Goal: Task Accomplishment & Management: Complete application form

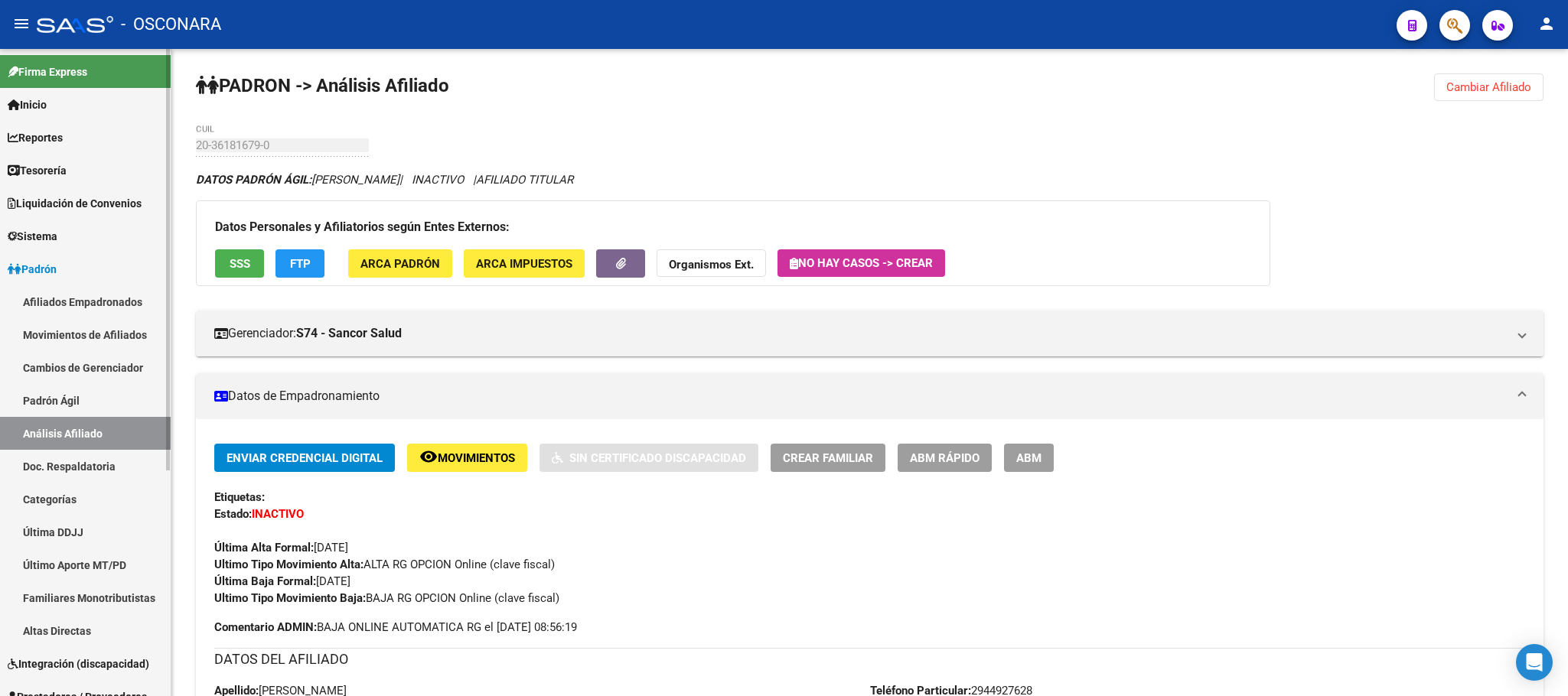
click at [98, 399] on link "Padrón Ágil" at bounding box center [85, 400] width 171 height 33
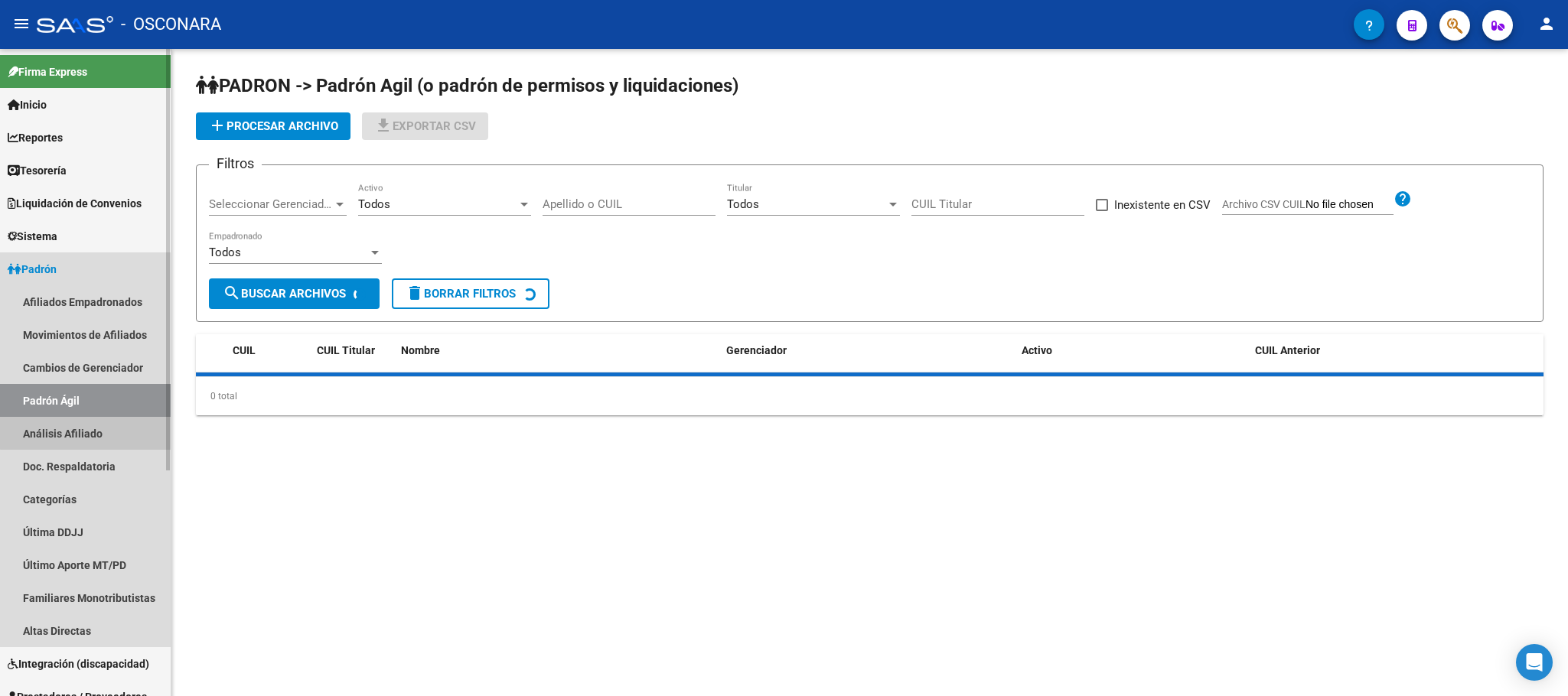
click at [94, 433] on link "Análisis Afiliado" at bounding box center [85, 433] width 171 height 33
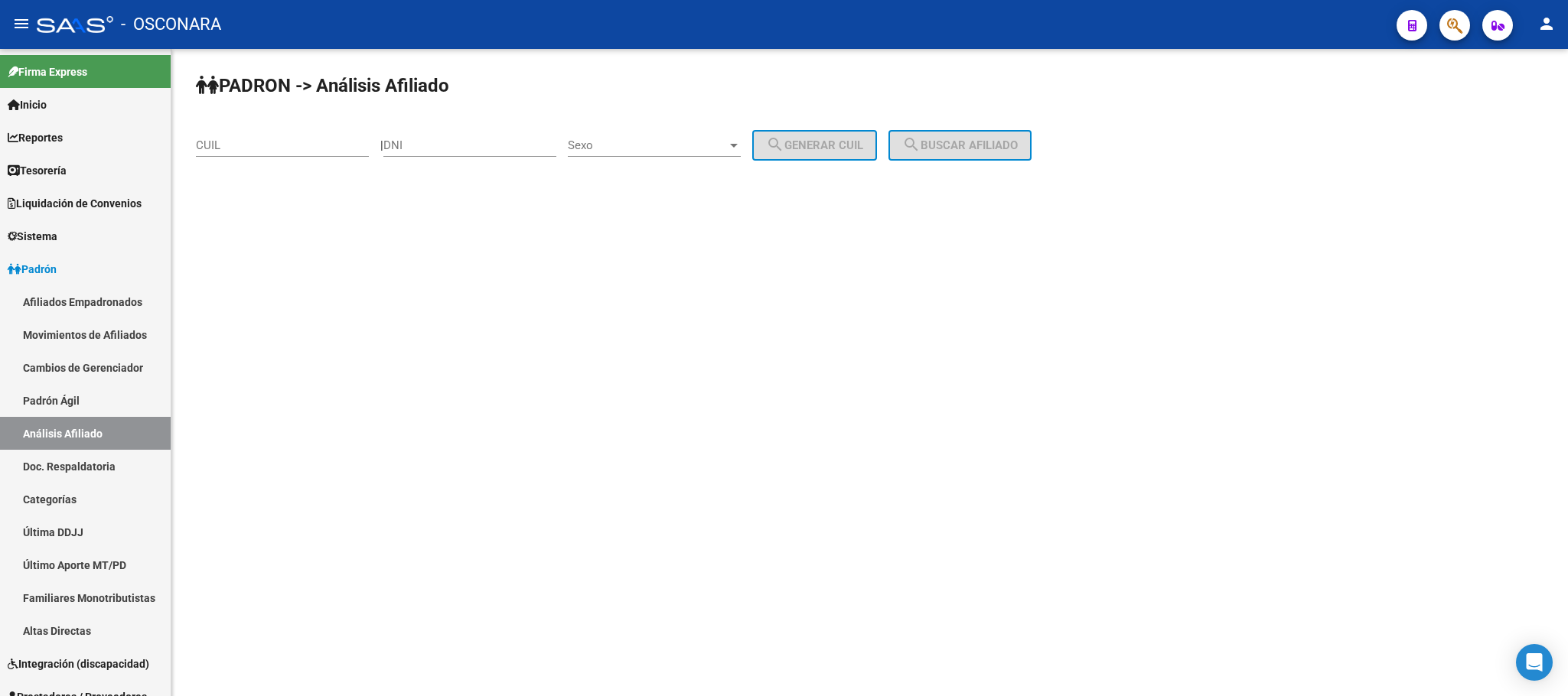
click at [306, 140] on input "CUIL" at bounding box center [282, 145] width 173 height 13
paste input "20-33396004-5"
type input "20-33396004-5"
click at [1013, 143] on span "search Buscar afiliado" at bounding box center [960, 145] width 116 height 13
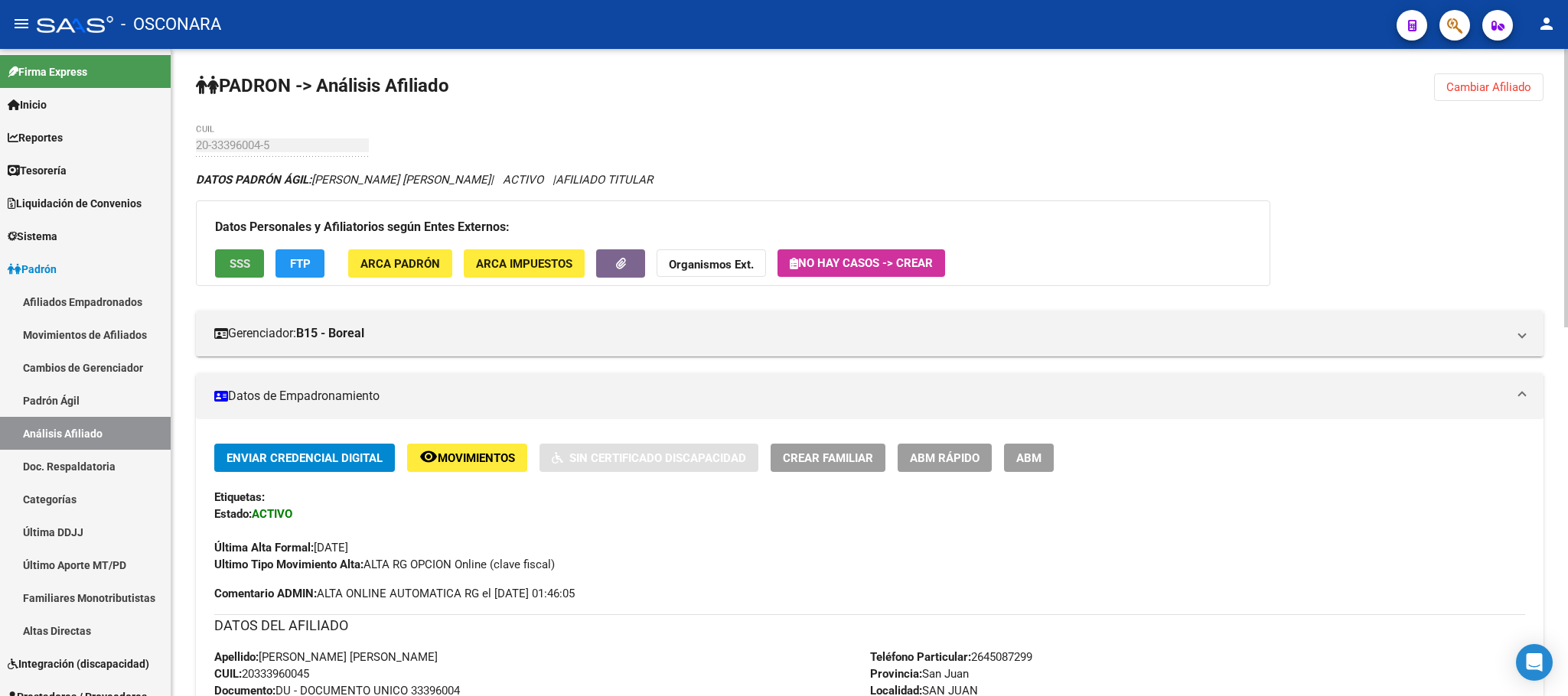
click at [237, 264] on span "SSS" at bounding box center [240, 263] width 21 height 13
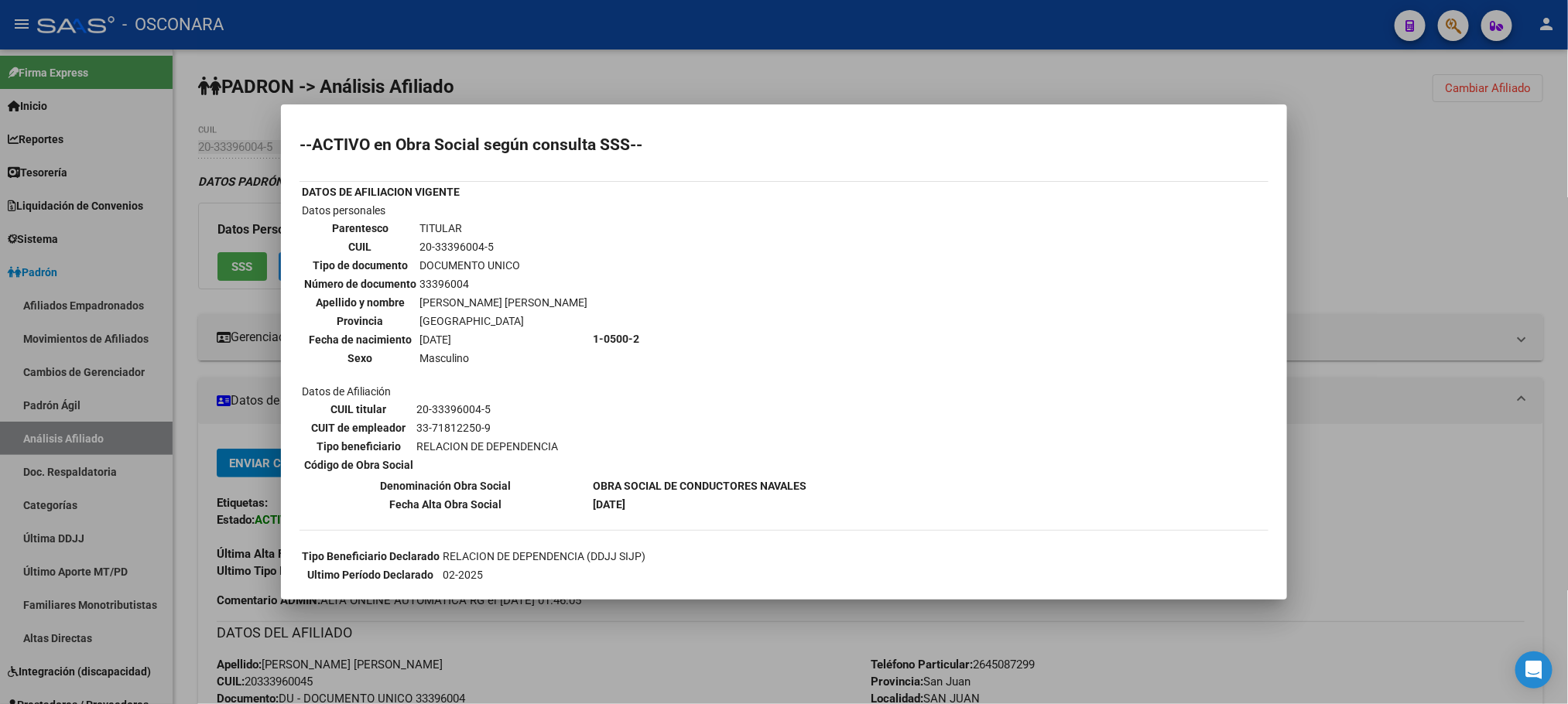
click at [715, 653] on div at bounding box center [784, 352] width 1568 height 704
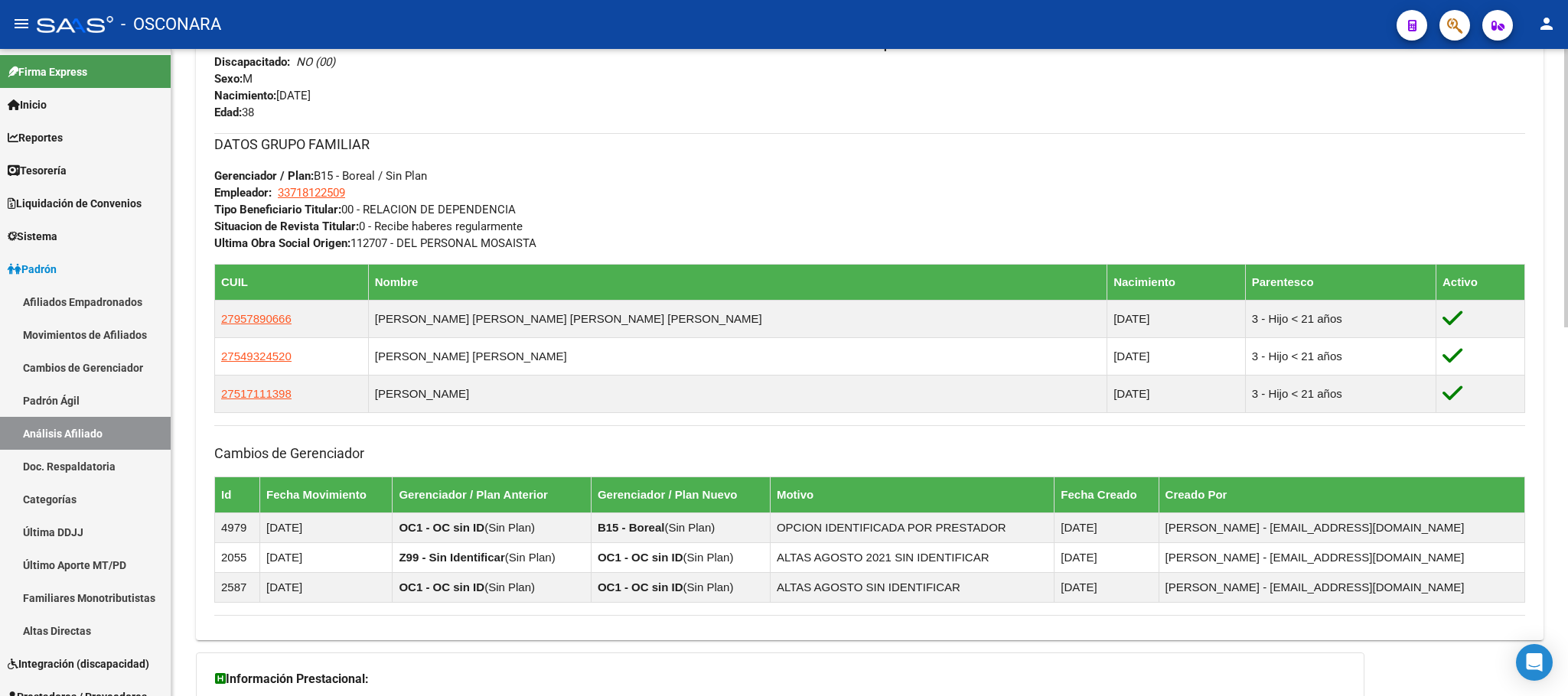
scroll to position [859, 0]
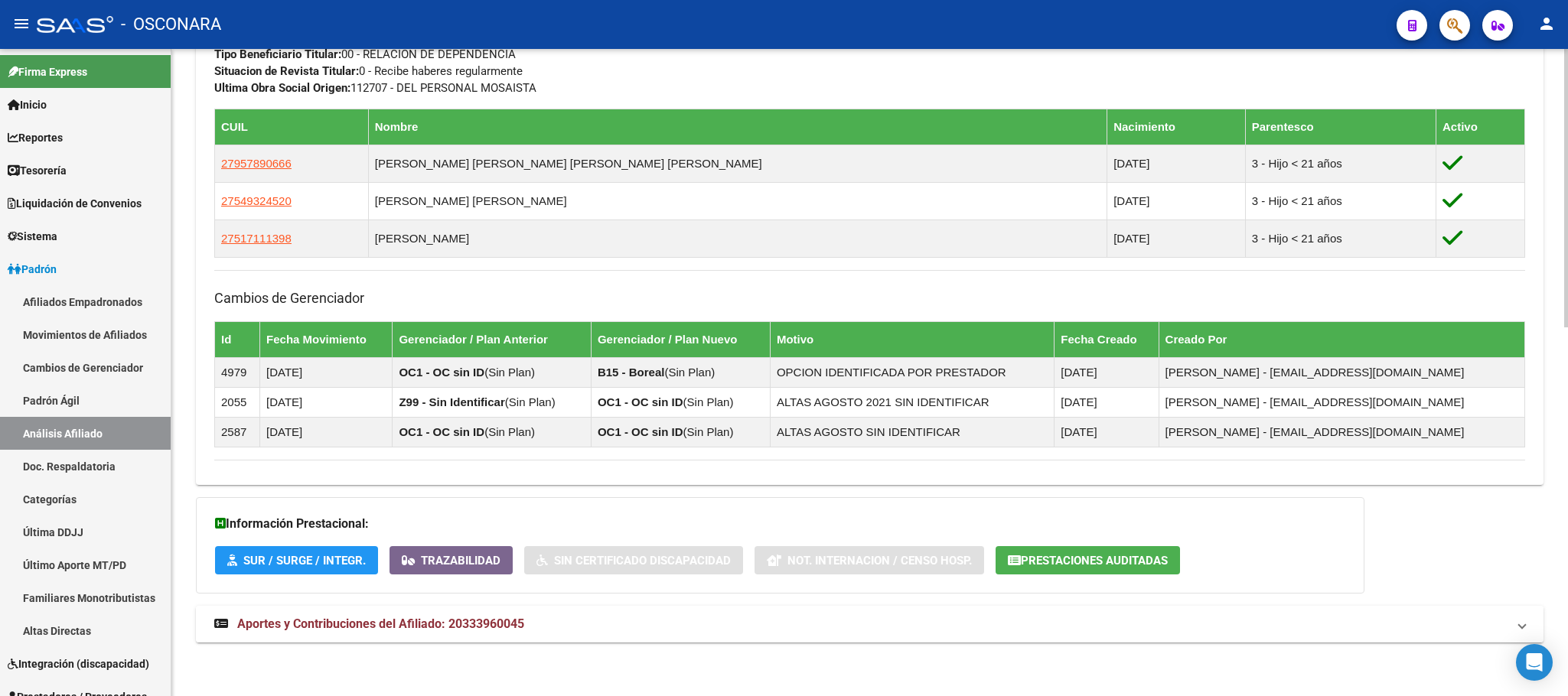
click at [422, 620] on span "Aportes y Contribuciones del Afiliado: 20333960045" at bounding box center [381, 624] width 287 height 14
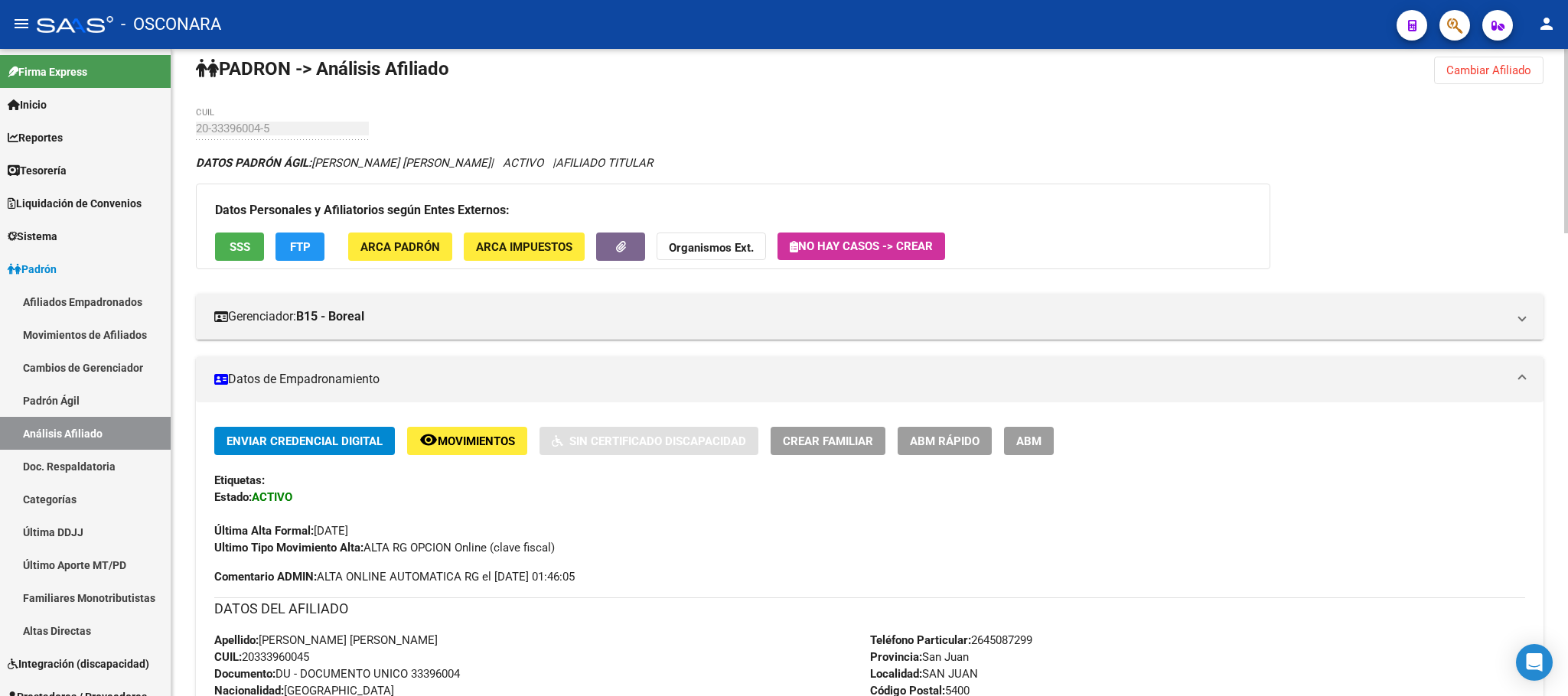
scroll to position [0, 0]
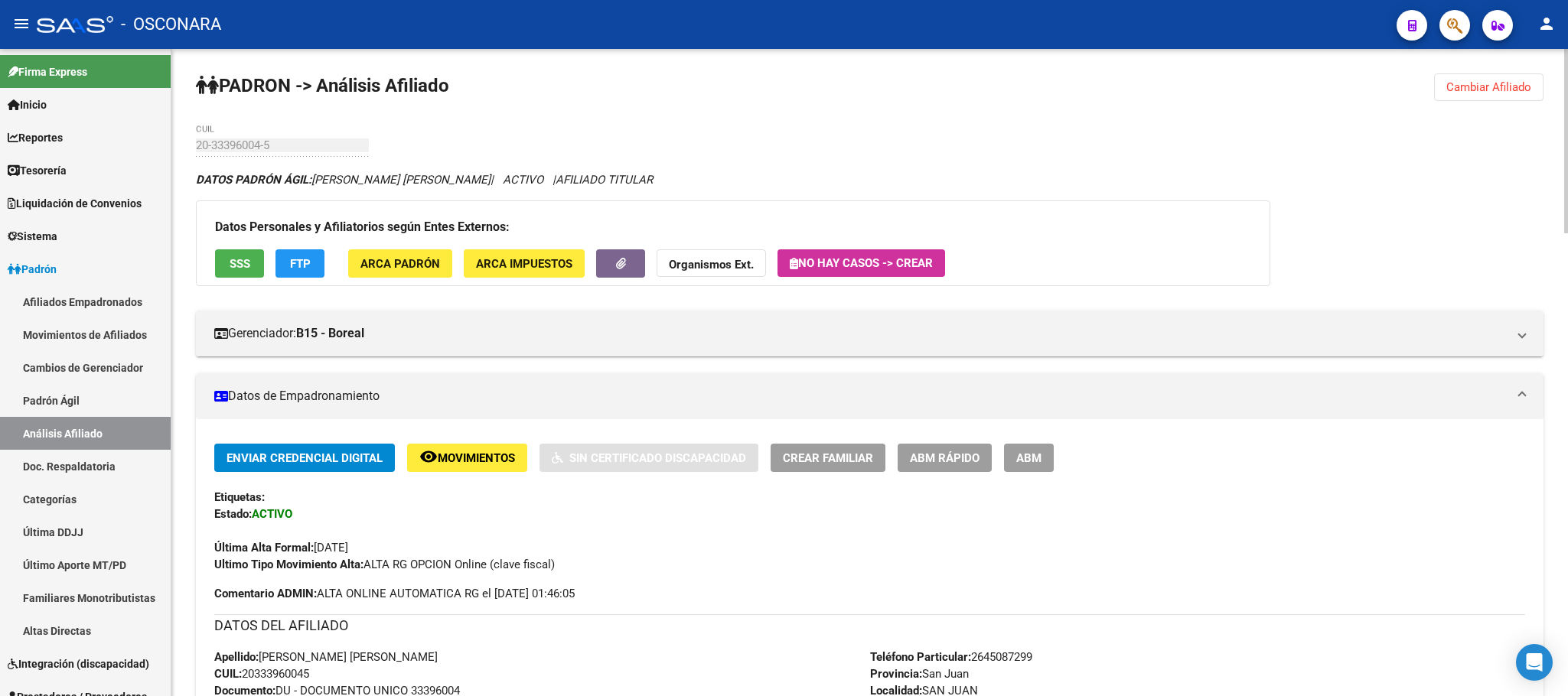
click at [314, 265] on button "FTP" at bounding box center [300, 263] width 49 height 29
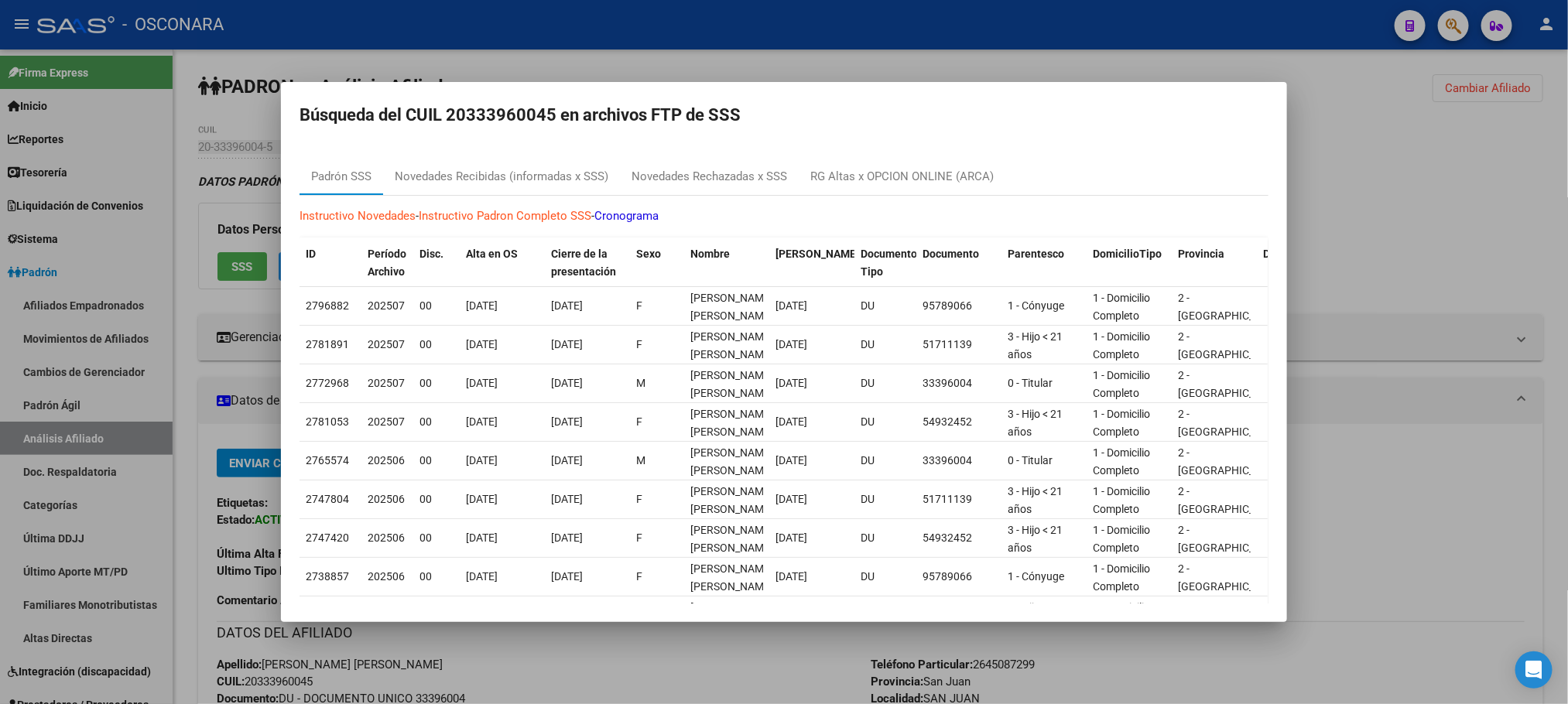
click at [660, 649] on div at bounding box center [784, 352] width 1568 height 704
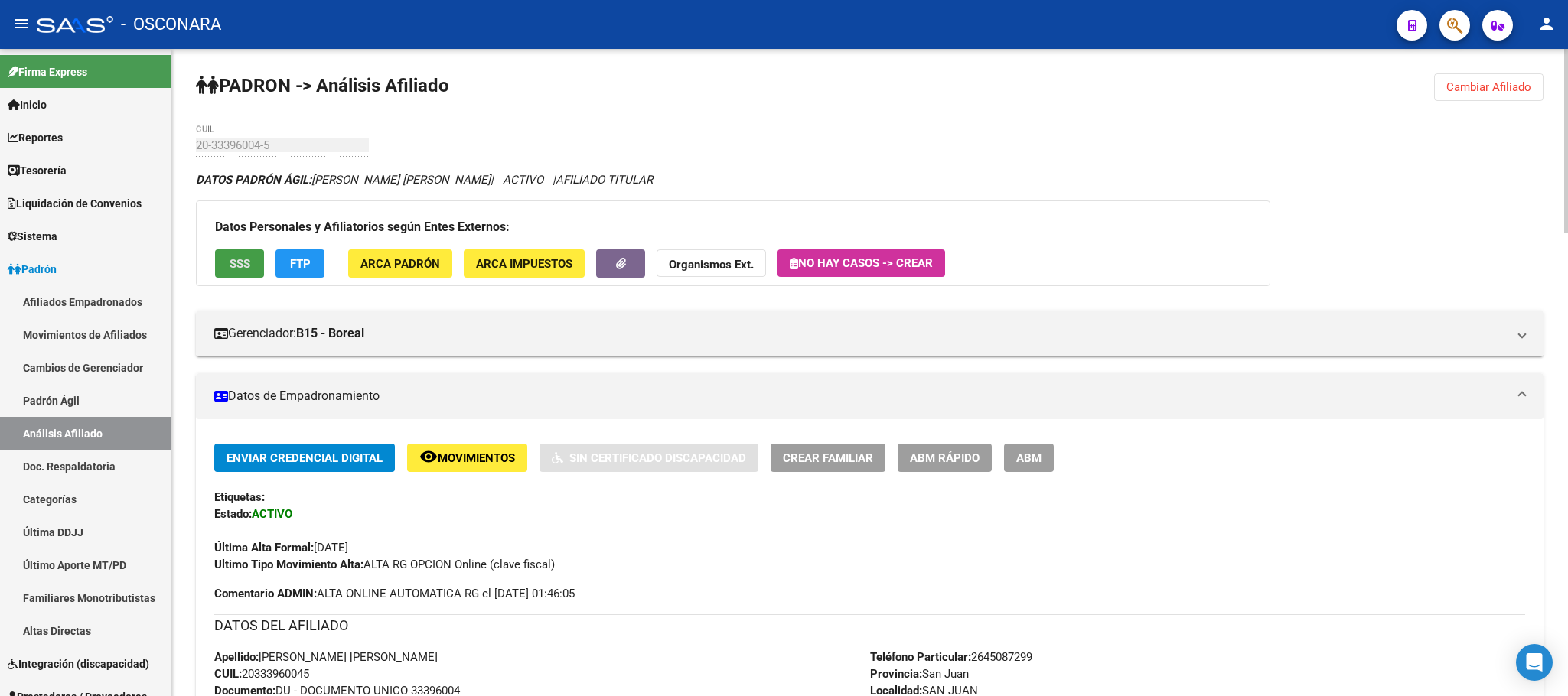
click at [241, 257] on span "SSS" at bounding box center [240, 263] width 21 height 13
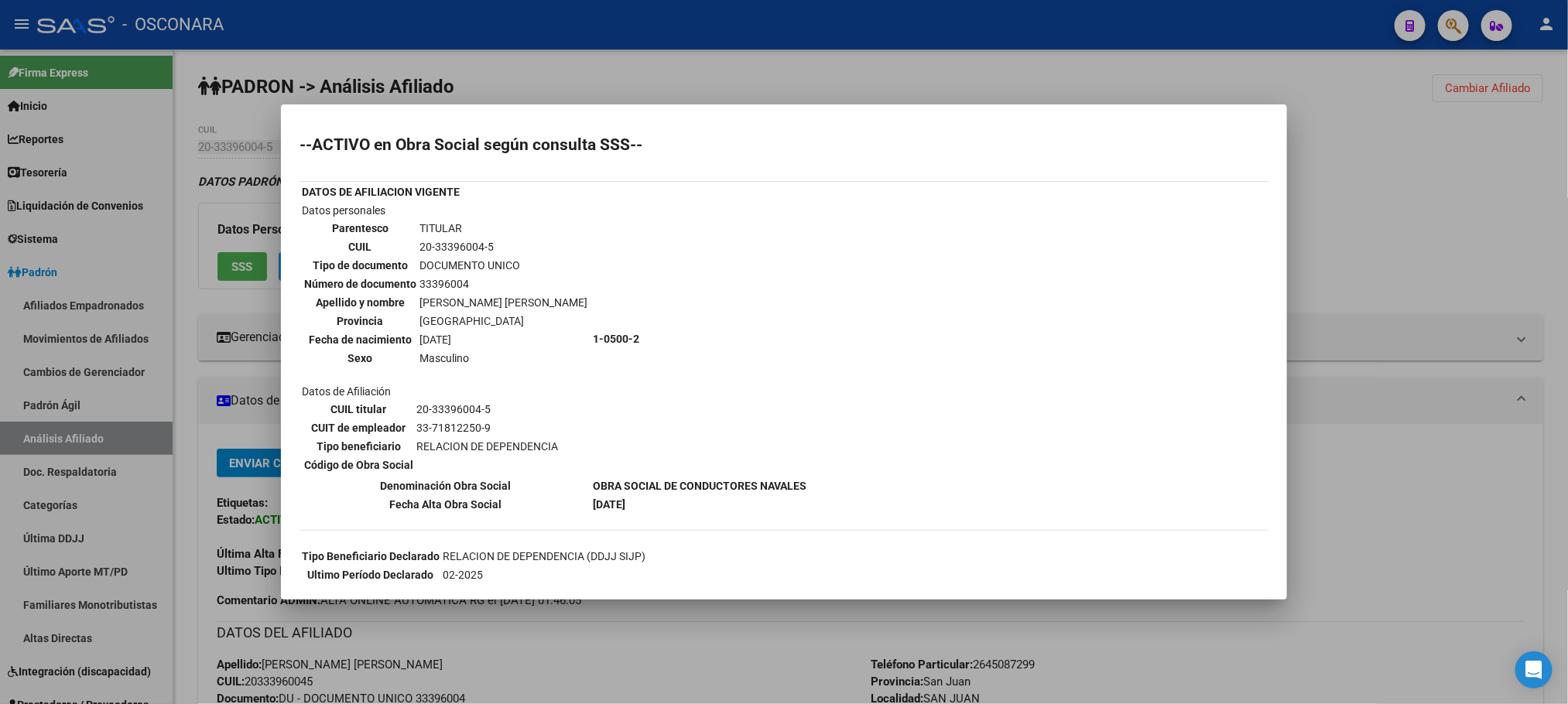
click at [66, 404] on div at bounding box center [784, 352] width 1568 height 704
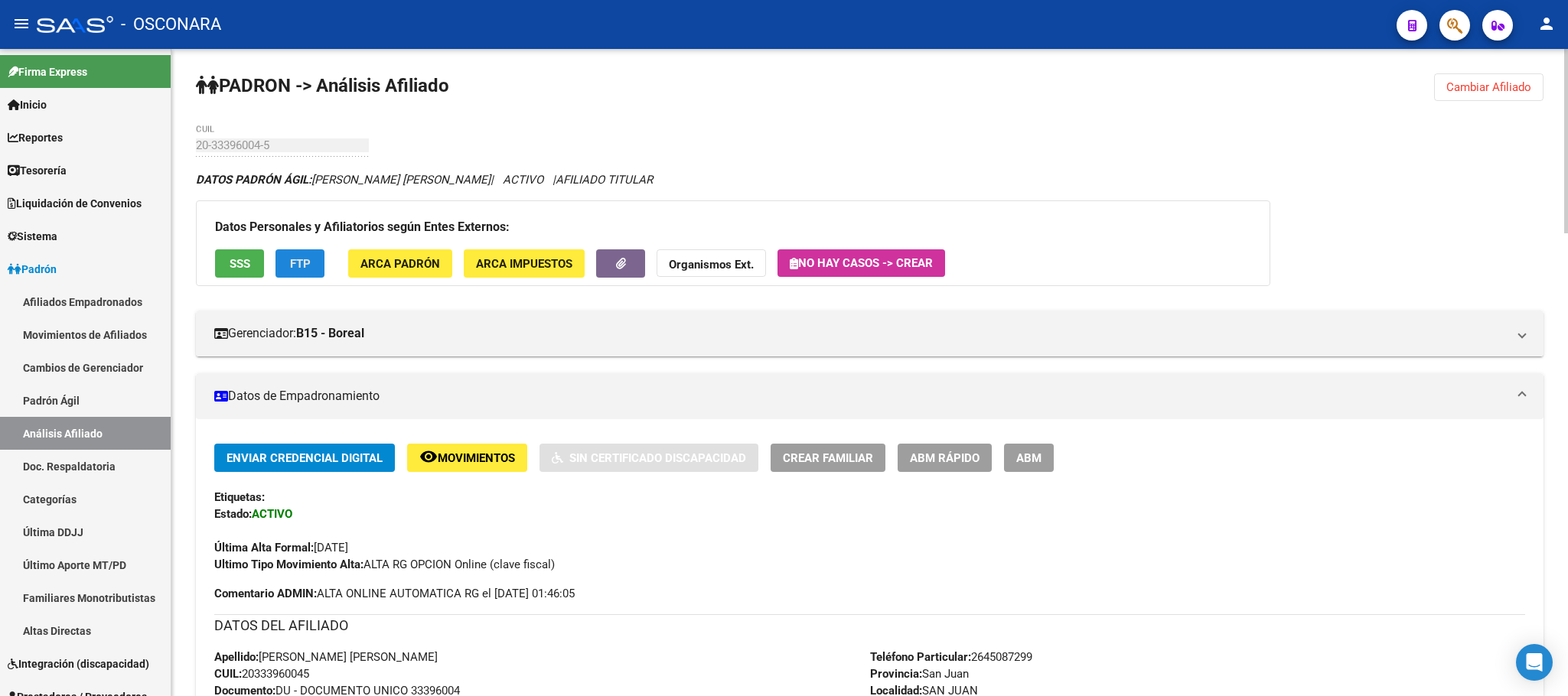
click at [291, 257] on span "FTP" at bounding box center [300, 263] width 21 height 13
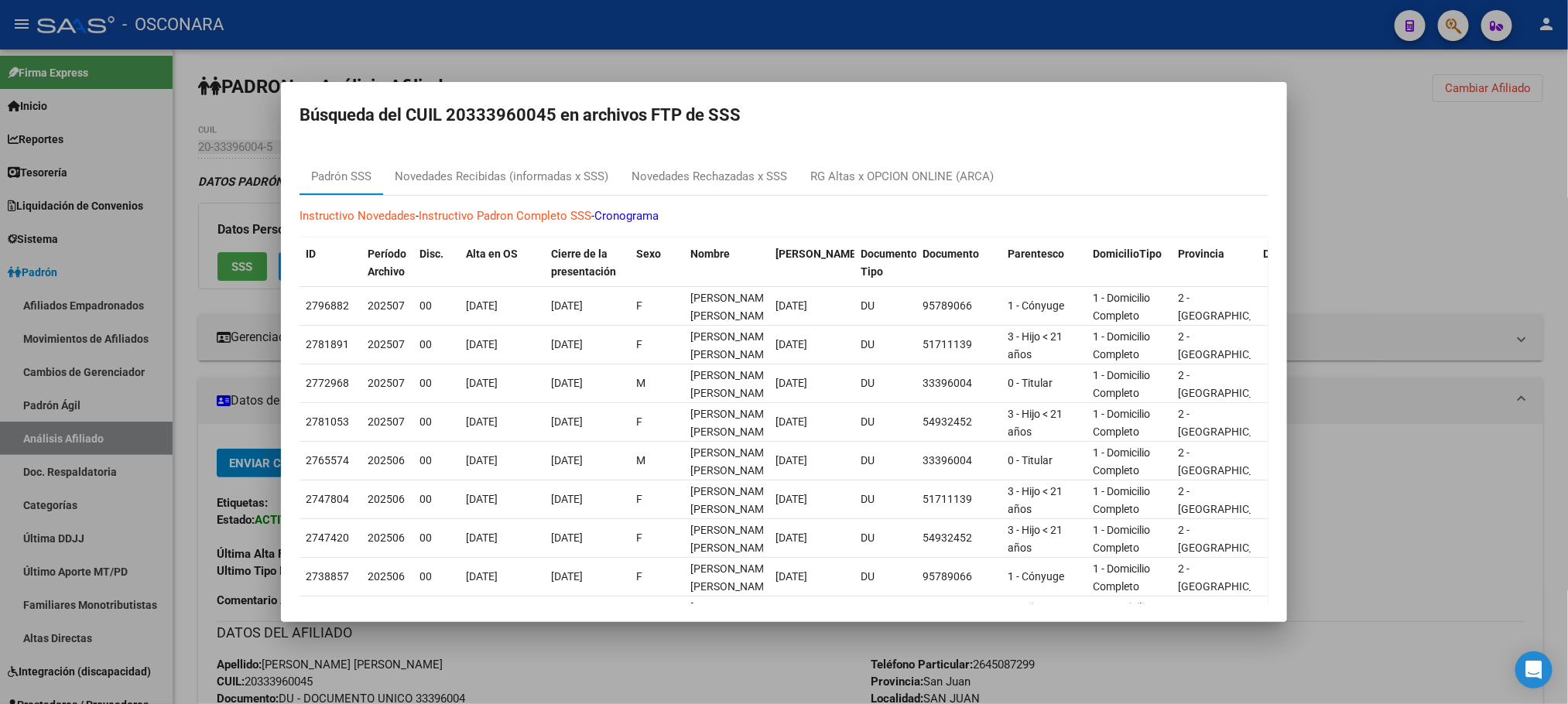
click at [1379, 159] on div at bounding box center [784, 352] width 1568 height 704
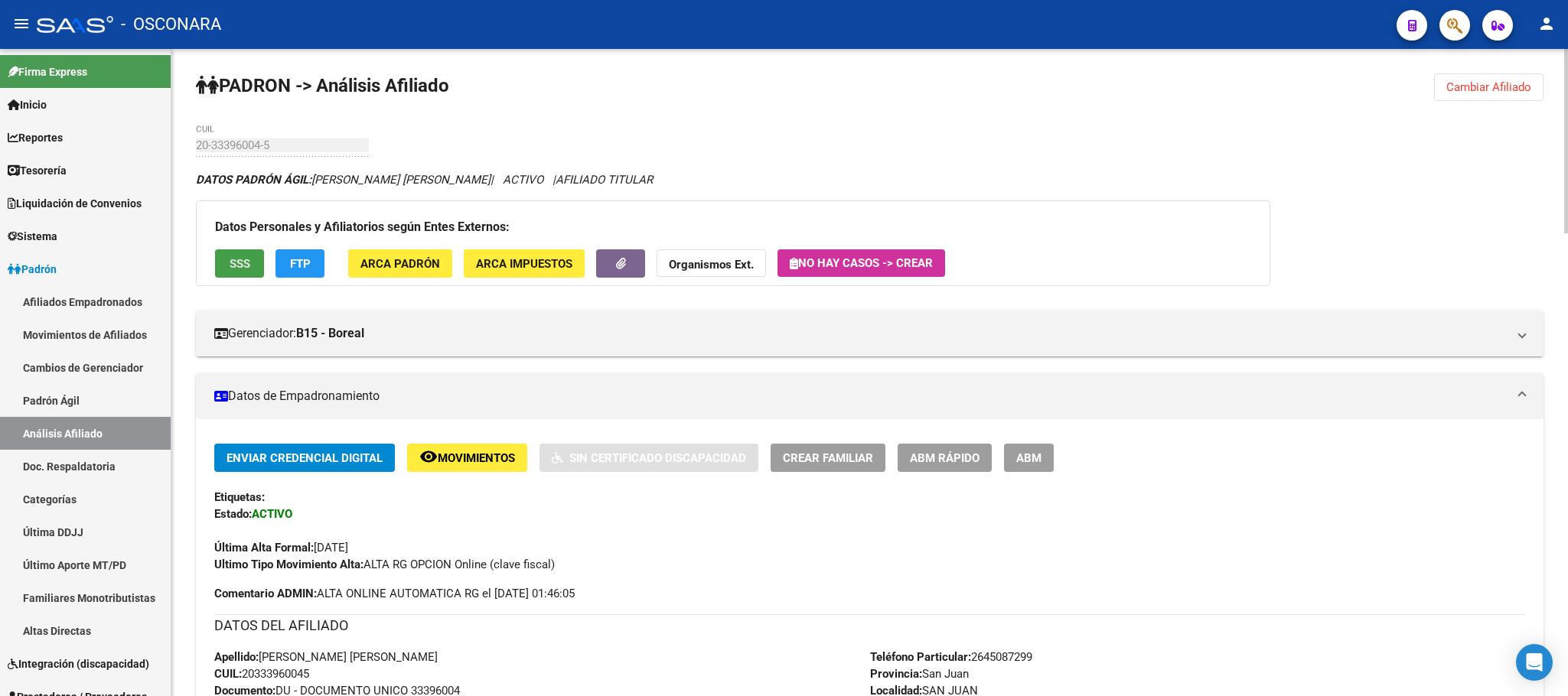
click at [237, 260] on span "SSS" at bounding box center [240, 263] width 21 height 13
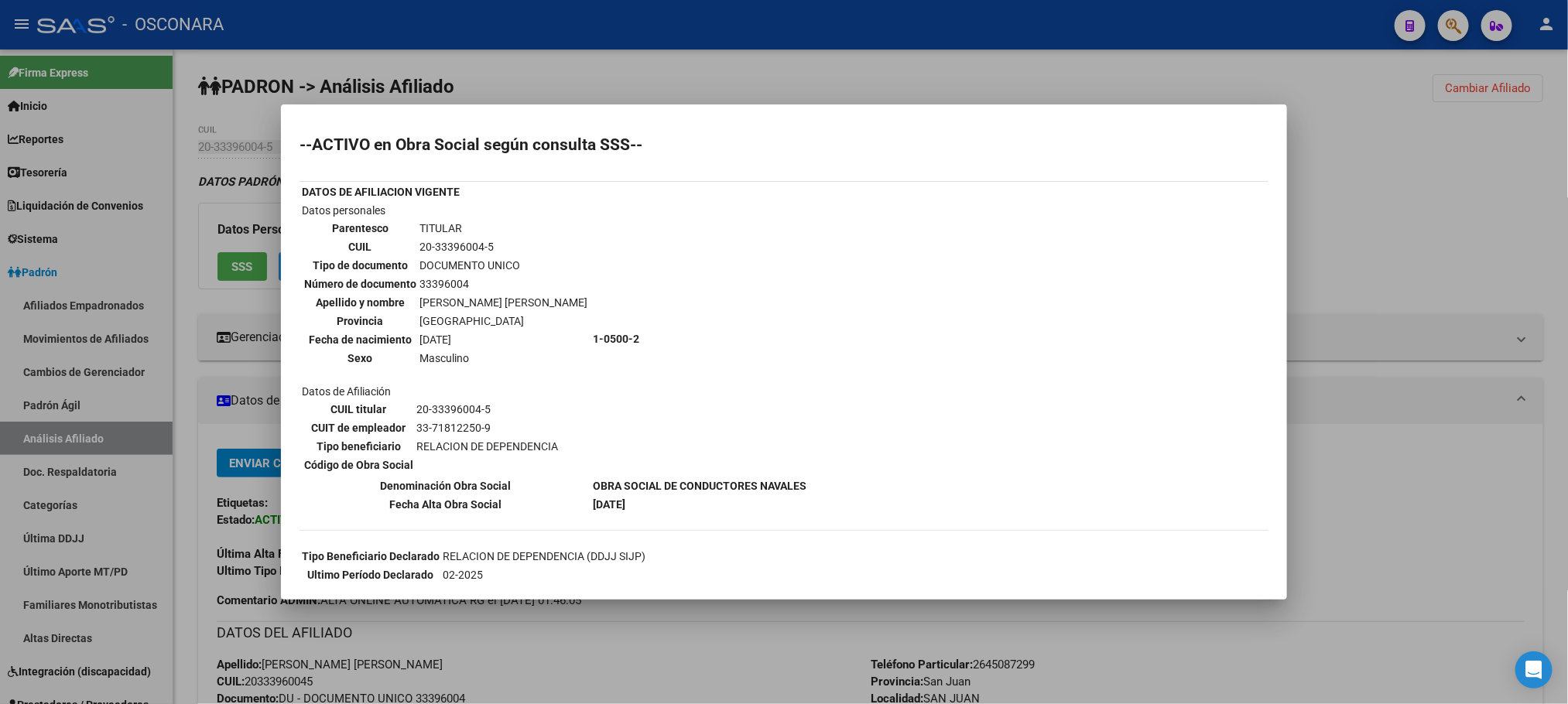
click at [693, 641] on div at bounding box center [784, 352] width 1568 height 704
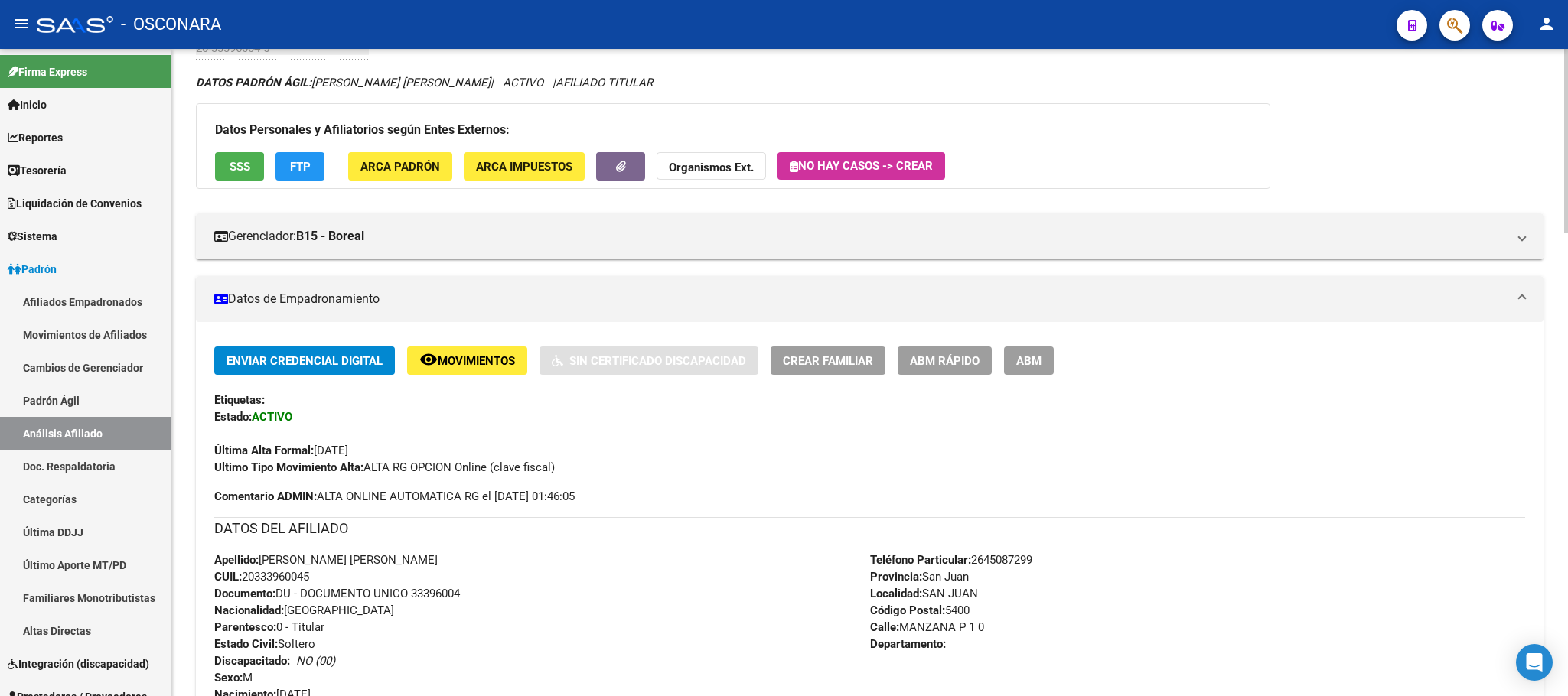
scroll to position [229, 0]
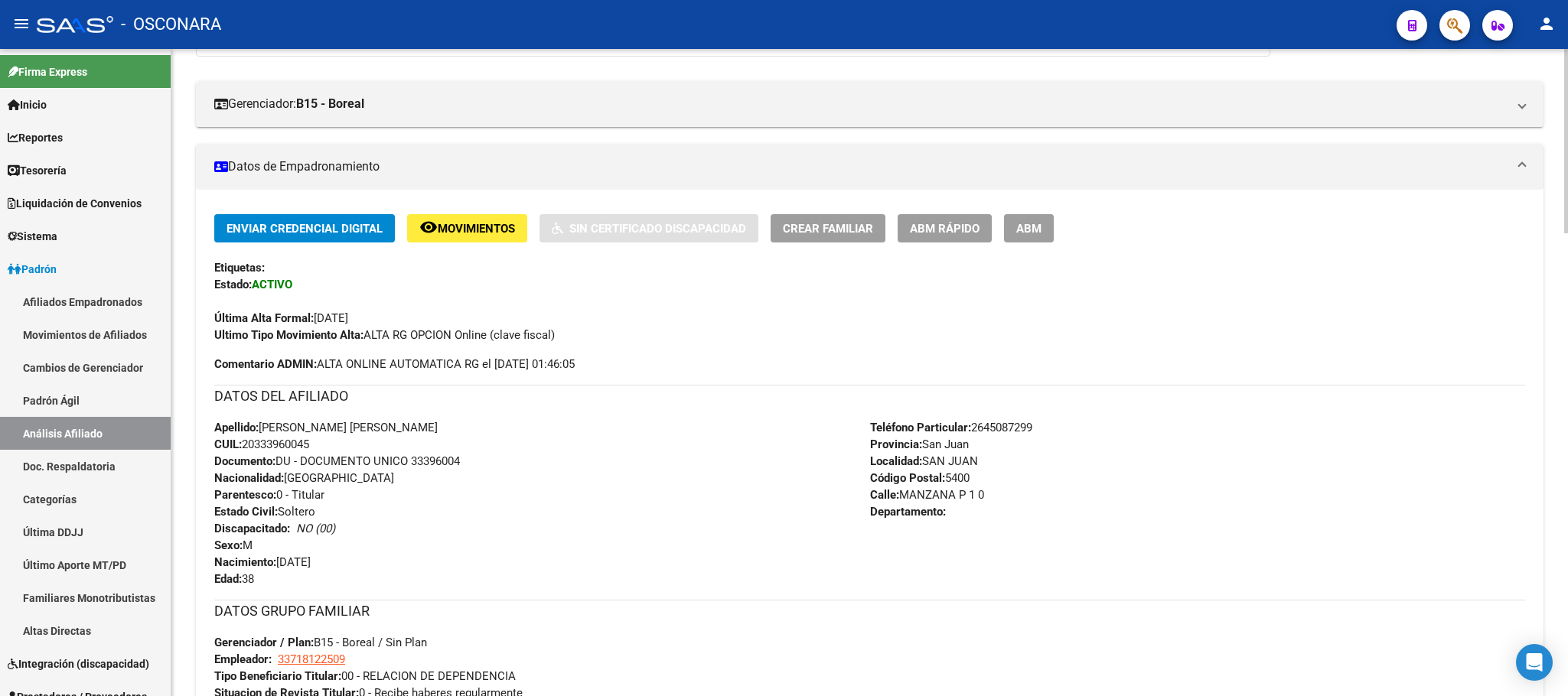
drag, startPoint x: 329, startPoint y: 444, endPoint x: 246, endPoint y: 441, distance: 83.1
click at [246, 441] on div "Apellido: ELVIS ADRIAN CASTRO CUIL: 20333960045 Documento: DU - DOCUMENTO UNICO…" at bounding box center [542, 503] width 655 height 168
copy span "20333960045"
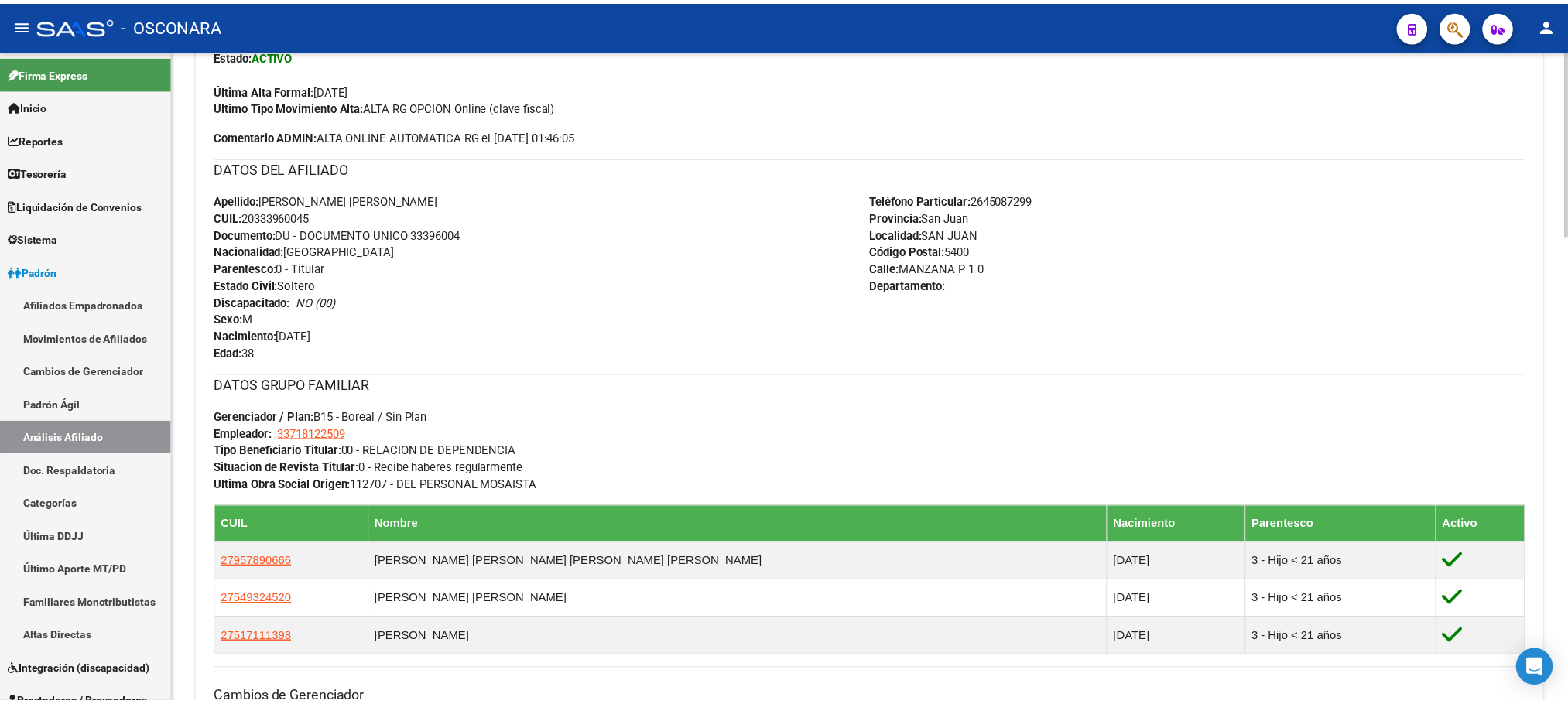
scroll to position [0, 0]
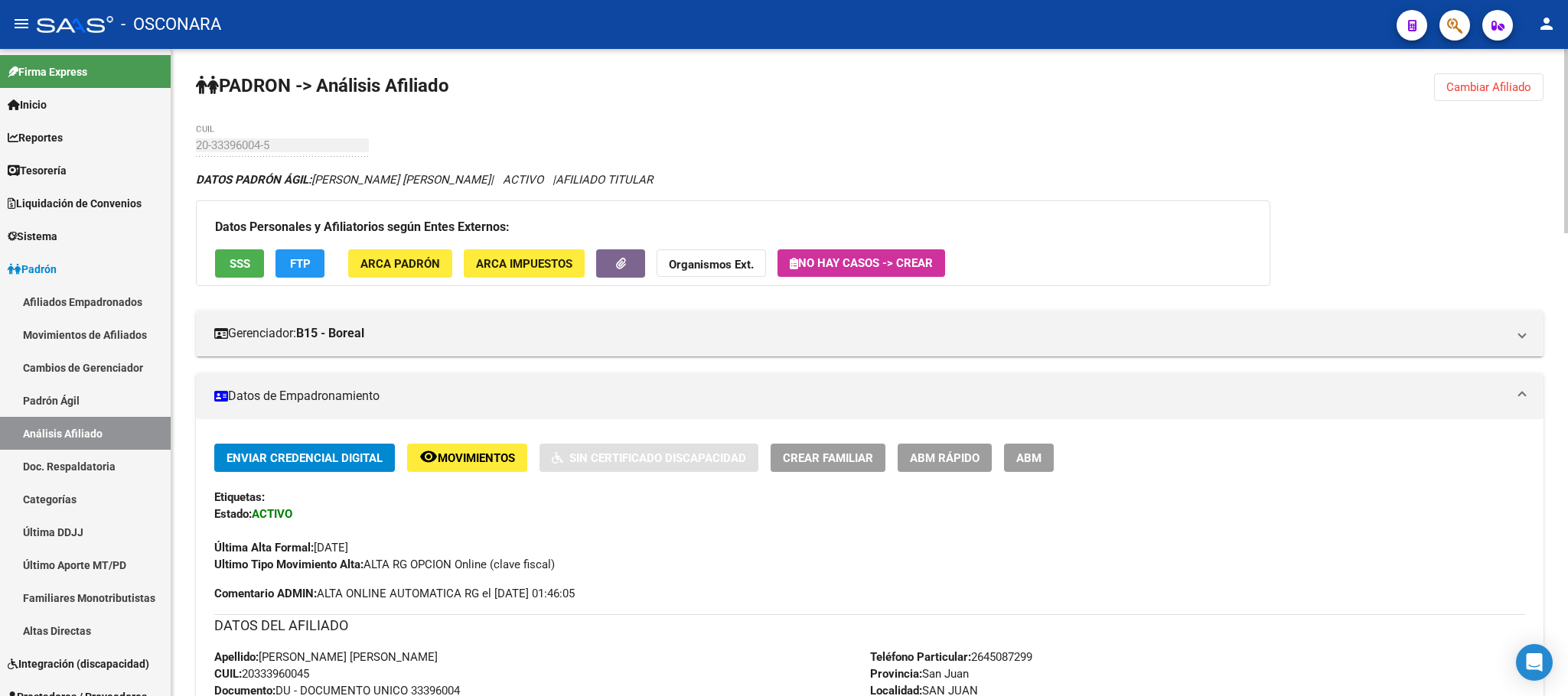
click at [228, 278] on button "SSS" at bounding box center [240, 263] width 49 height 29
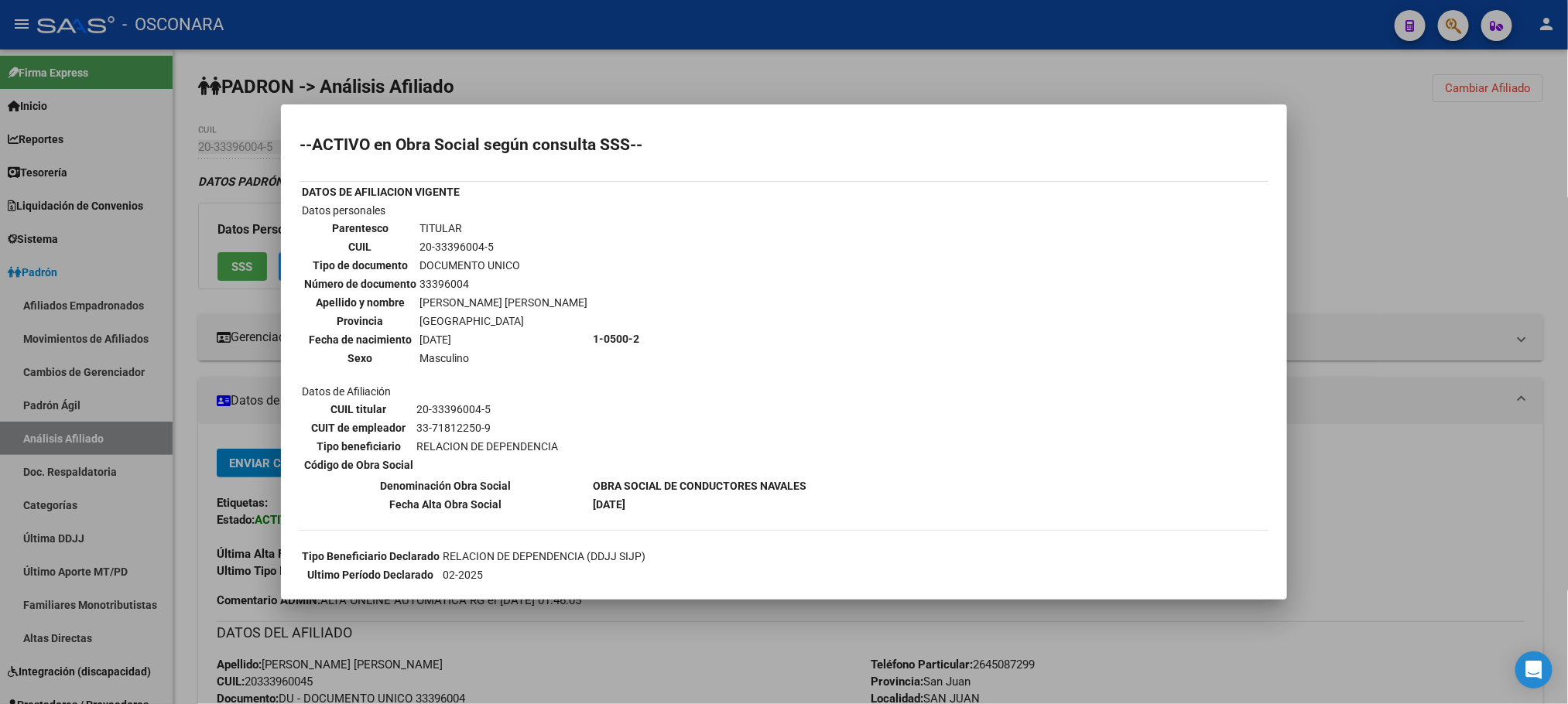
click at [664, 639] on div at bounding box center [784, 352] width 1568 height 704
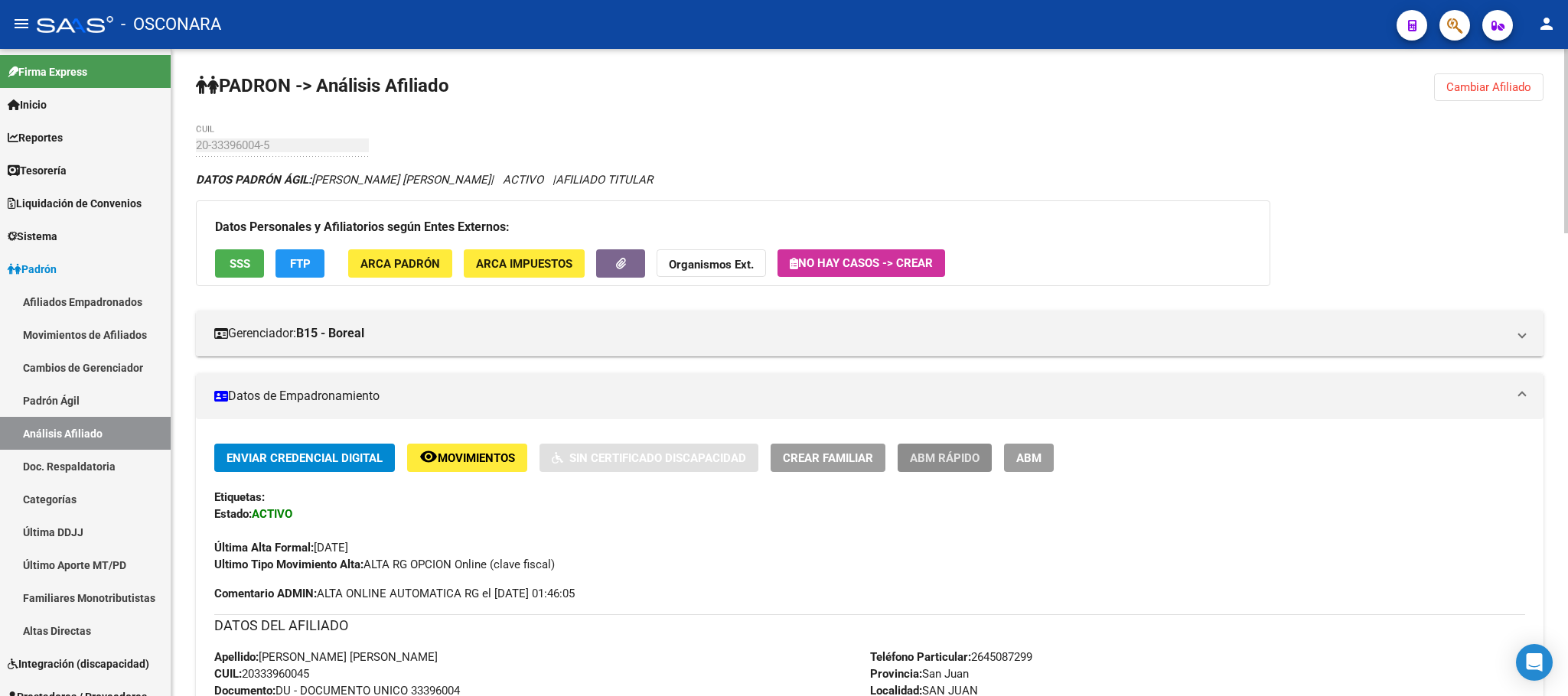
click at [969, 469] on button "ABM Rápido" at bounding box center [944, 458] width 94 height 29
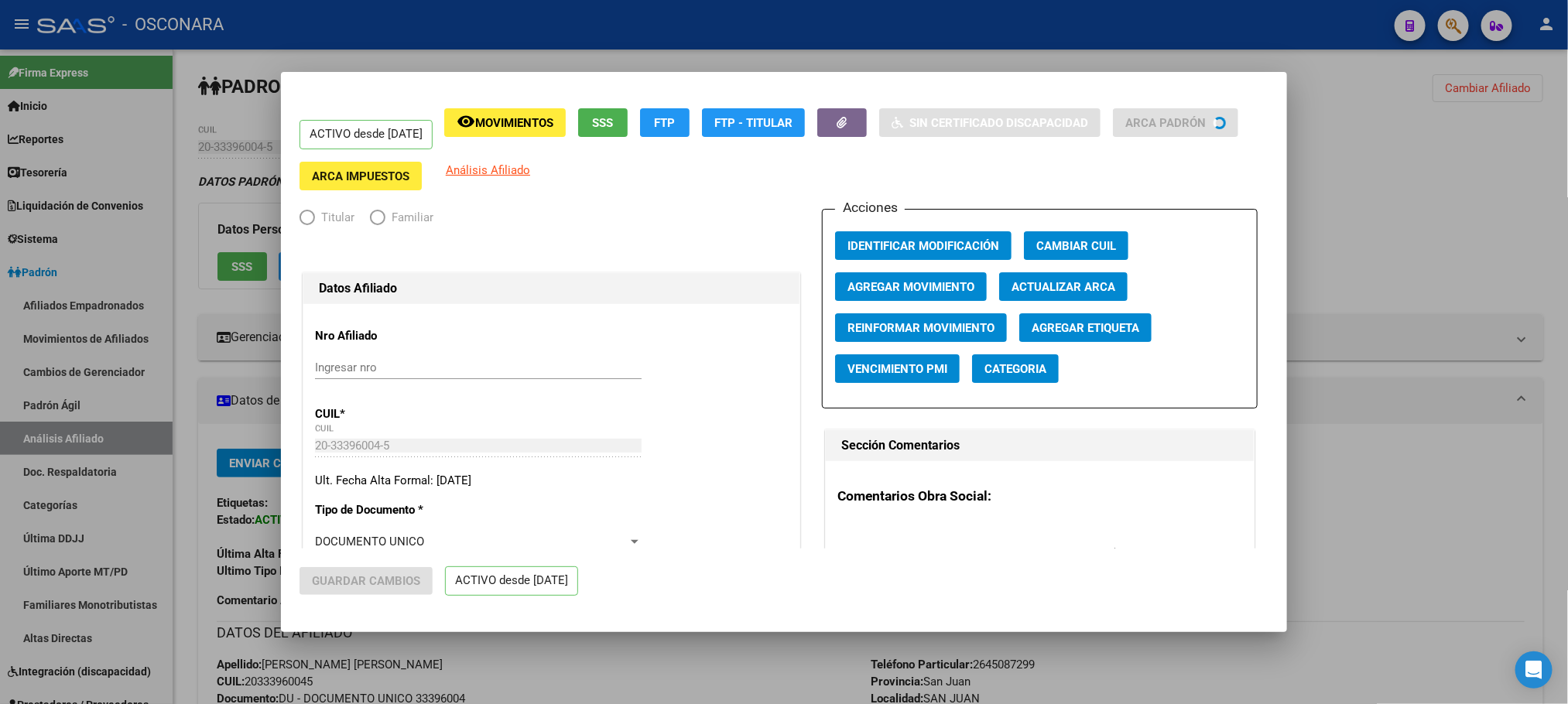
radio input "true"
type input "33-71812250-9"
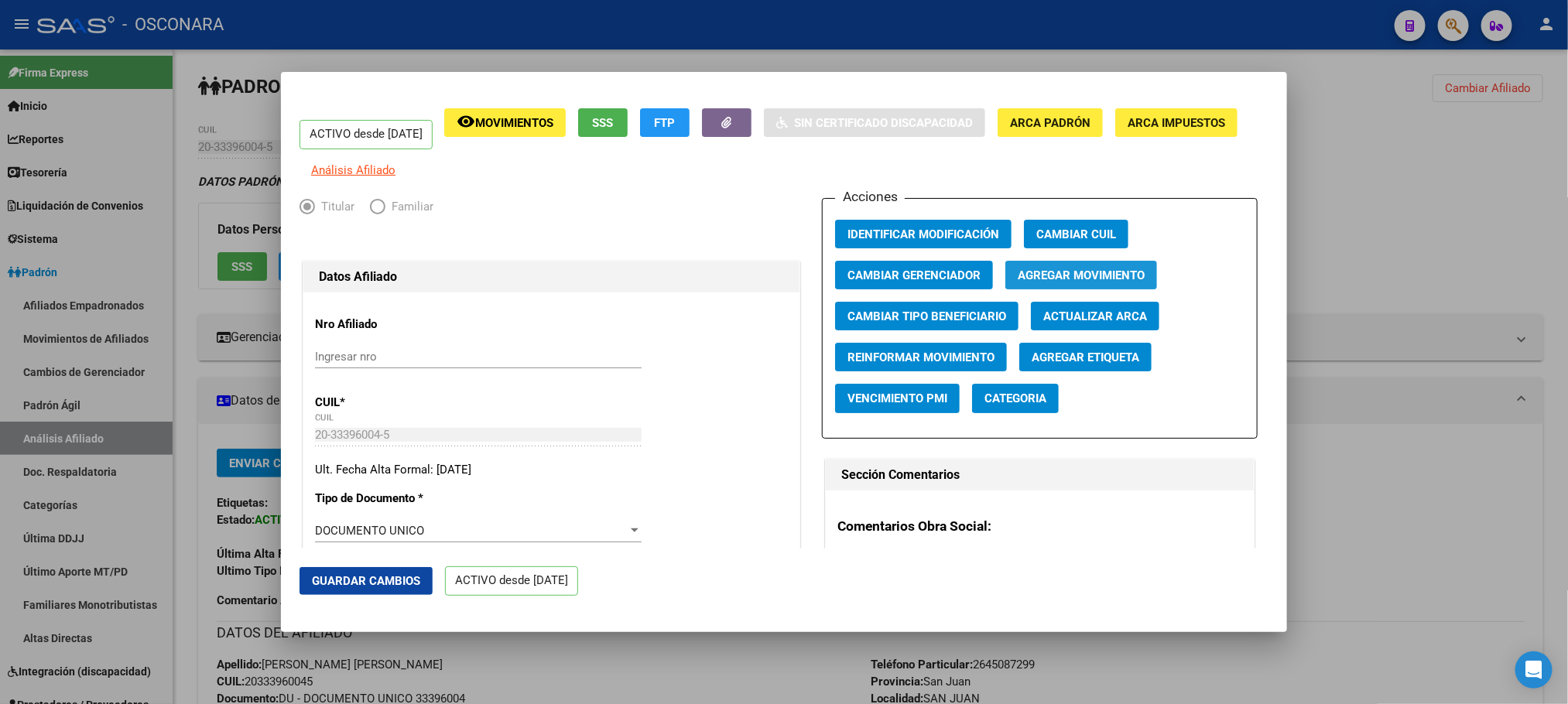
click at [1038, 283] on span "Agregar Movimiento" at bounding box center [1081, 275] width 127 height 14
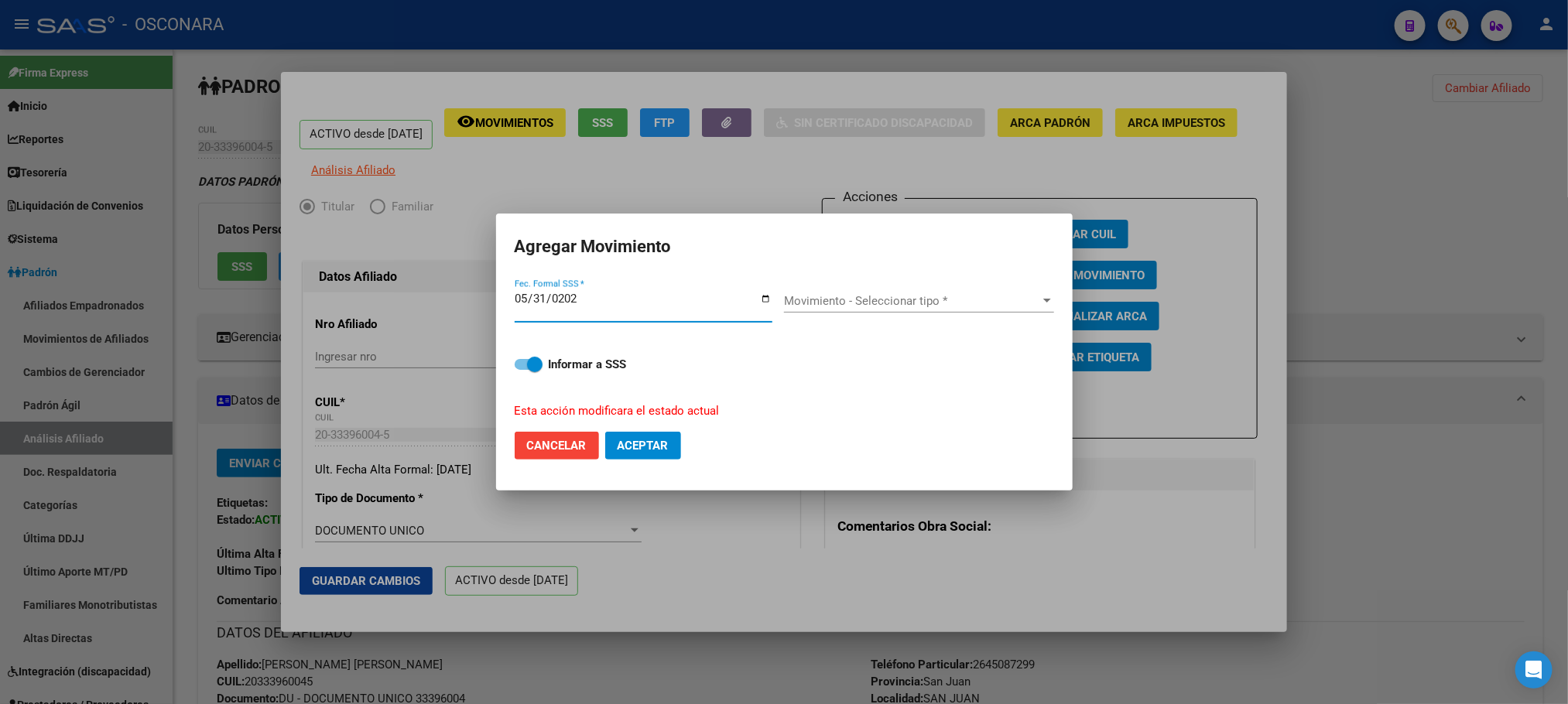
type input "2025-05-31"
click at [998, 303] on span "Movimiento - Seleccionar tipo *" at bounding box center [912, 300] width 256 height 14
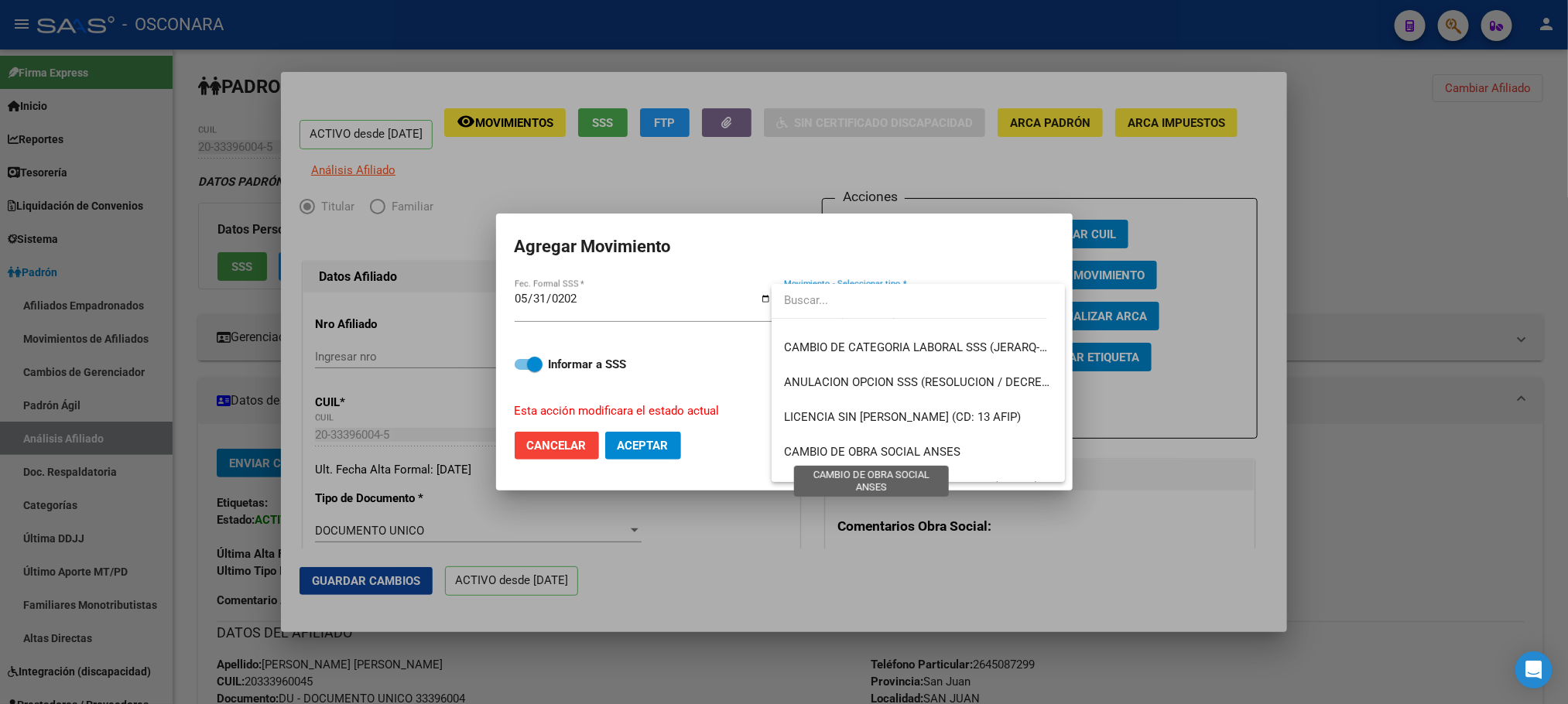
scroll to position [348, 0]
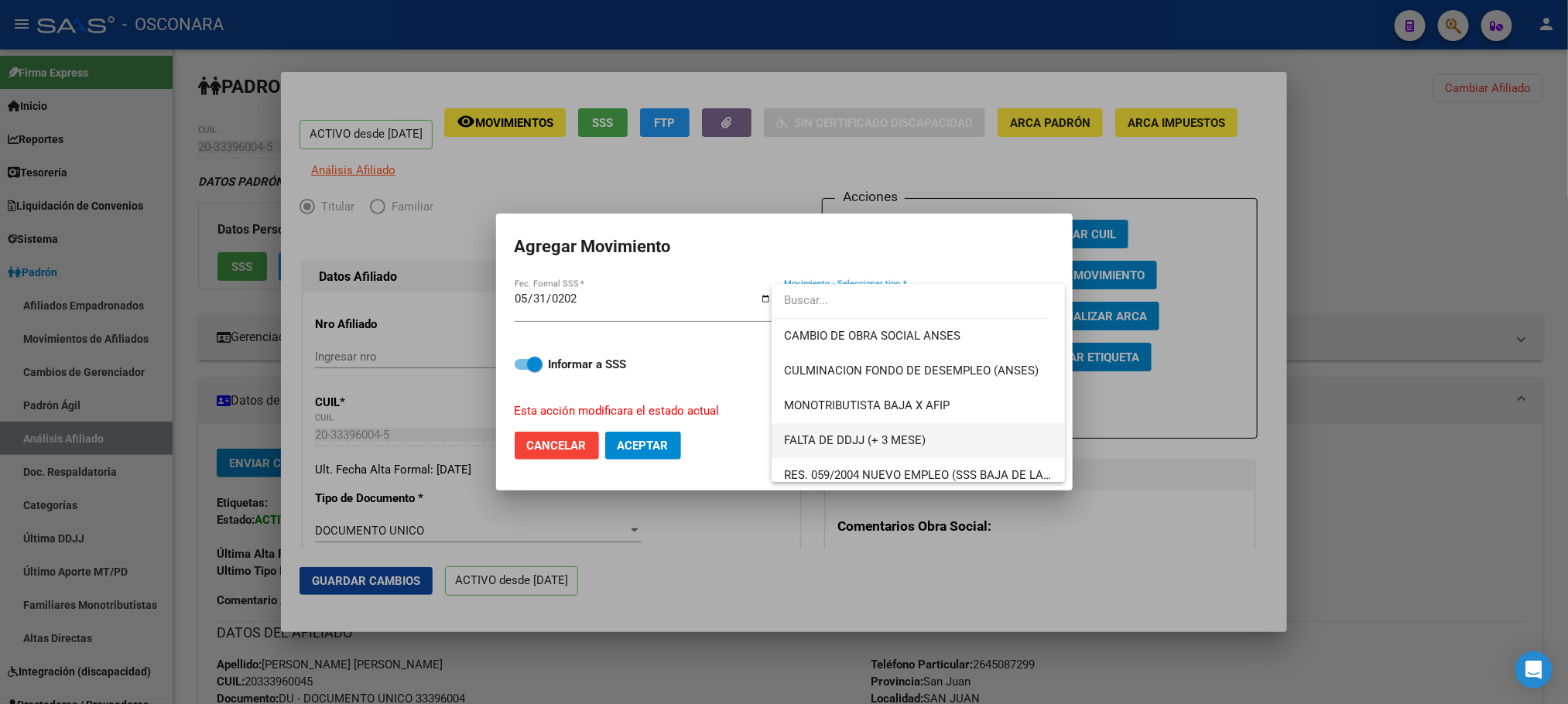
click at [920, 435] on span "FALTA DE DDJJ (+ 3 MESE)" at bounding box center [855, 440] width 141 height 14
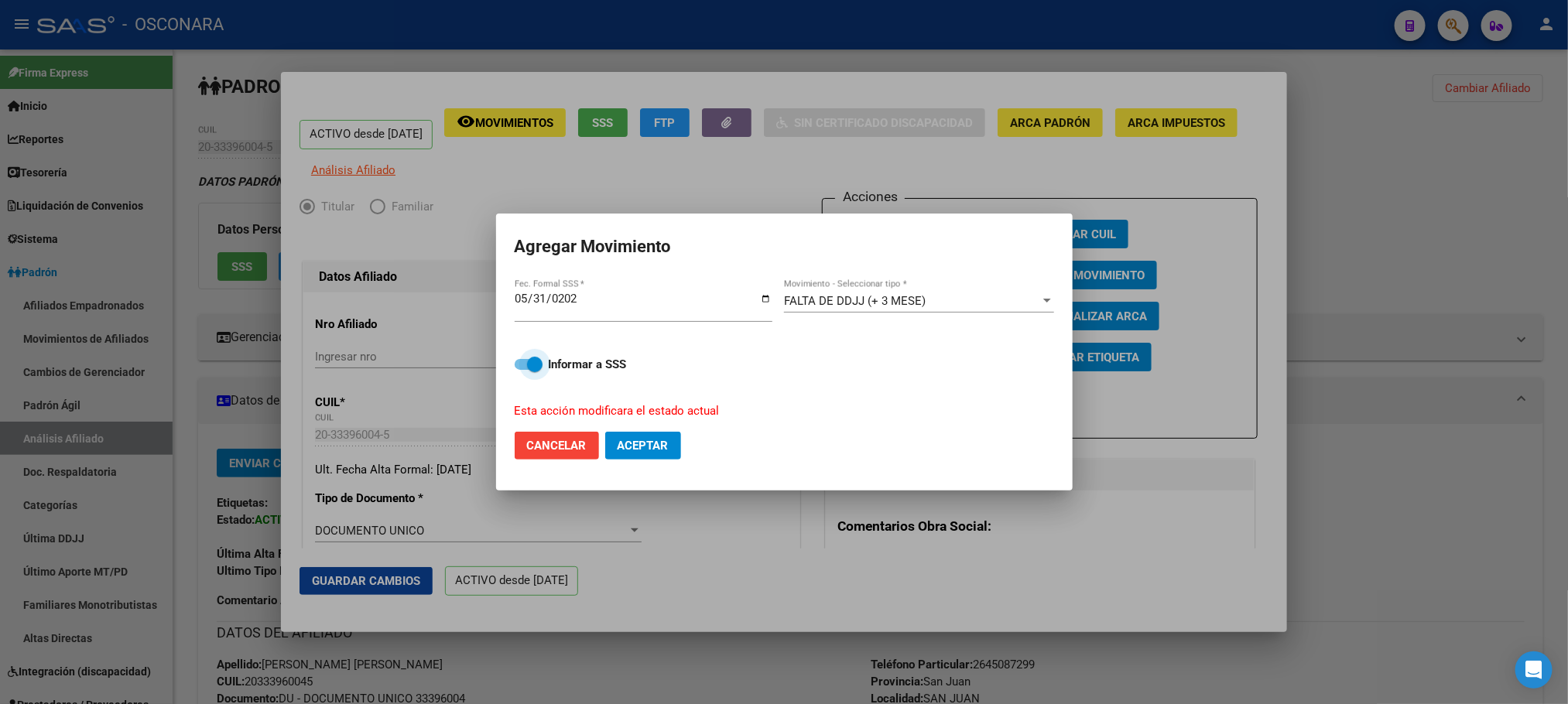
click at [520, 364] on span at bounding box center [528, 364] width 28 height 10
click at [522, 370] on input "Informar a SSS" at bounding box center [522, 370] width 1 height 1
checkbox input "false"
click at [658, 458] on button "Aceptar" at bounding box center [643, 446] width 75 height 28
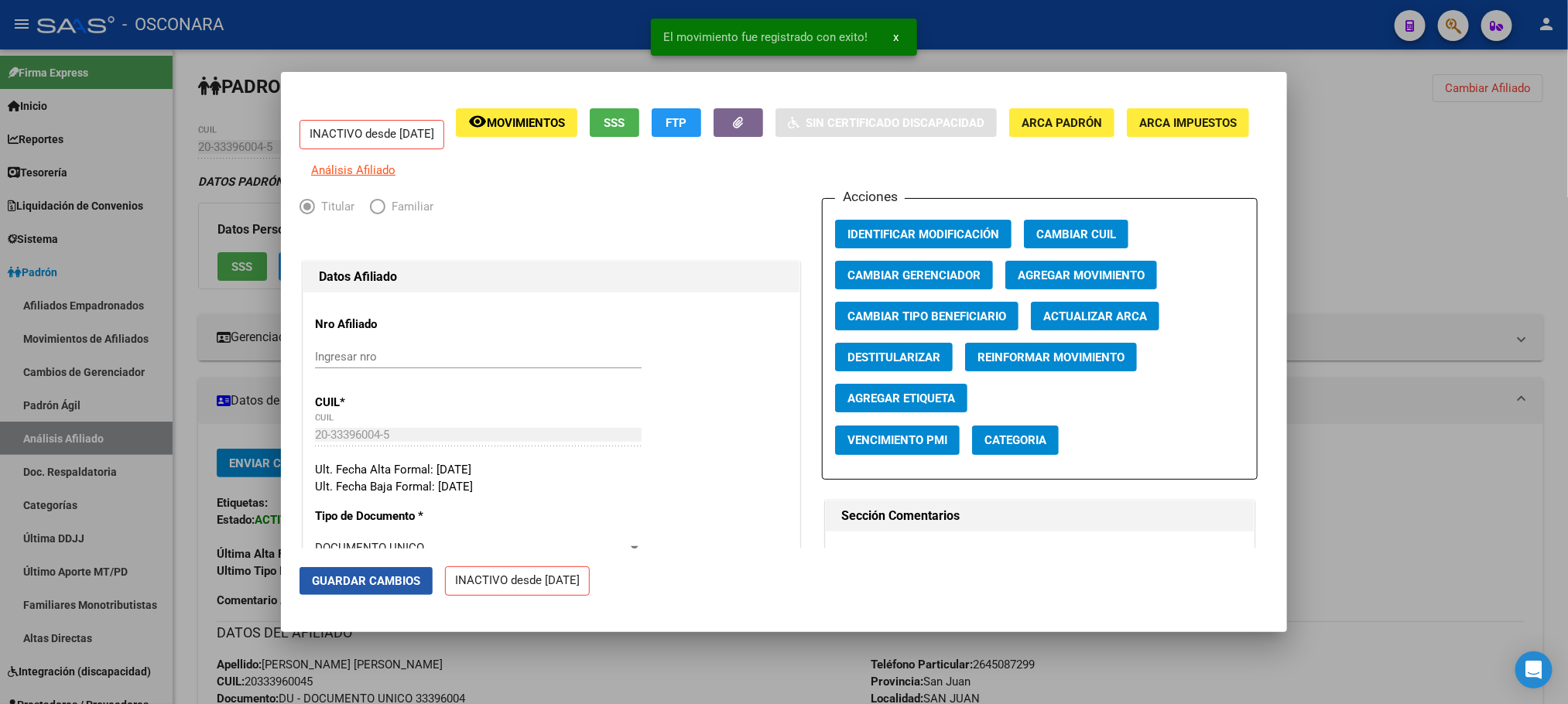
click at [326, 578] on span "Guardar Cambios" at bounding box center [366, 580] width 108 height 14
click at [593, 637] on div at bounding box center [784, 352] width 1568 height 704
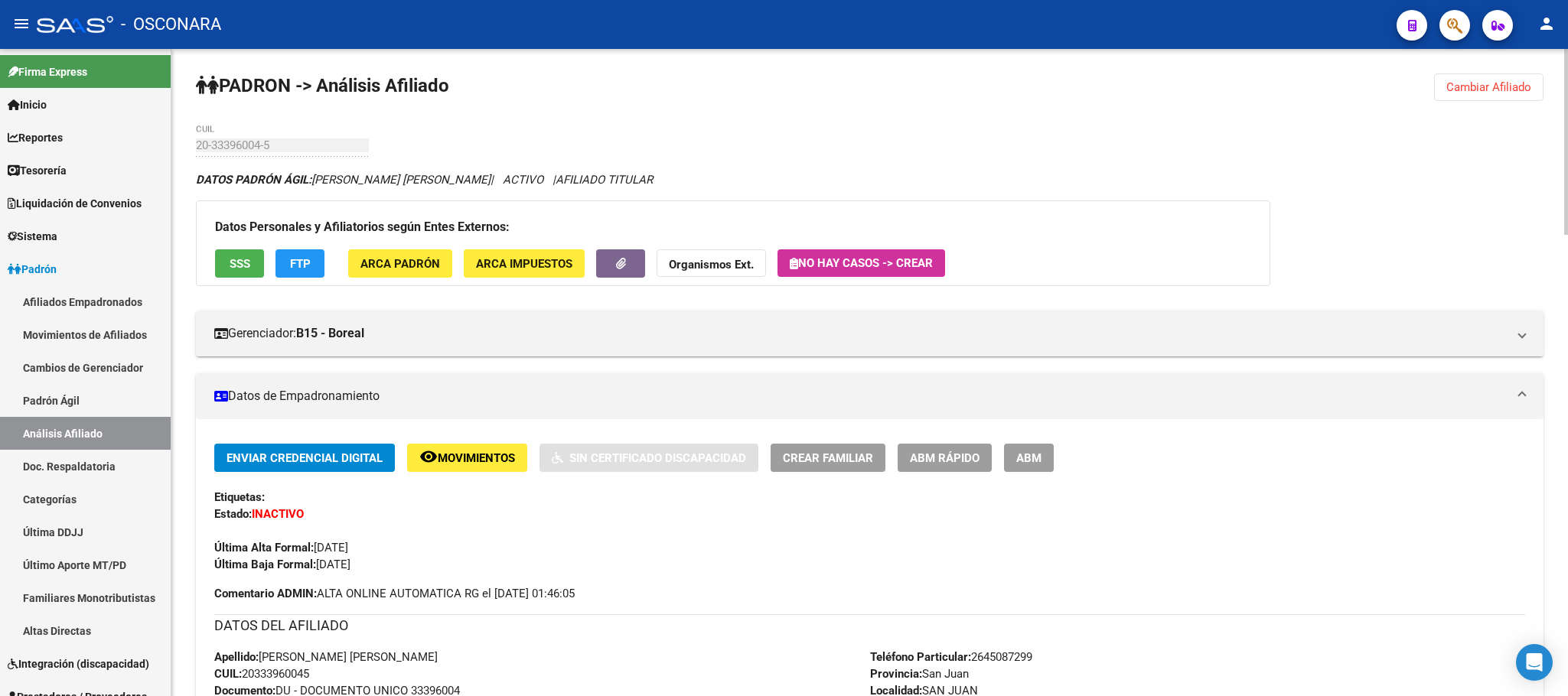
click at [291, 267] on span "FTP" at bounding box center [300, 263] width 21 height 13
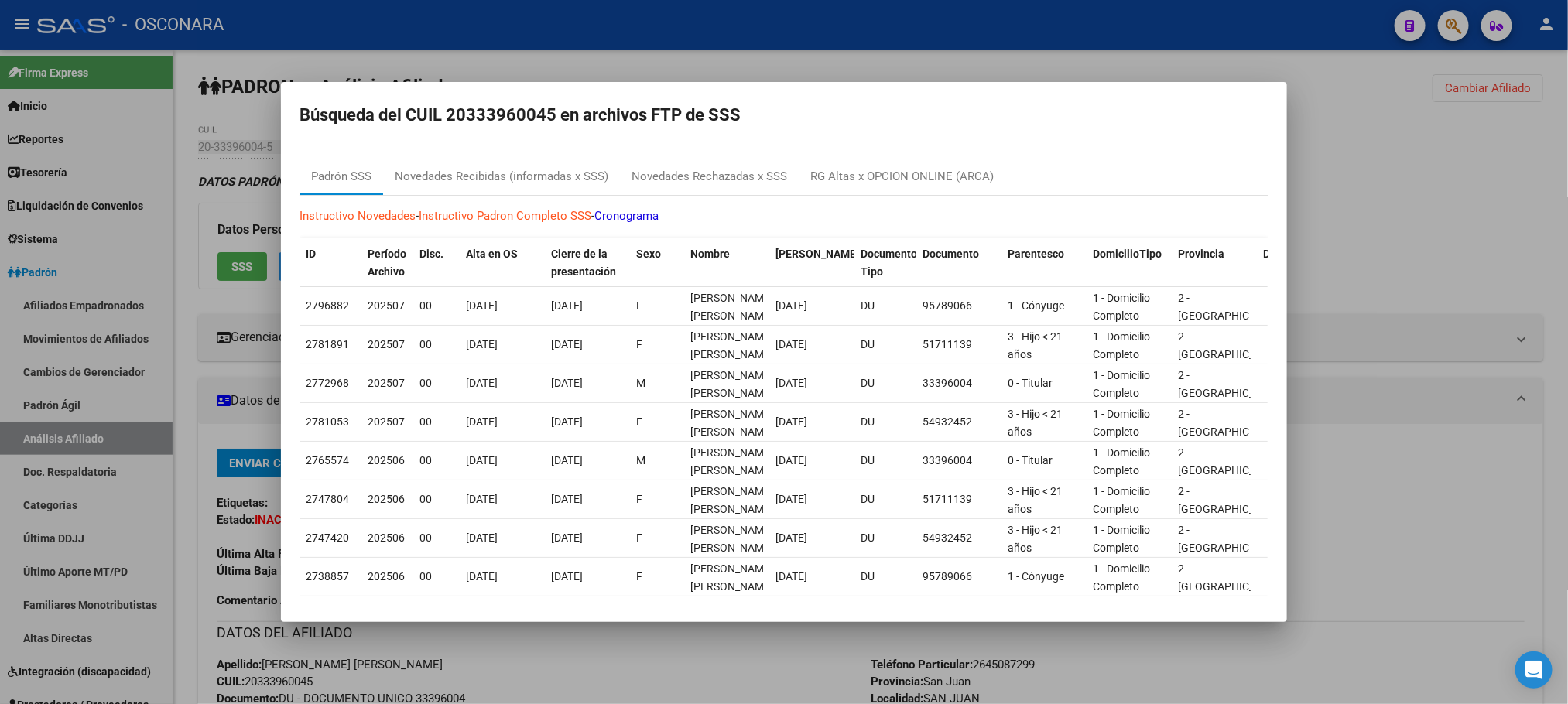
click at [619, 641] on div at bounding box center [784, 352] width 1568 height 704
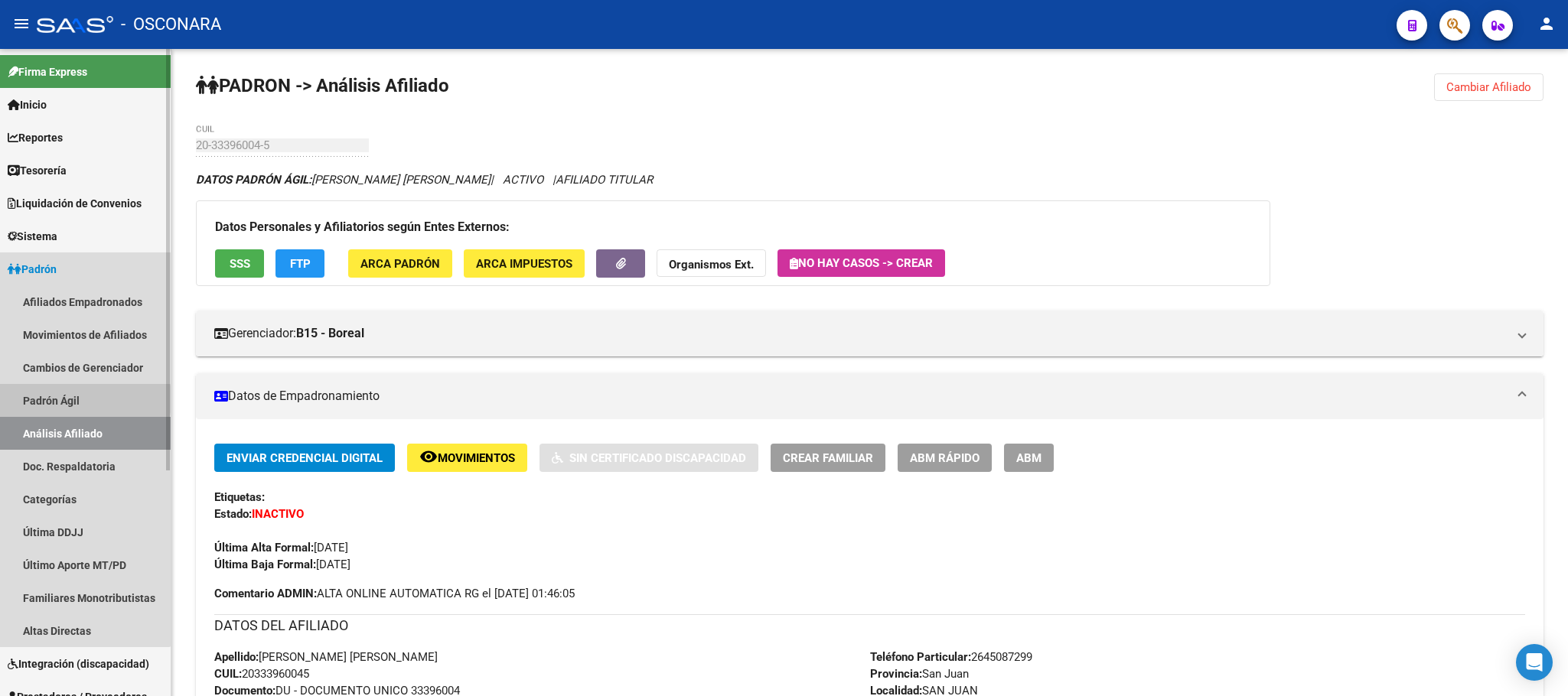
click at [52, 399] on link "Padrón Ágil" at bounding box center [85, 400] width 171 height 33
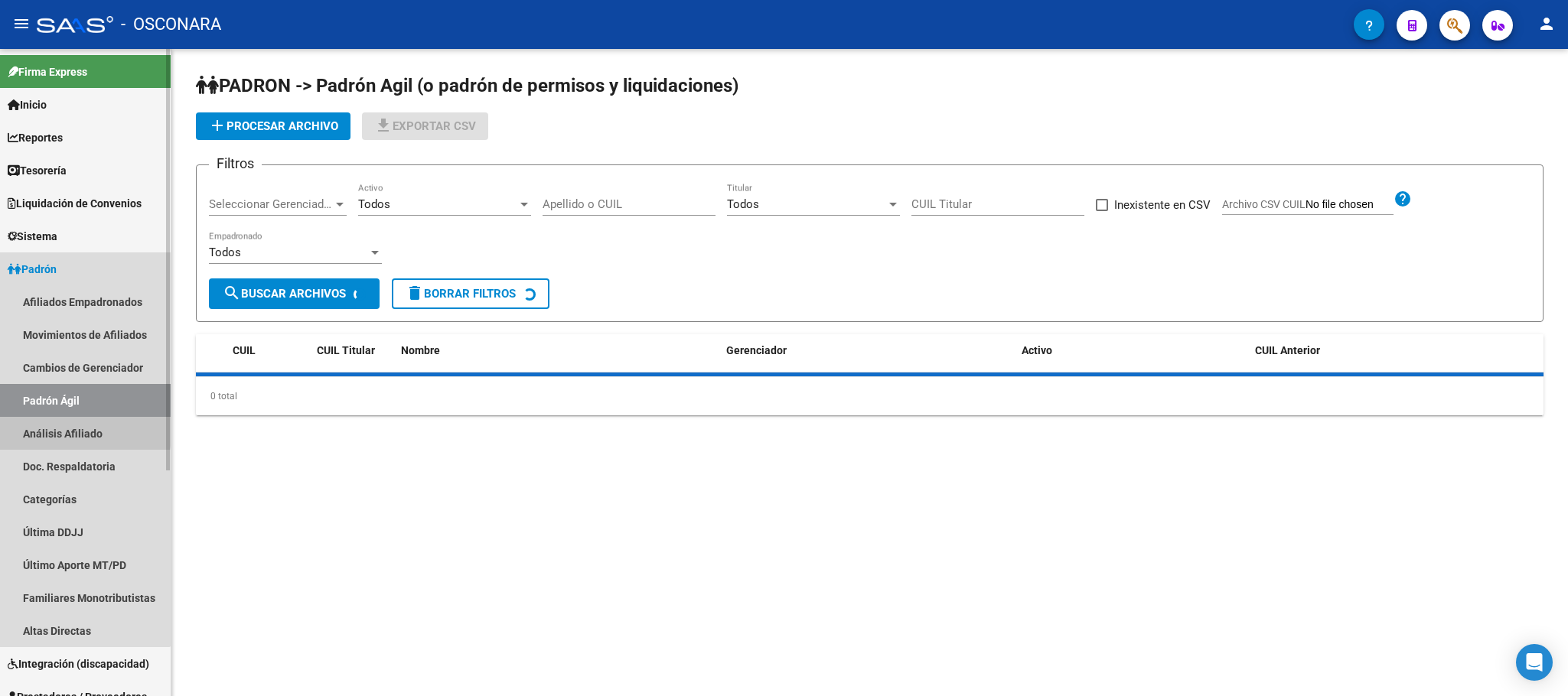
click at [48, 428] on link "Análisis Afiliado" at bounding box center [85, 433] width 171 height 33
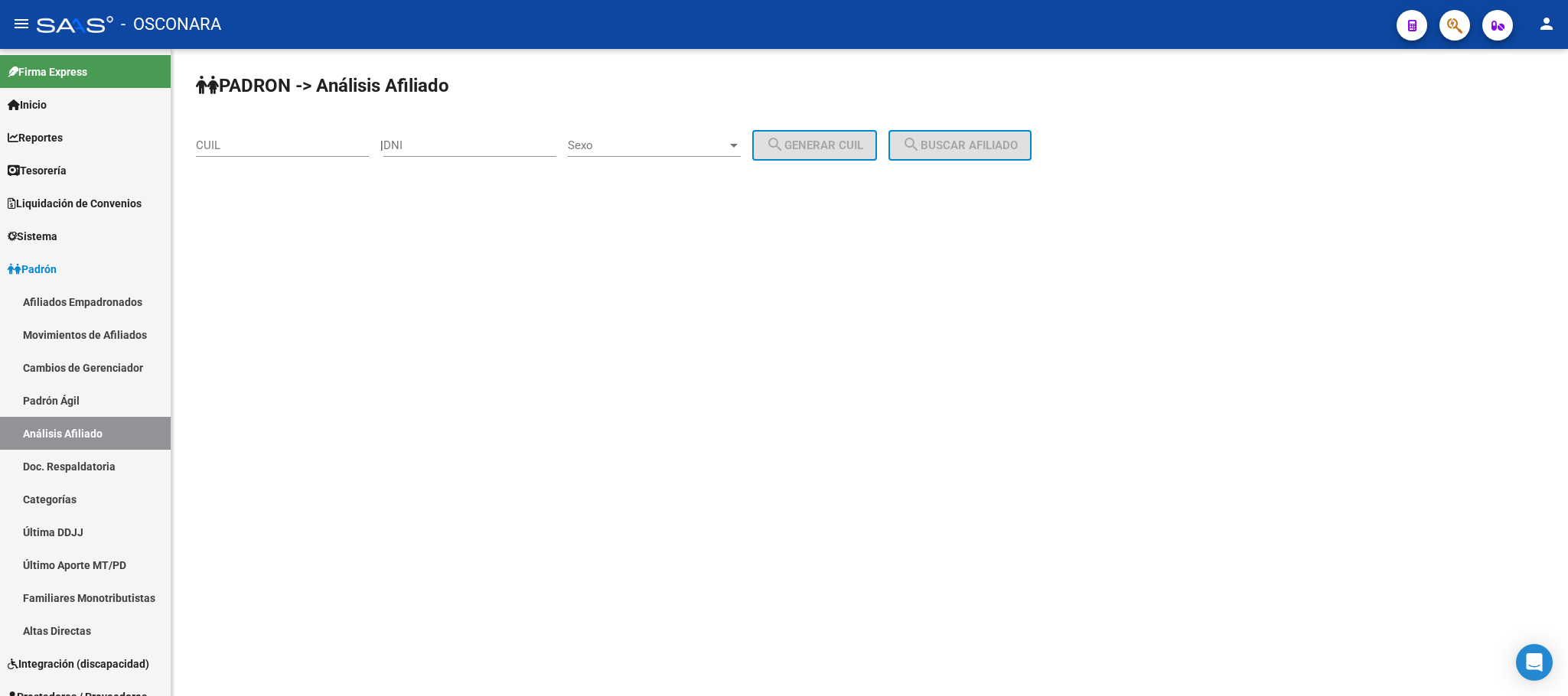
click at [211, 157] on div "CUIL" at bounding box center [282, 140] width 173 height 33
click at [217, 149] on input "CUIL" at bounding box center [282, 145] width 173 height 13
paste input "23-34785695-9"
type input "23-34785695-9"
click at [965, 144] on span "search Buscar afiliado" at bounding box center [960, 145] width 116 height 13
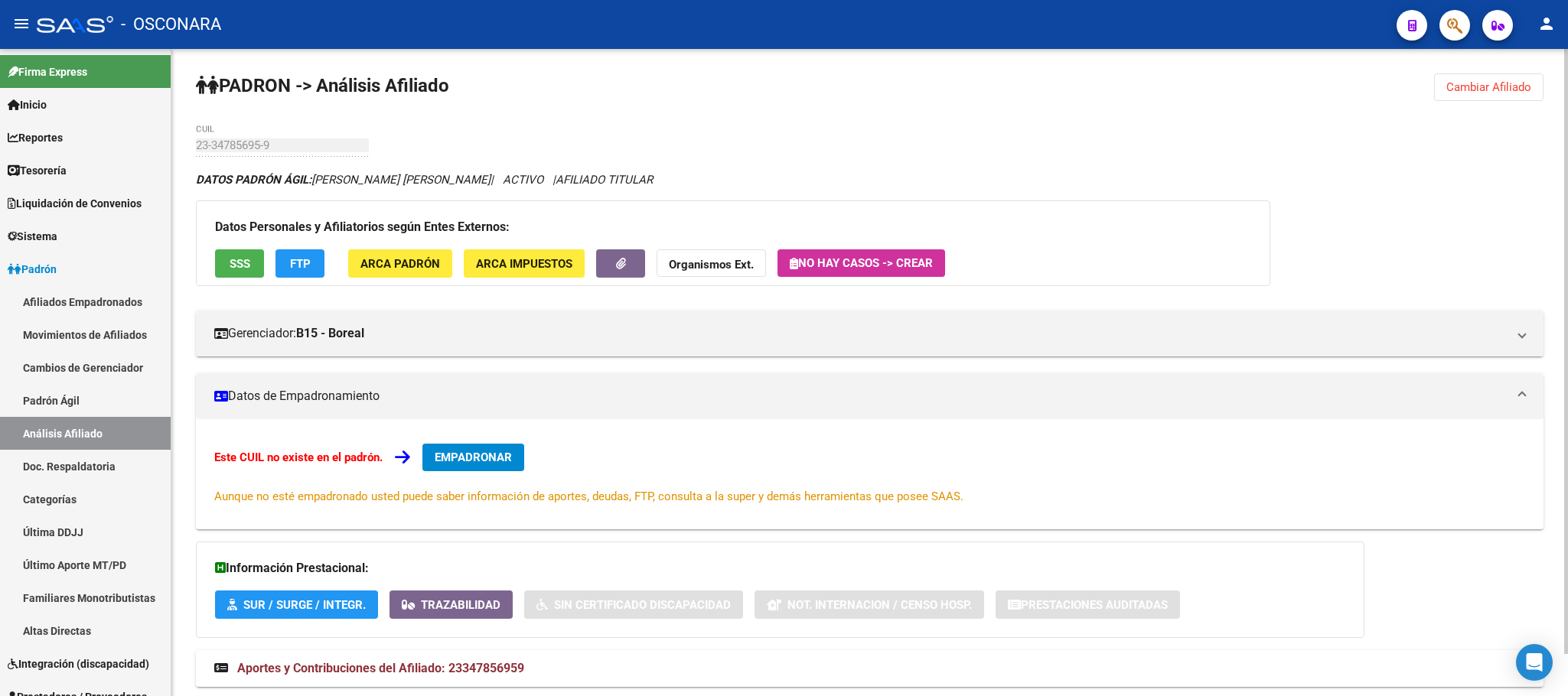
click at [234, 278] on button "SSS" at bounding box center [240, 263] width 49 height 29
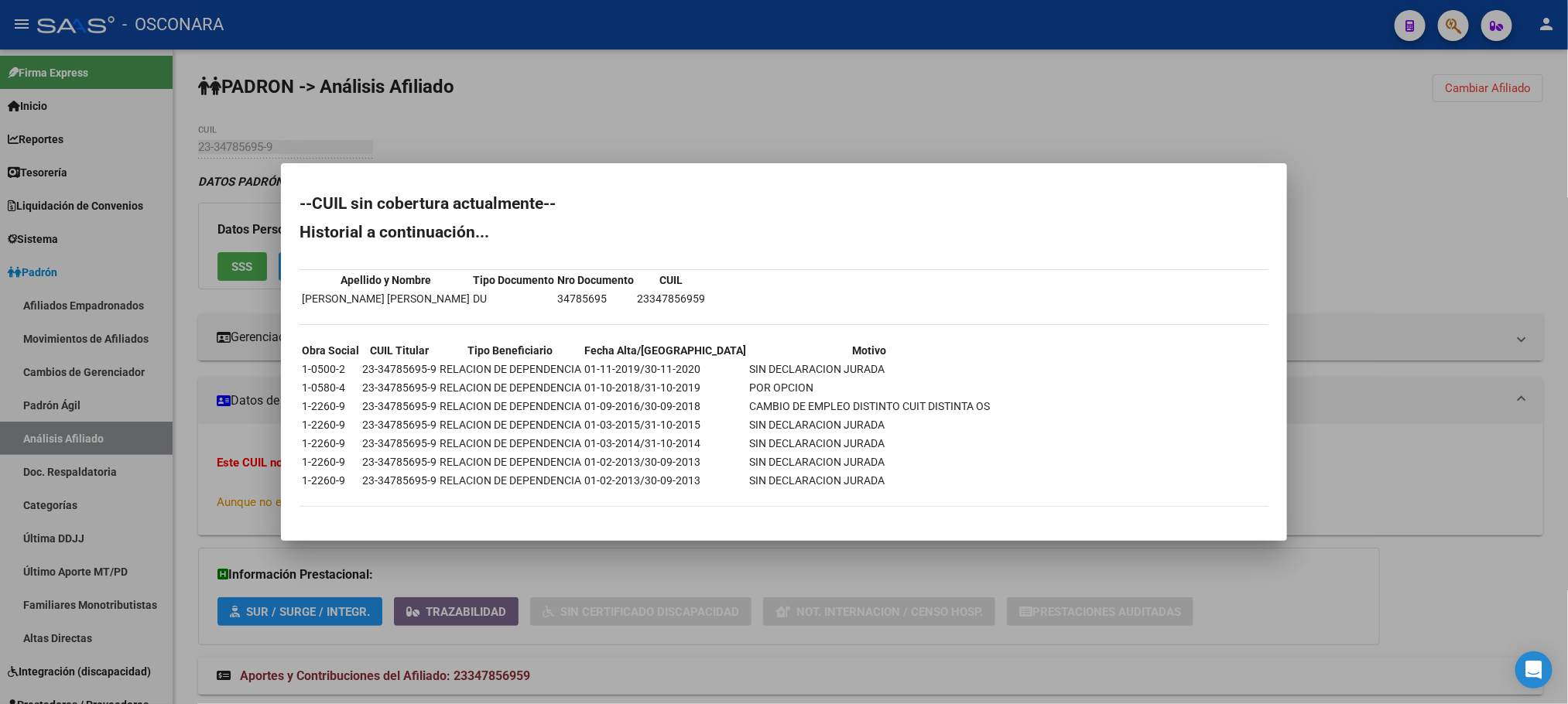
drag, startPoint x: 630, startPoint y: 303, endPoint x: 717, endPoint y: 304, distance: 87.0
click at [717, 304] on div "--CUIL sin cobertura actualmente-- Historial a continuación... Apellido y Nombr…" at bounding box center [783, 359] width 969 height 327
copy tbody "Apellido y Nombre Tipo Documento Nro Documento CUIL OCHOA MAXIMILIANO DOMINGO D…"
click at [58, 400] on div at bounding box center [784, 352] width 1568 height 704
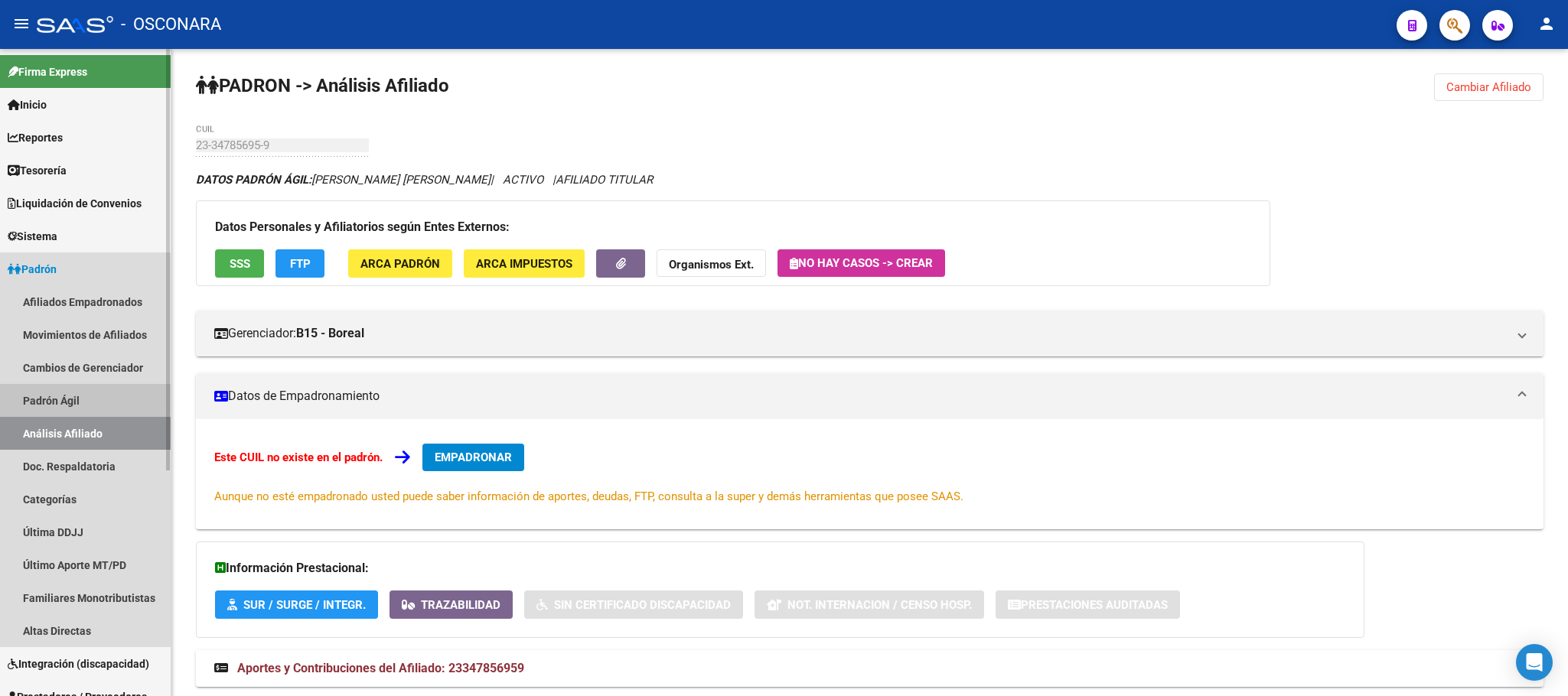
click at [60, 395] on link "Padrón Ágil" at bounding box center [85, 400] width 171 height 33
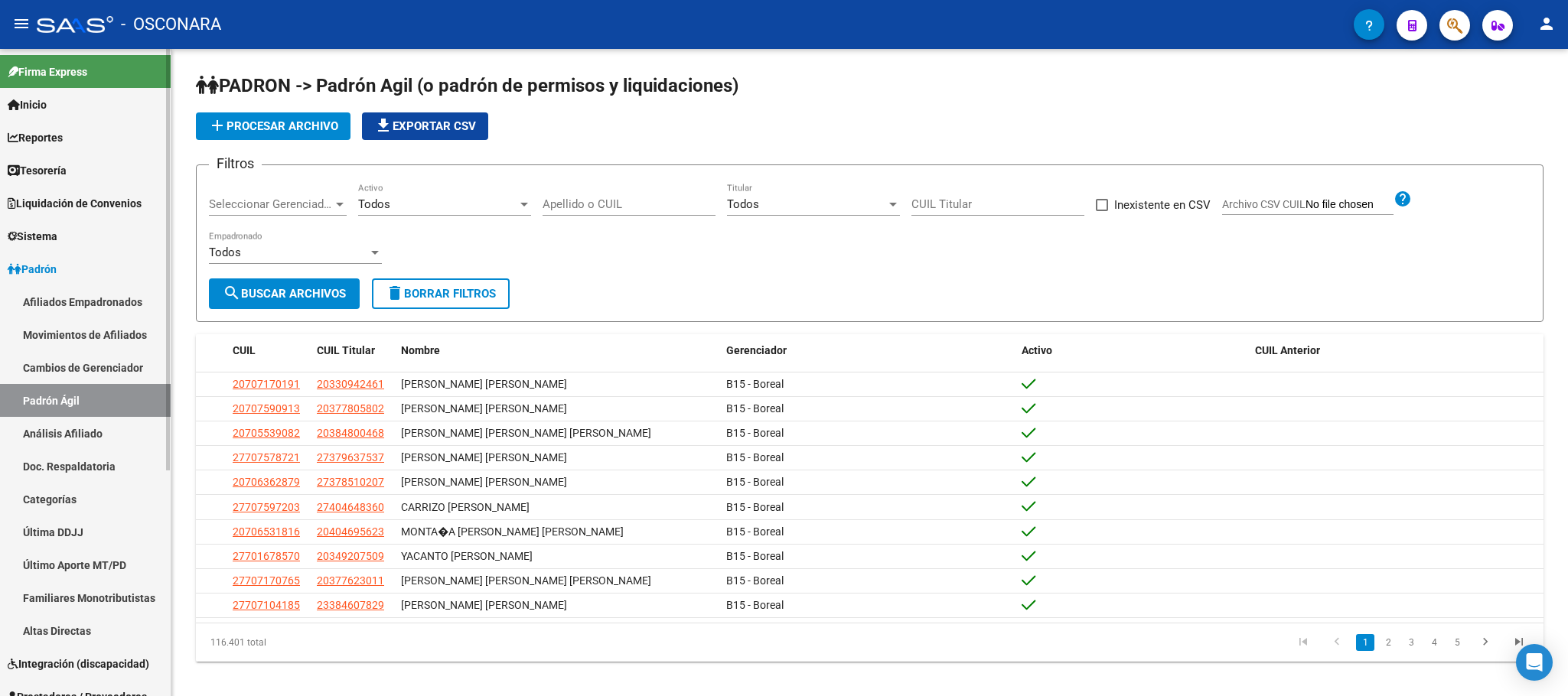
click at [78, 427] on link "Análisis Afiliado" at bounding box center [85, 433] width 171 height 33
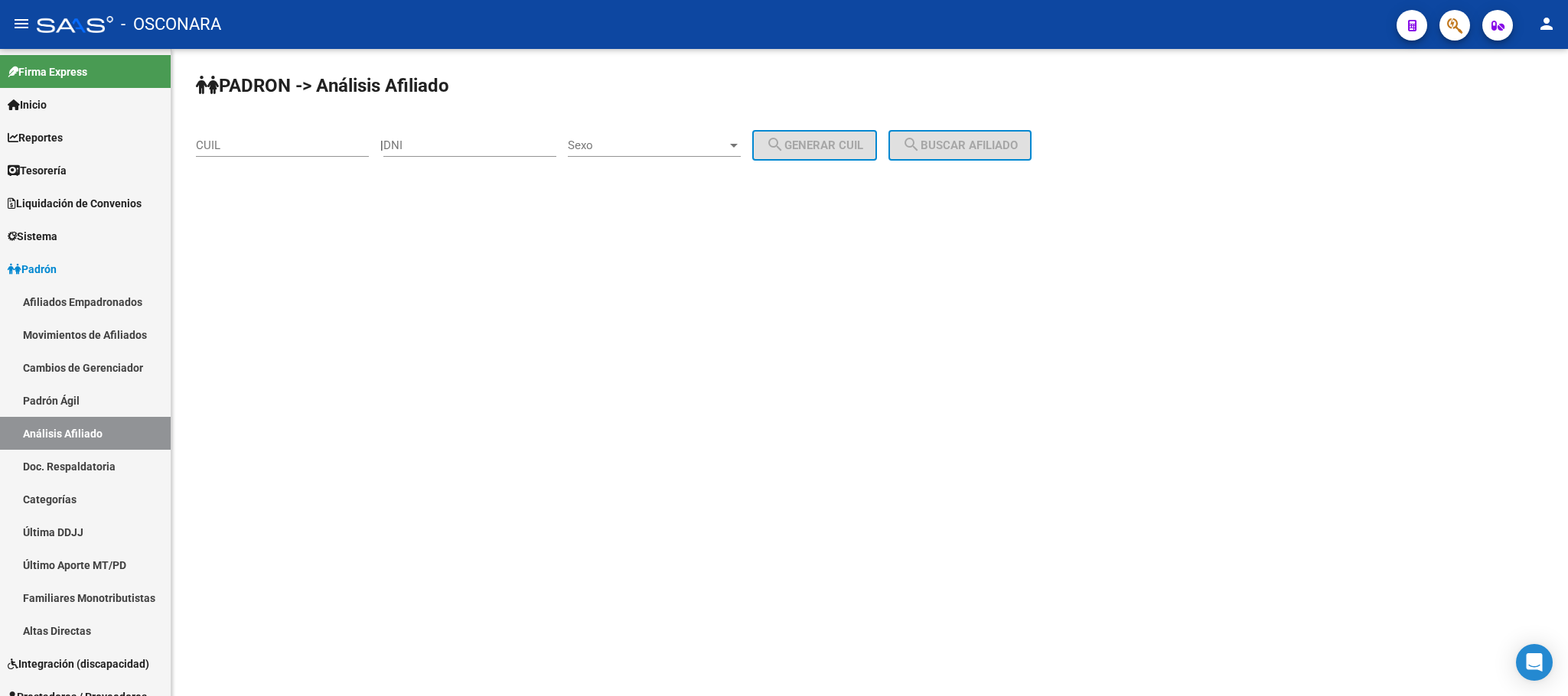
click at [240, 148] on input "CUIL" at bounding box center [282, 145] width 173 height 13
paste input "20-37297437-1"
type input "20-37297437-1"
click at [940, 134] on button "search Buscar afiliado" at bounding box center [960, 145] width 143 height 31
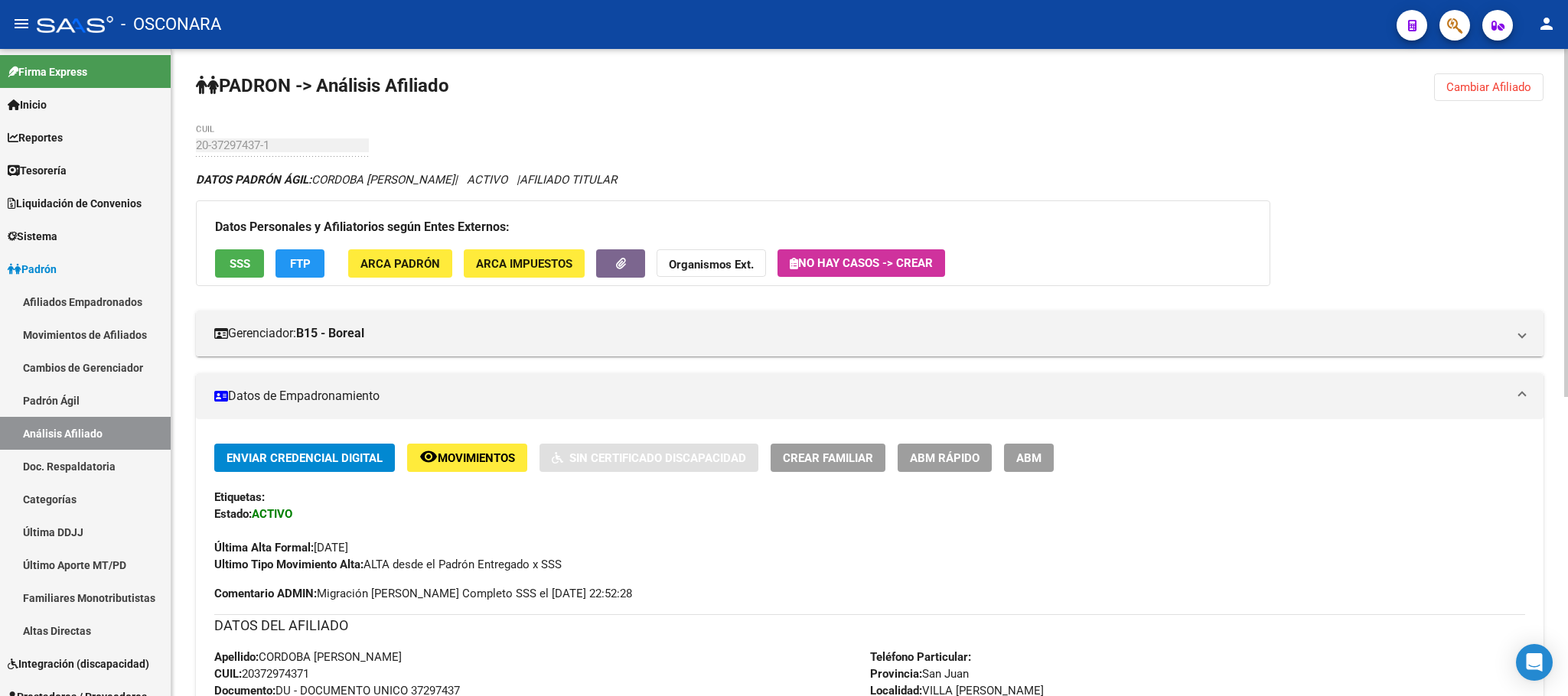
click at [211, 264] on div "Datos Personales y Afiliatorios según Entes Externos: SSS FTP ARCA Padrón ARCA …" at bounding box center [733, 244] width 1074 height 86
click at [234, 263] on span "SSS" at bounding box center [240, 263] width 21 height 13
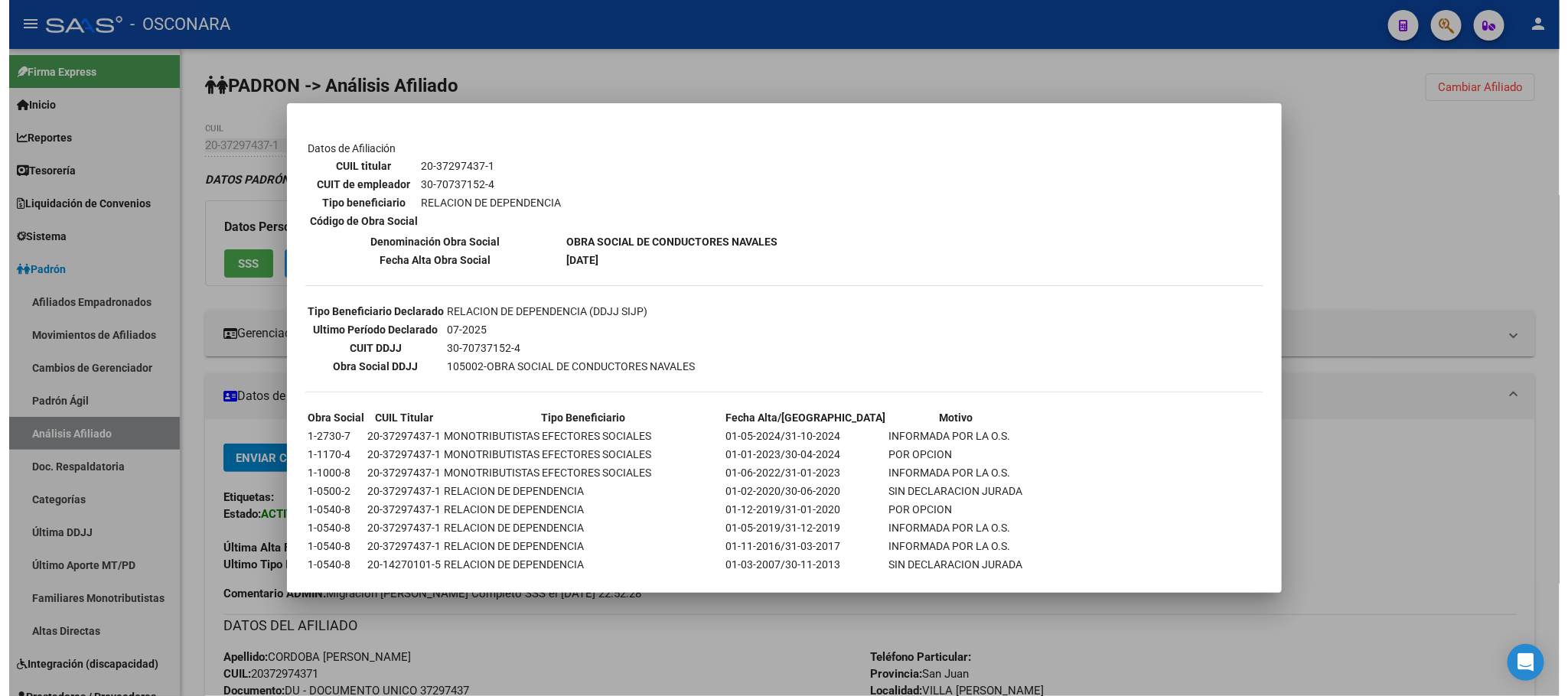
scroll to position [310, 0]
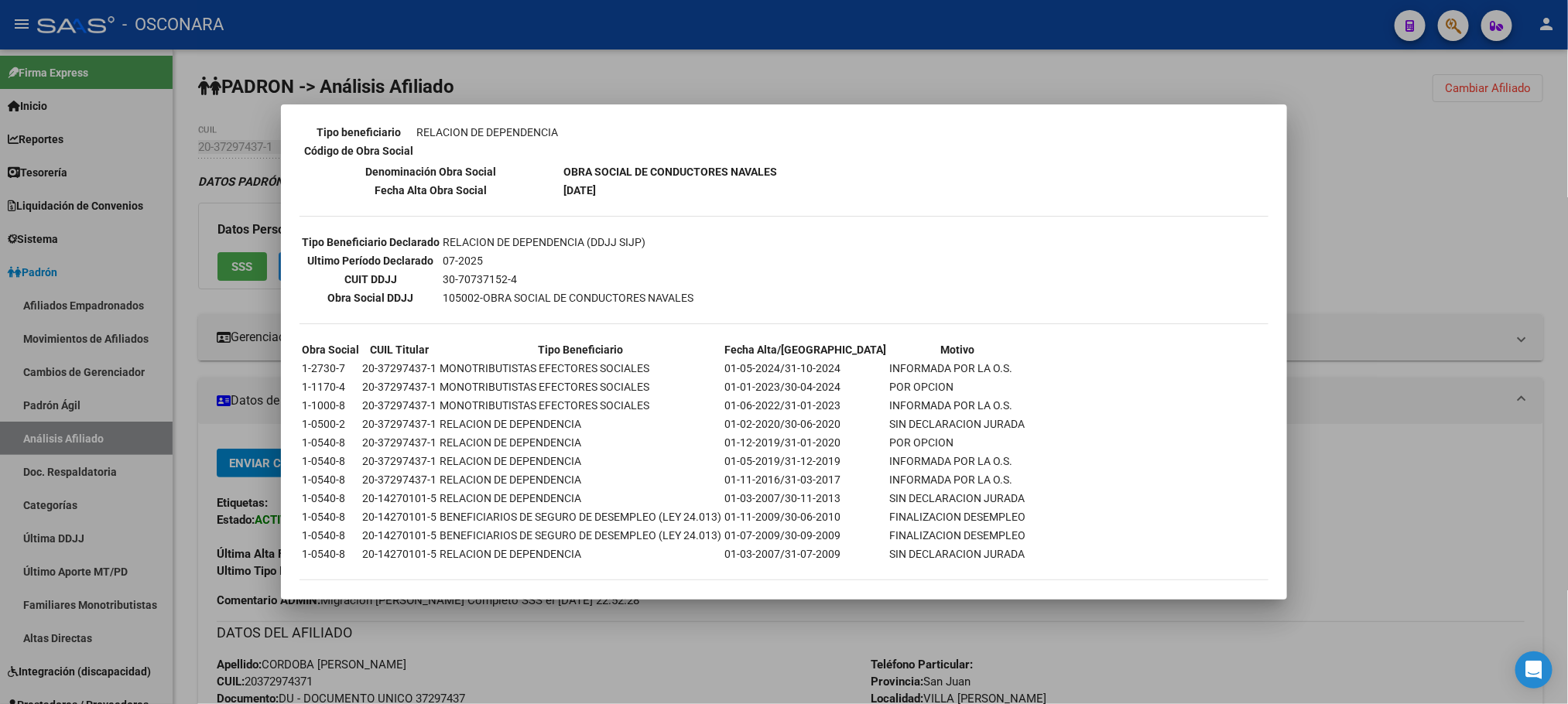
click at [725, 625] on div at bounding box center [784, 352] width 1568 height 704
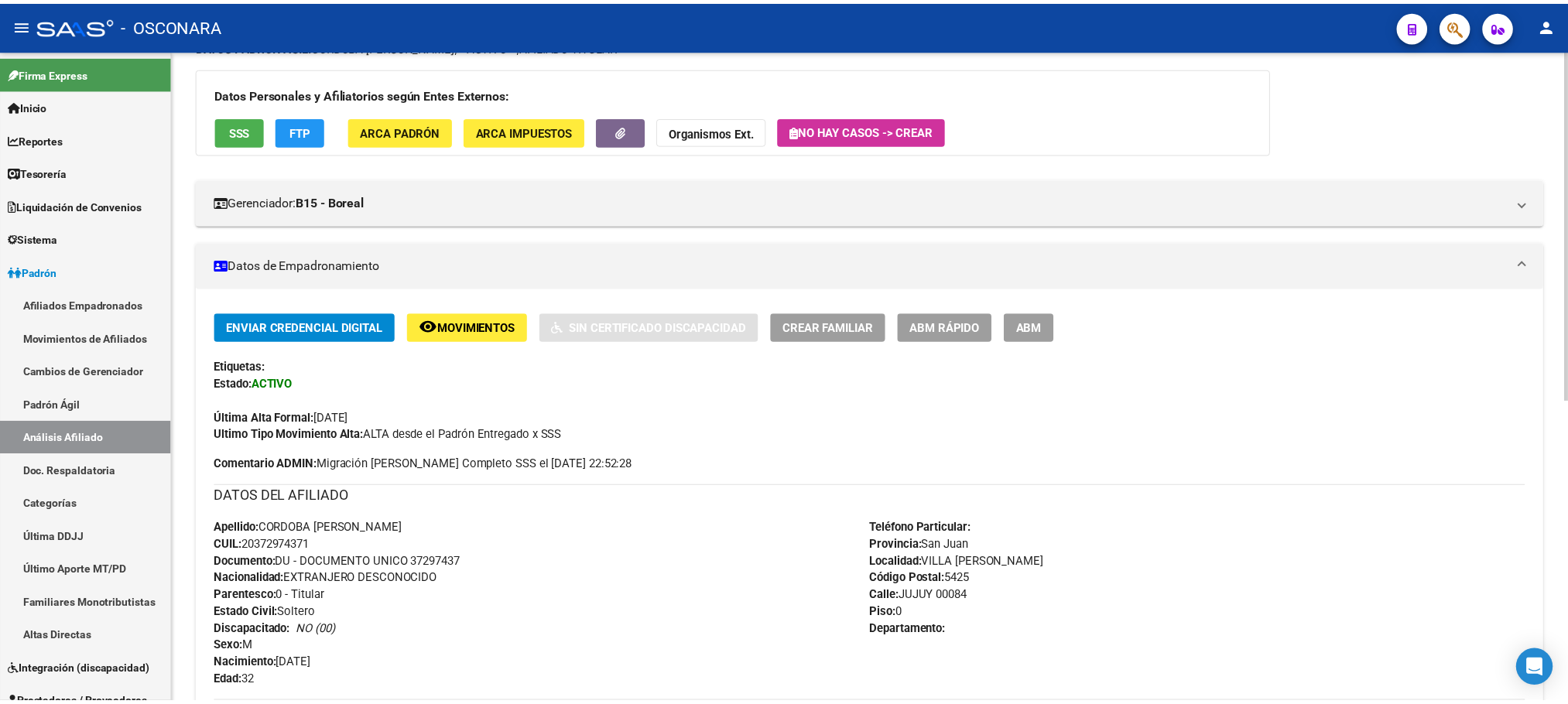
scroll to position [0, 0]
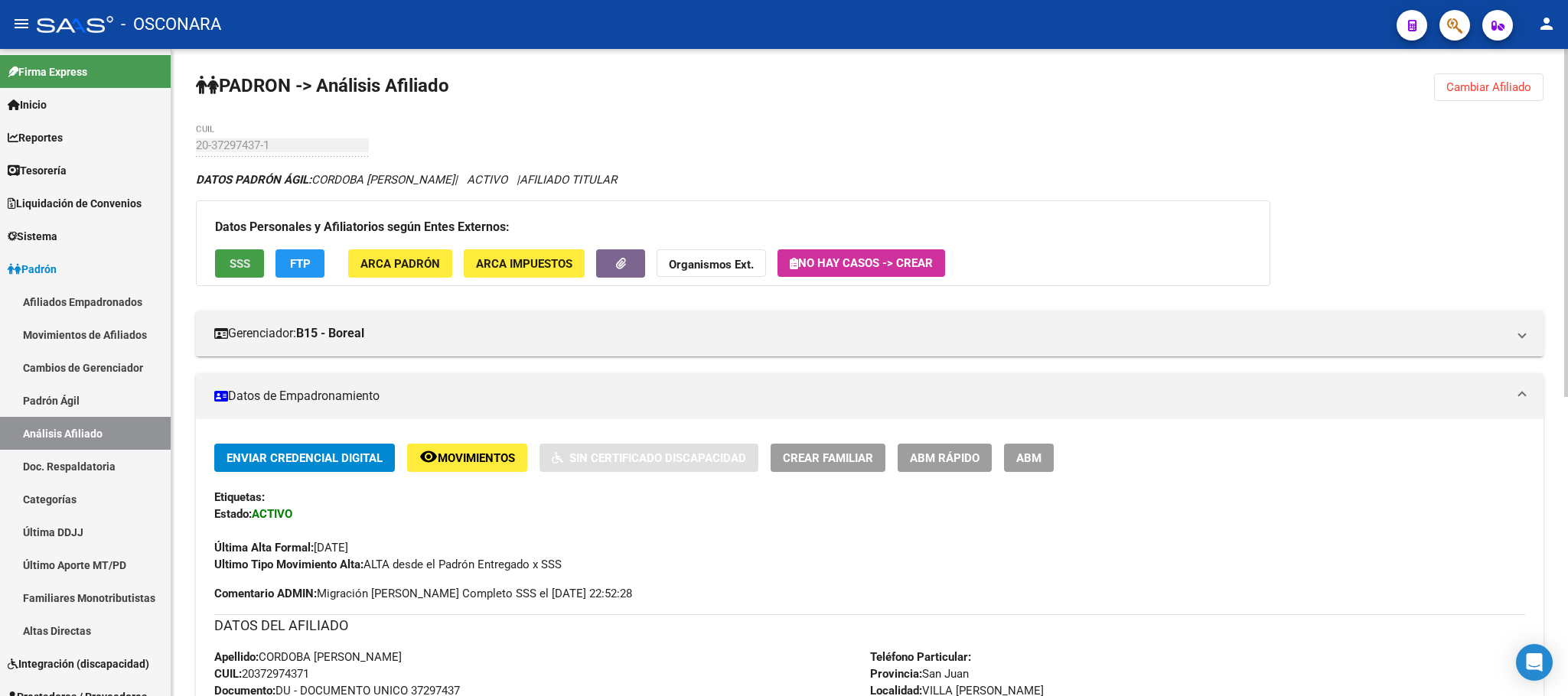
click at [233, 265] on span "SSS" at bounding box center [240, 263] width 21 height 13
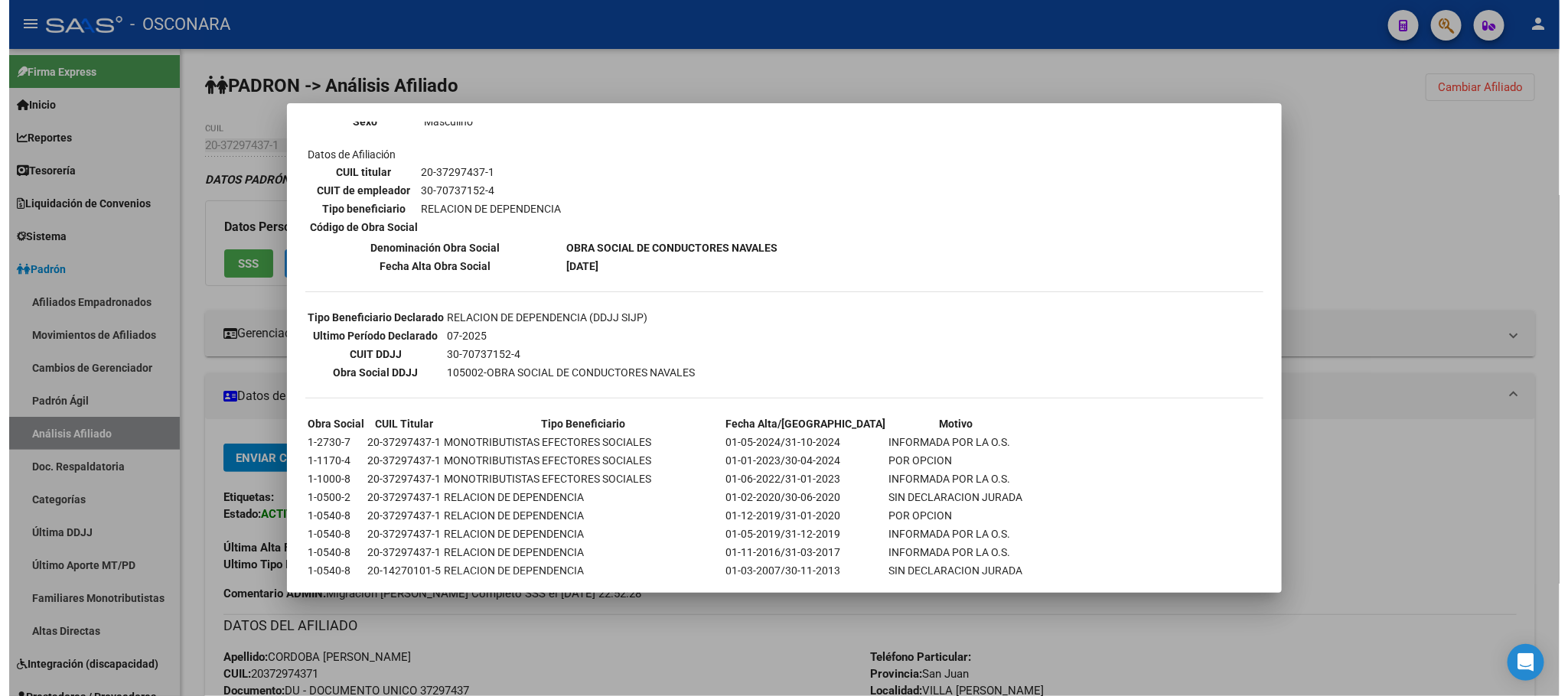
scroll to position [310, 0]
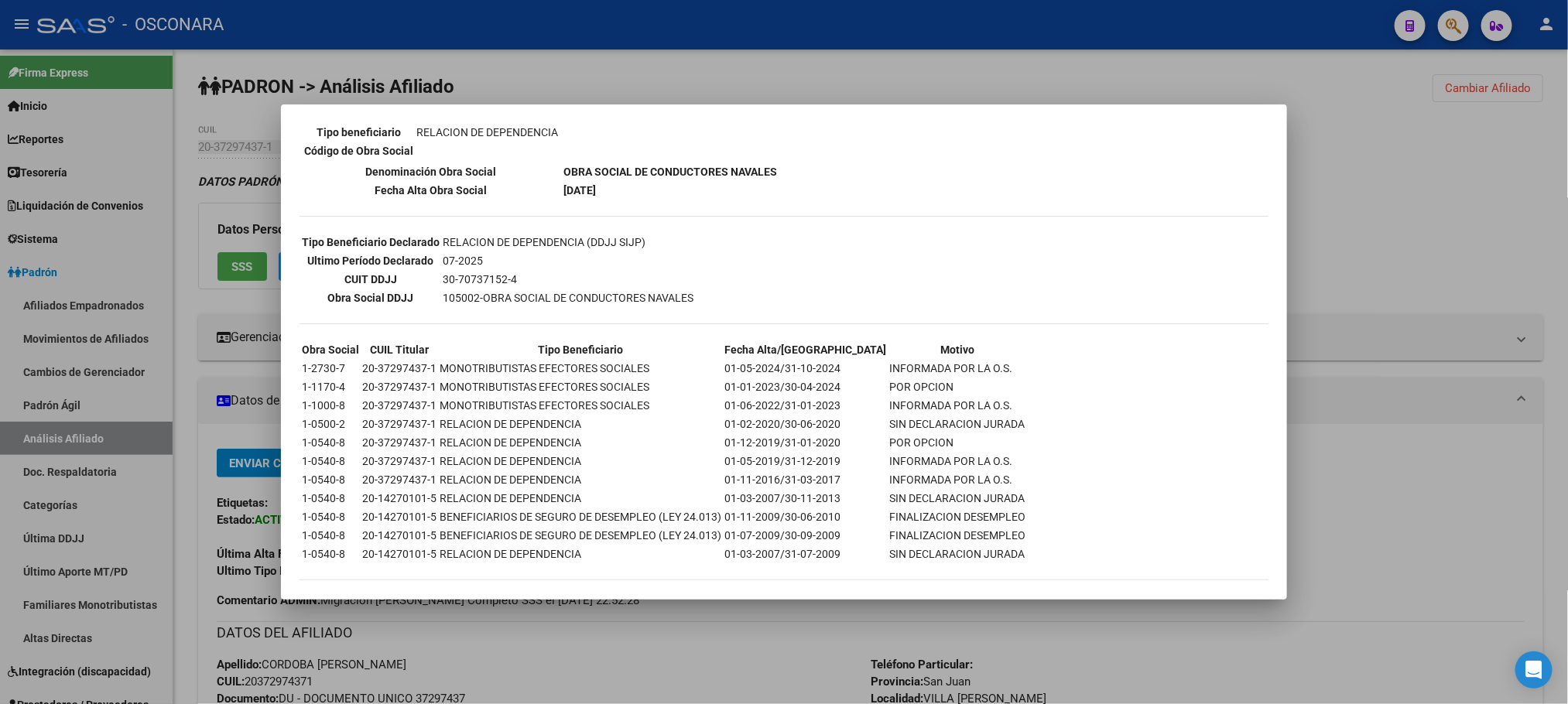
click at [526, 639] on div at bounding box center [784, 352] width 1568 height 704
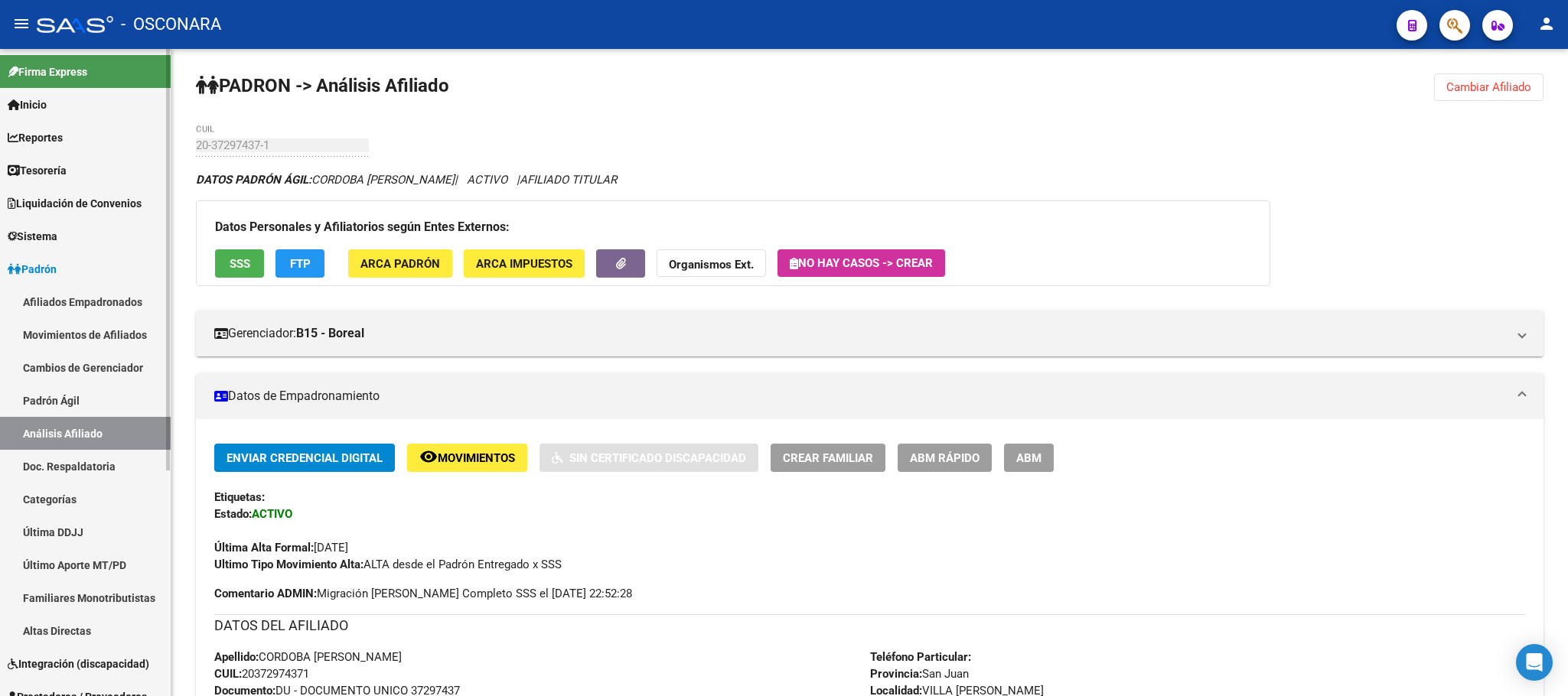
drag, startPoint x: 83, startPoint y: 397, endPoint x: 98, endPoint y: 417, distance: 25.0
click at [83, 395] on link "Padrón Ágil" at bounding box center [85, 400] width 171 height 33
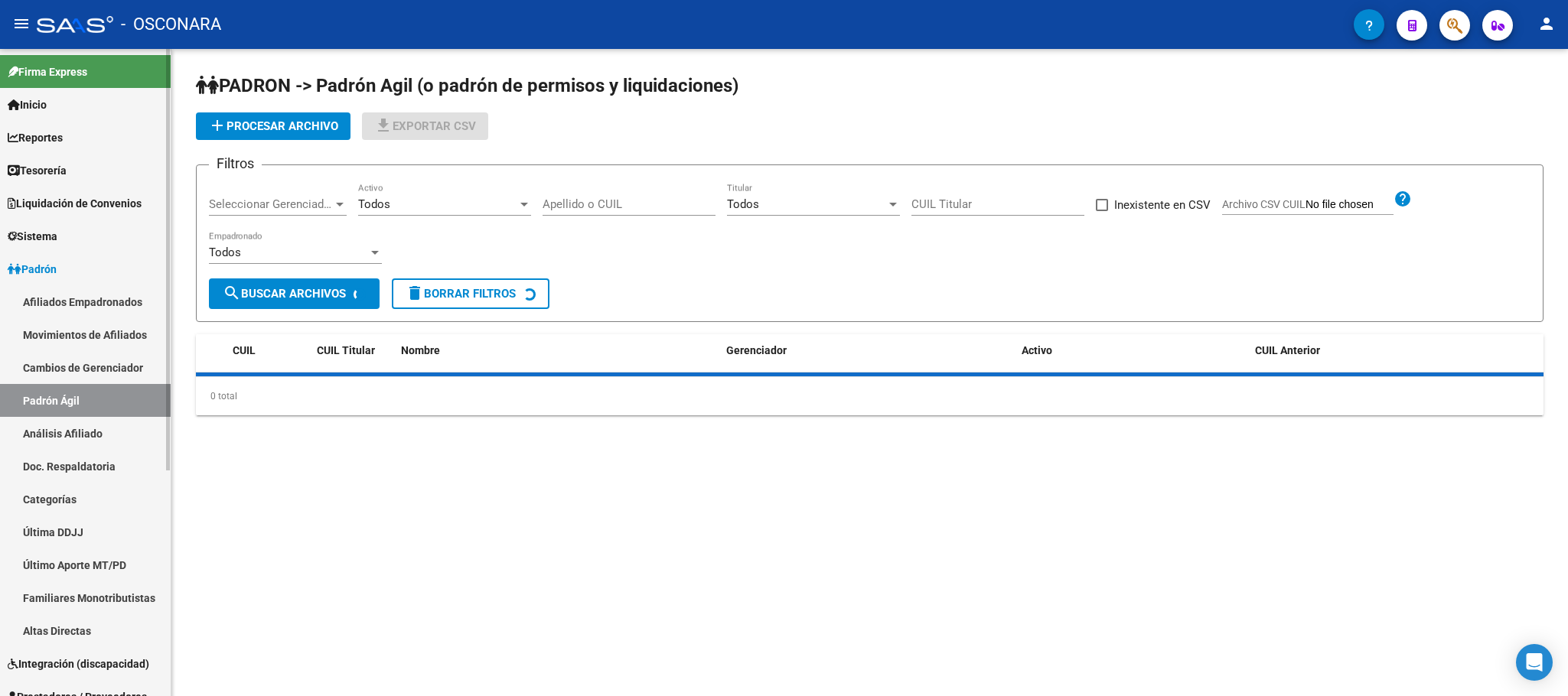
click at [101, 423] on link "Análisis Afiliado" at bounding box center [85, 433] width 171 height 33
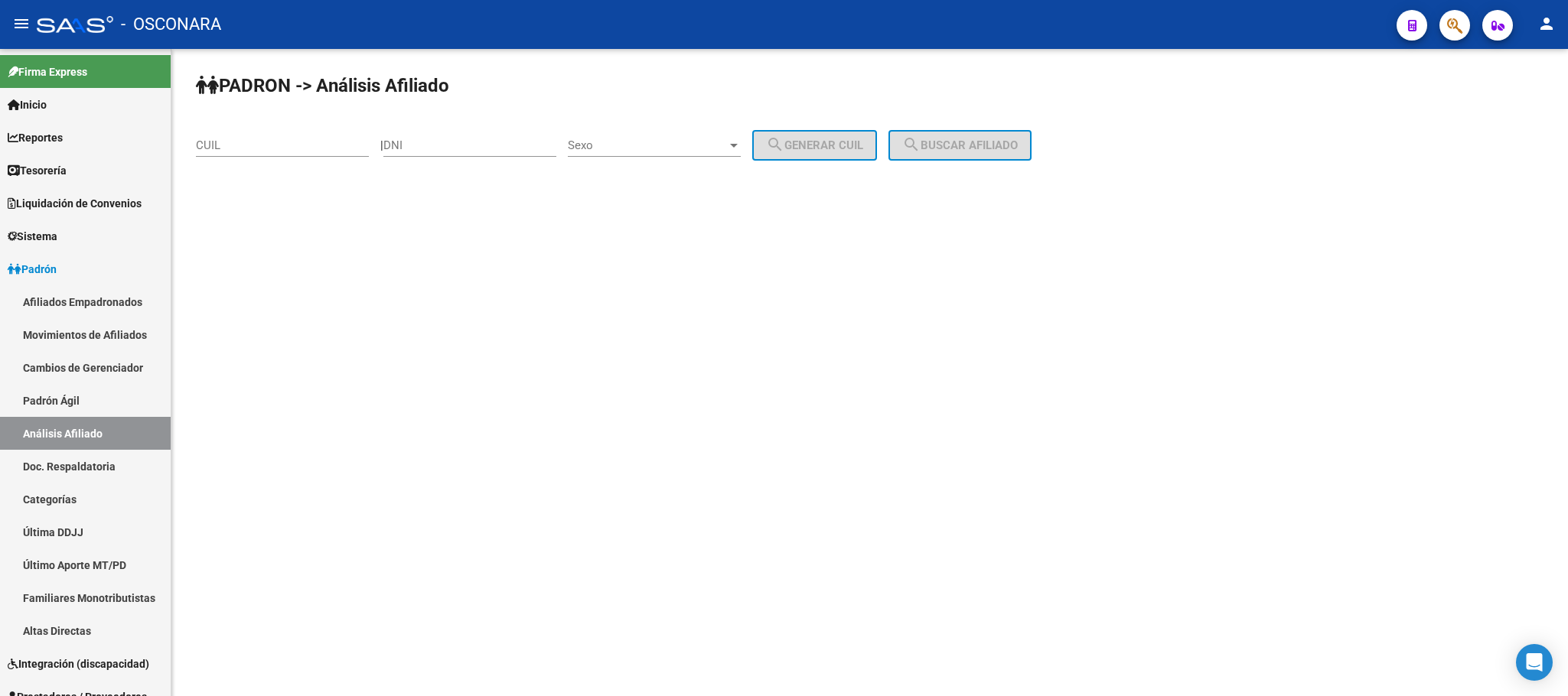
click at [267, 136] on div "CUIL" at bounding box center [282, 140] width 173 height 33
paste input "20-36666830-7"
type input "20-36666830-7"
click at [960, 152] on span "search Buscar afiliado" at bounding box center [960, 145] width 116 height 13
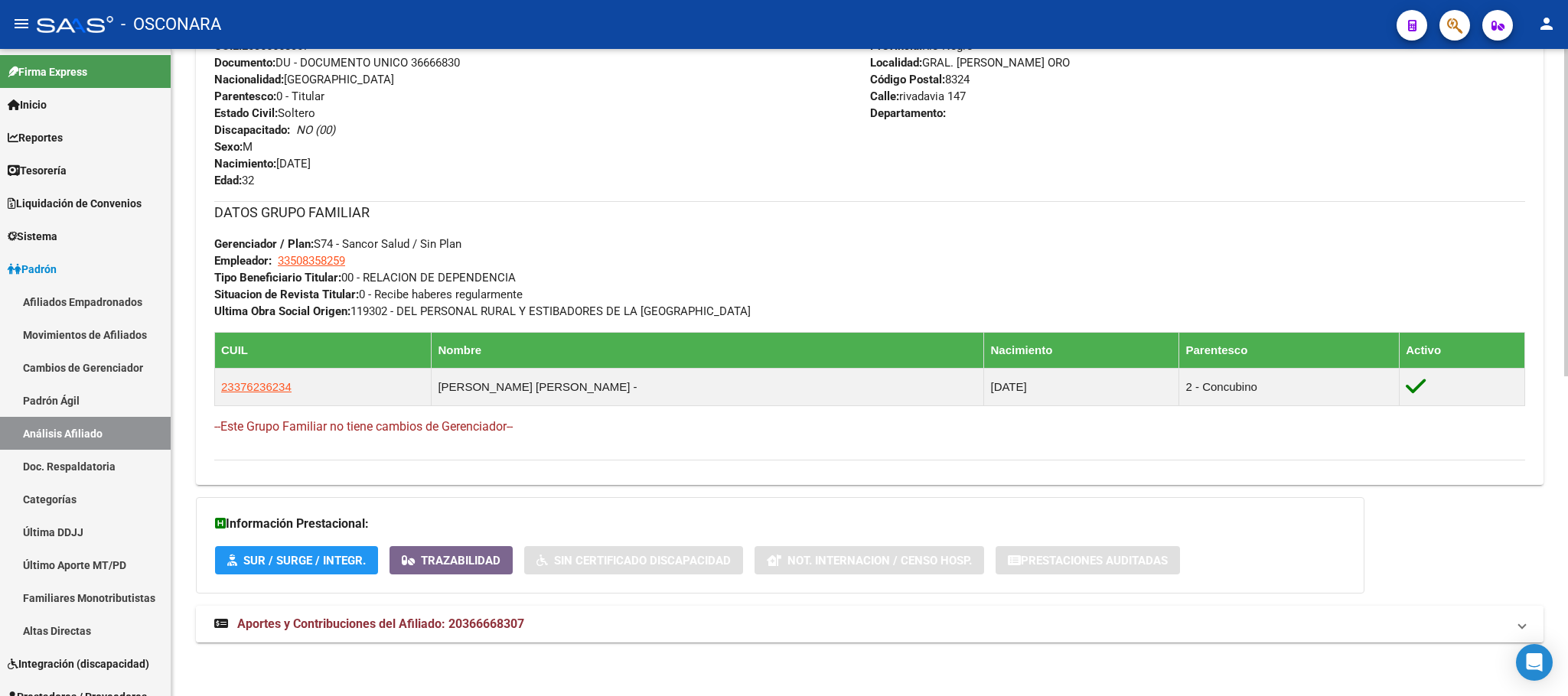
click at [411, 623] on span "Aportes y Contribuciones del Afiliado: 20366668307" at bounding box center [381, 624] width 287 height 14
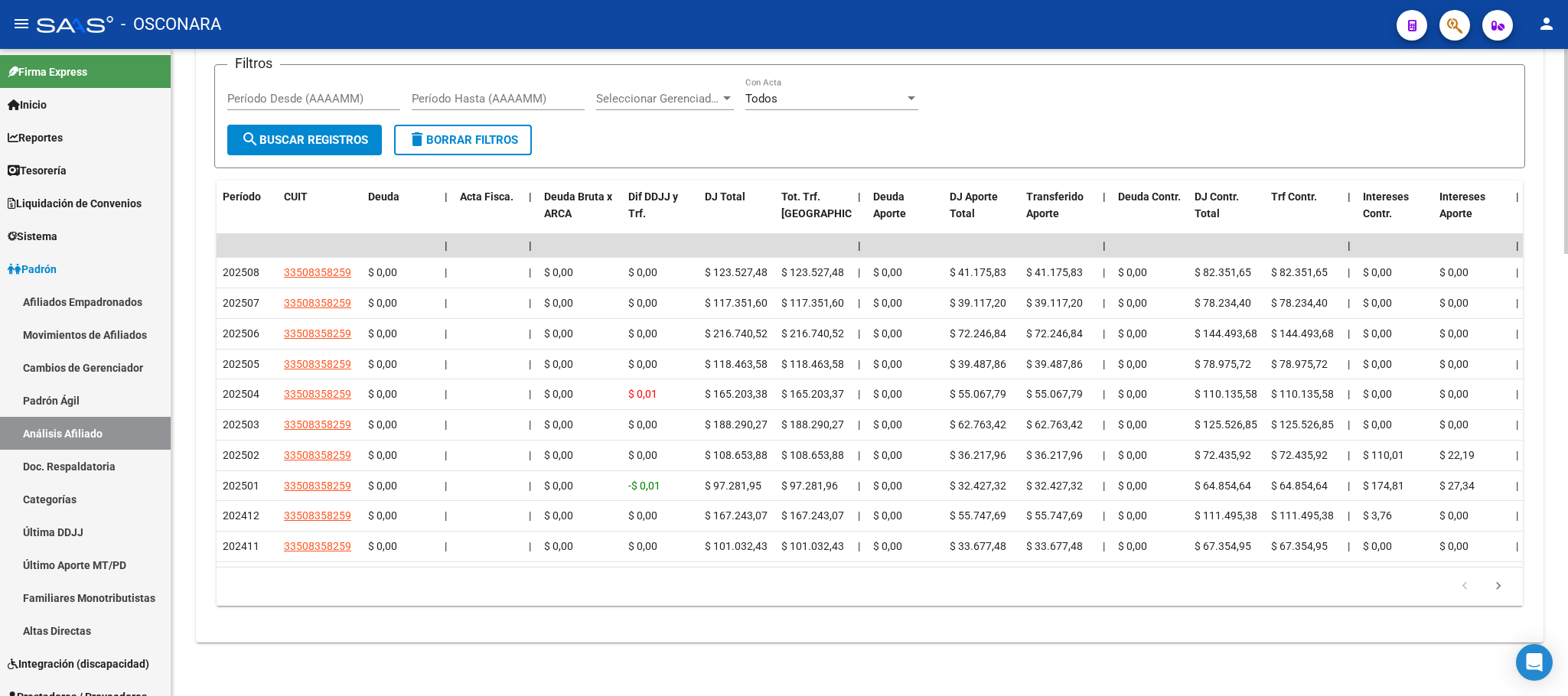
scroll to position [1054, 0]
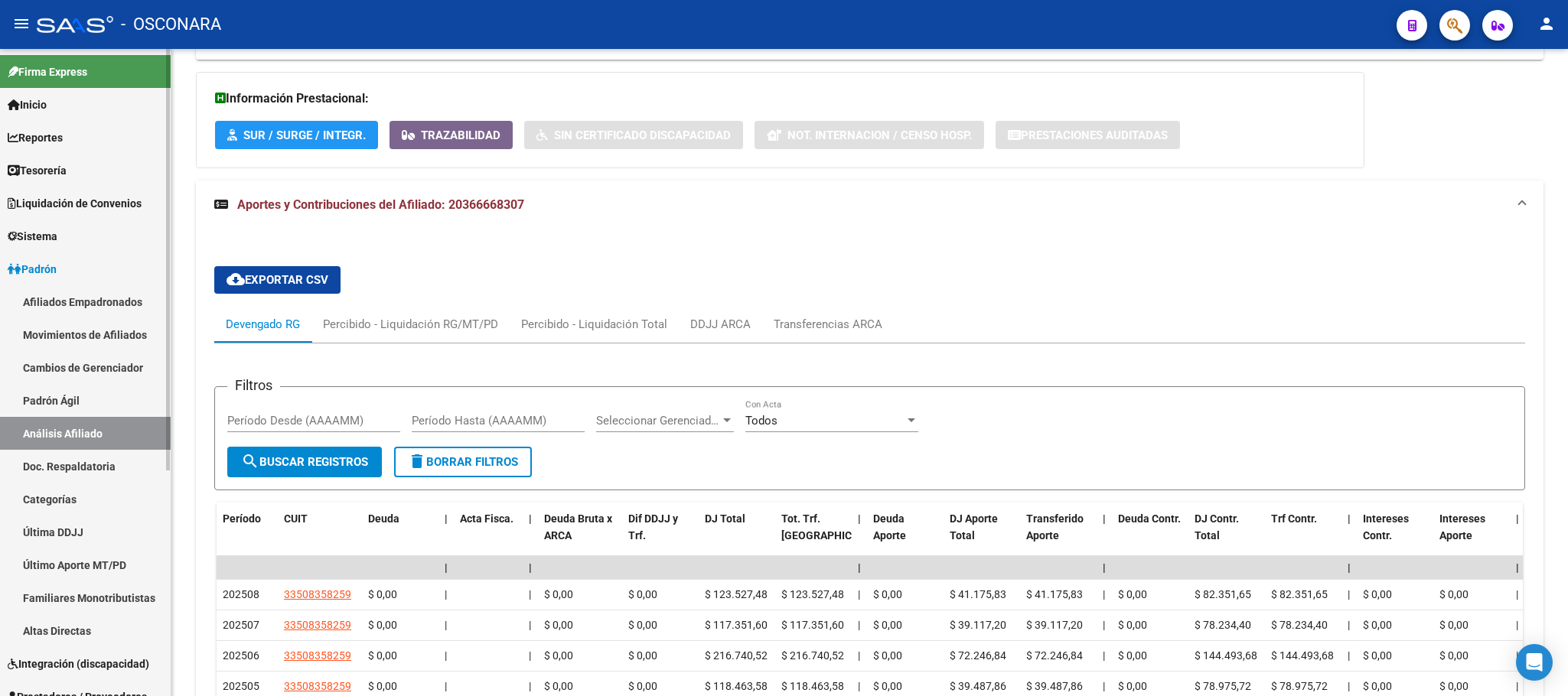
click at [97, 402] on link "Padrón Ágil" at bounding box center [85, 400] width 171 height 33
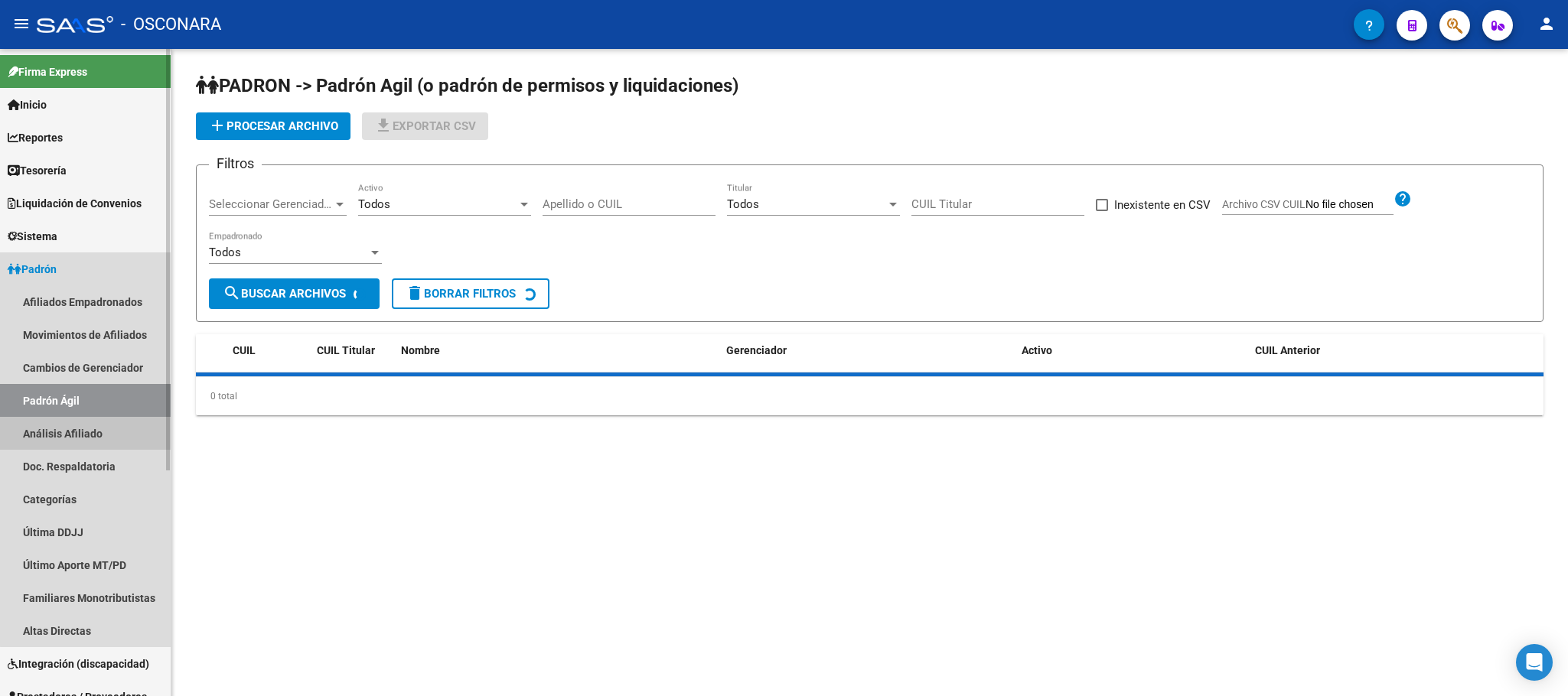
click at [95, 423] on link "Análisis Afiliado" at bounding box center [85, 433] width 171 height 33
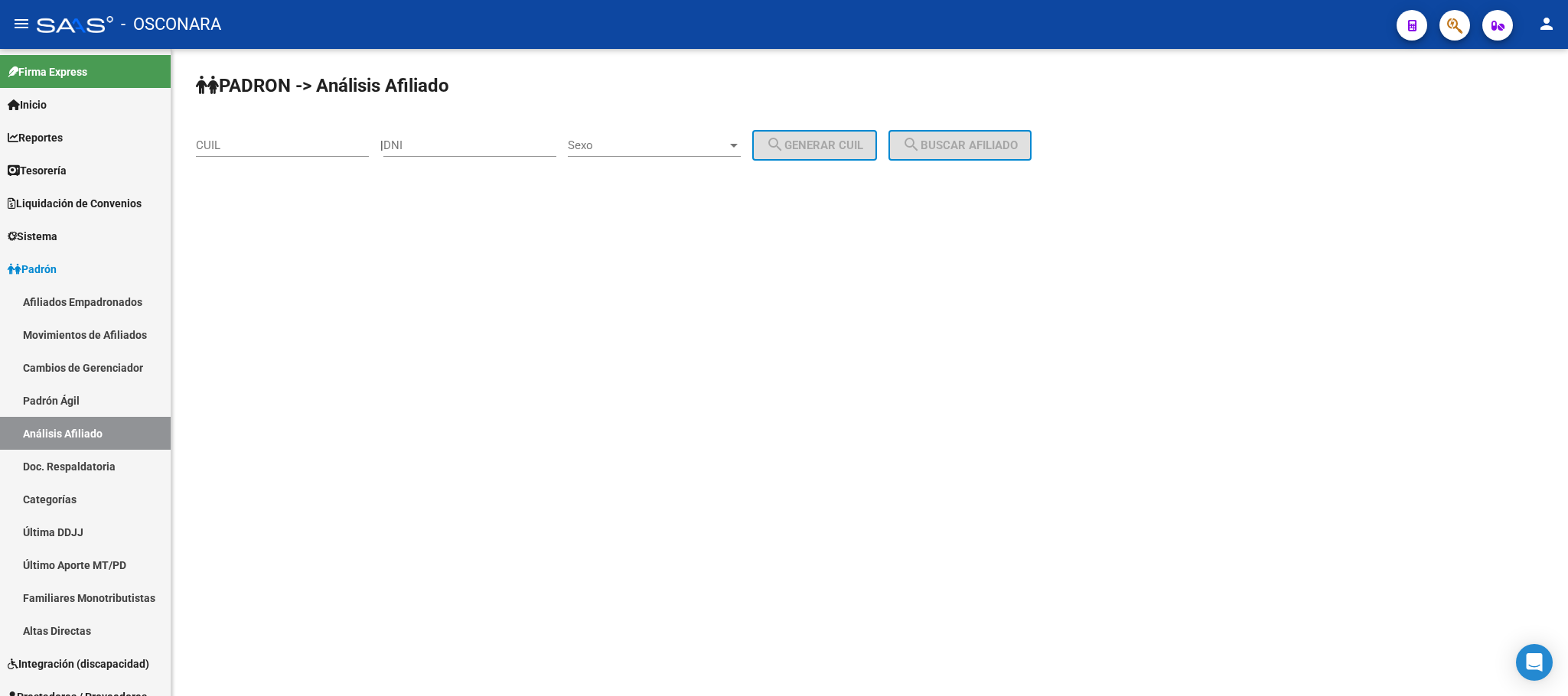
drag, startPoint x: 280, startPoint y: 137, endPoint x: 283, endPoint y: 147, distance: 10.4
click at [280, 142] on div "CUIL" at bounding box center [282, 140] width 173 height 33
paste input "27-21705935-1"
type input "27-21705935-1"
click at [988, 145] on span "search Buscar afiliado" at bounding box center [960, 145] width 116 height 13
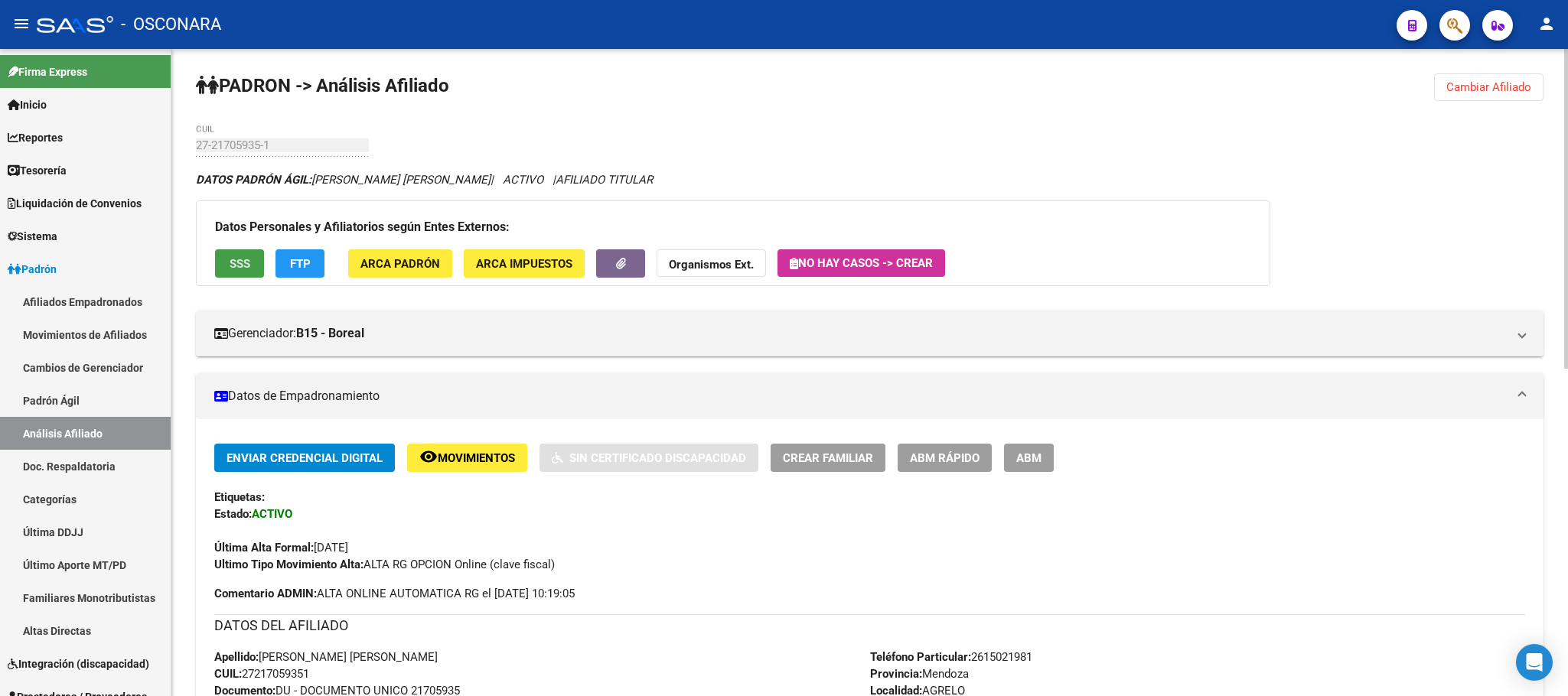
click at [246, 268] on span "SSS" at bounding box center [240, 263] width 21 height 13
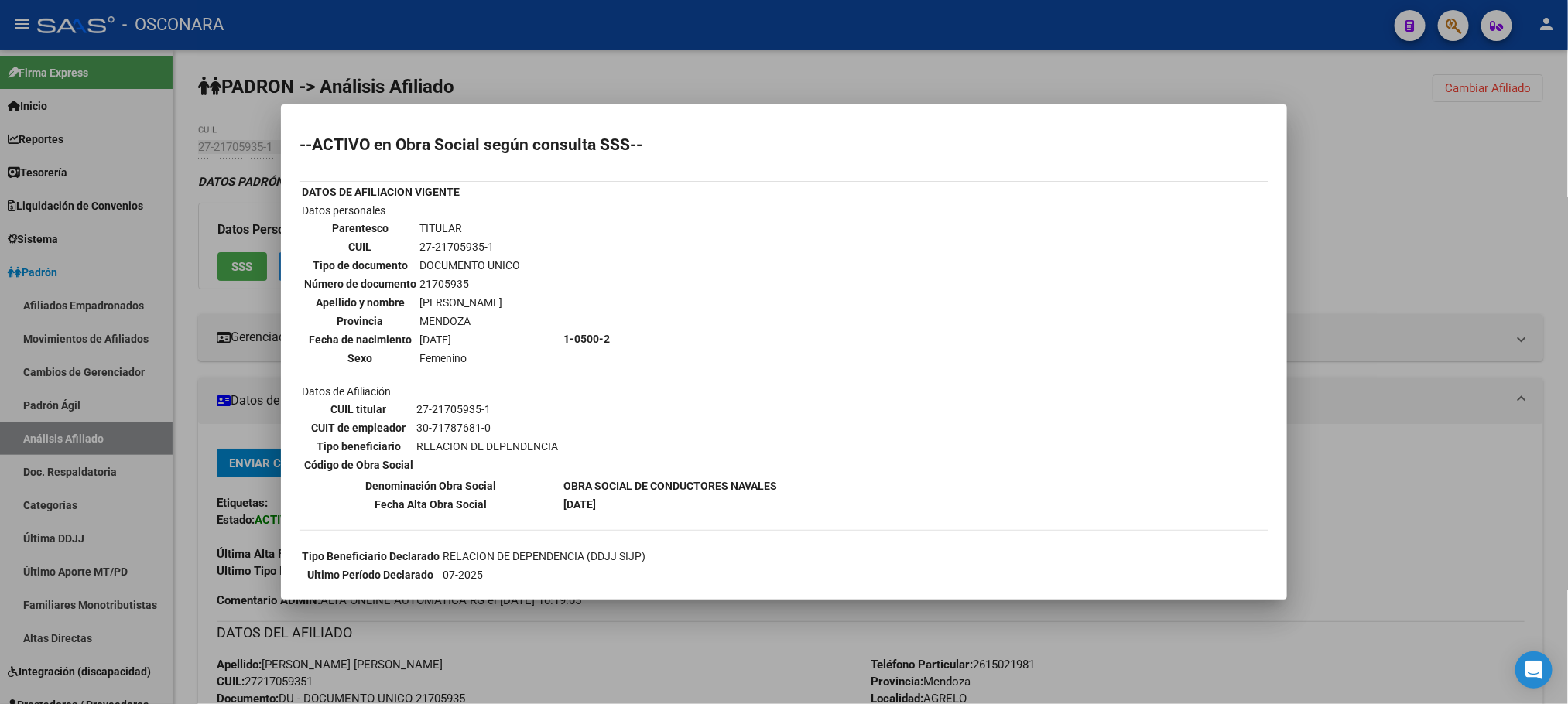
click at [684, 648] on div at bounding box center [784, 352] width 1568 height 704
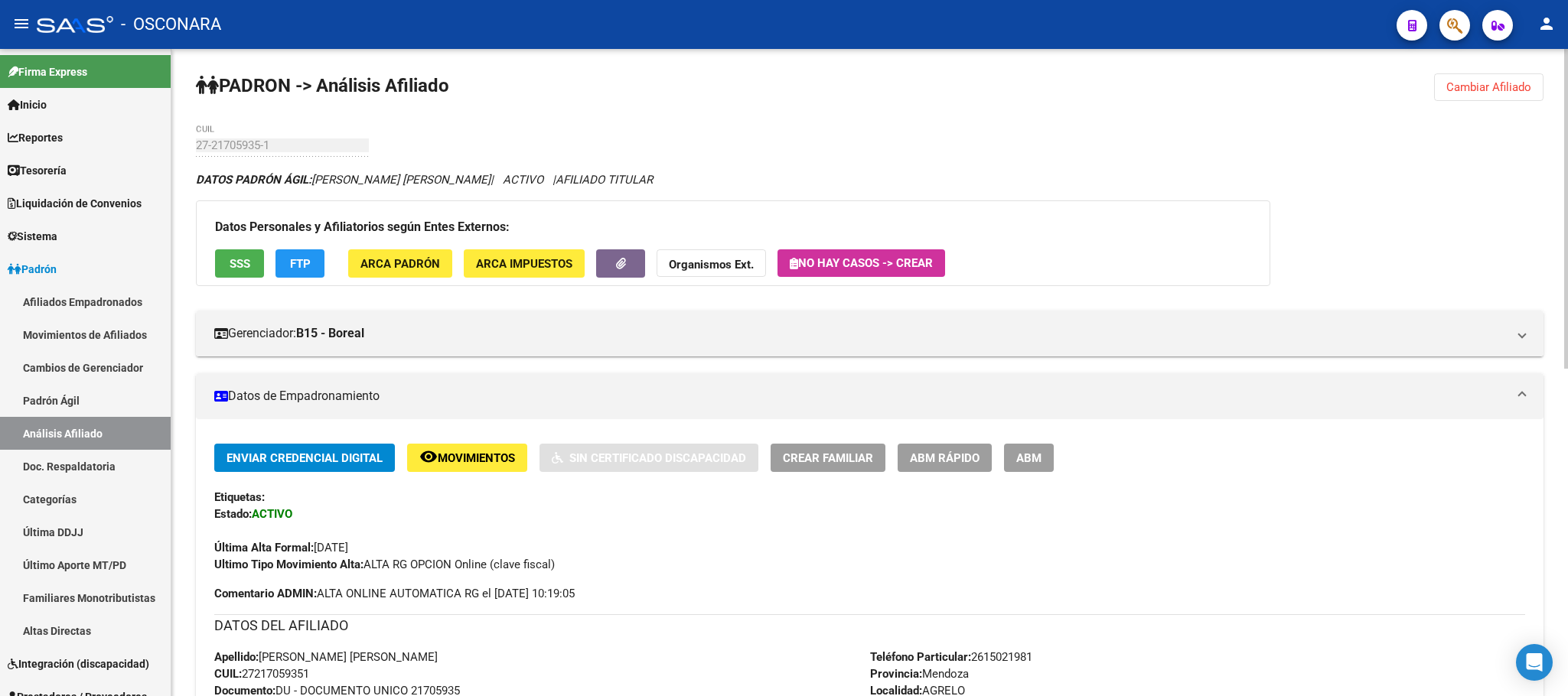
click at [877, 462] on button "Crear Familiar" at bounding box center [828, 458] width 115 height 29
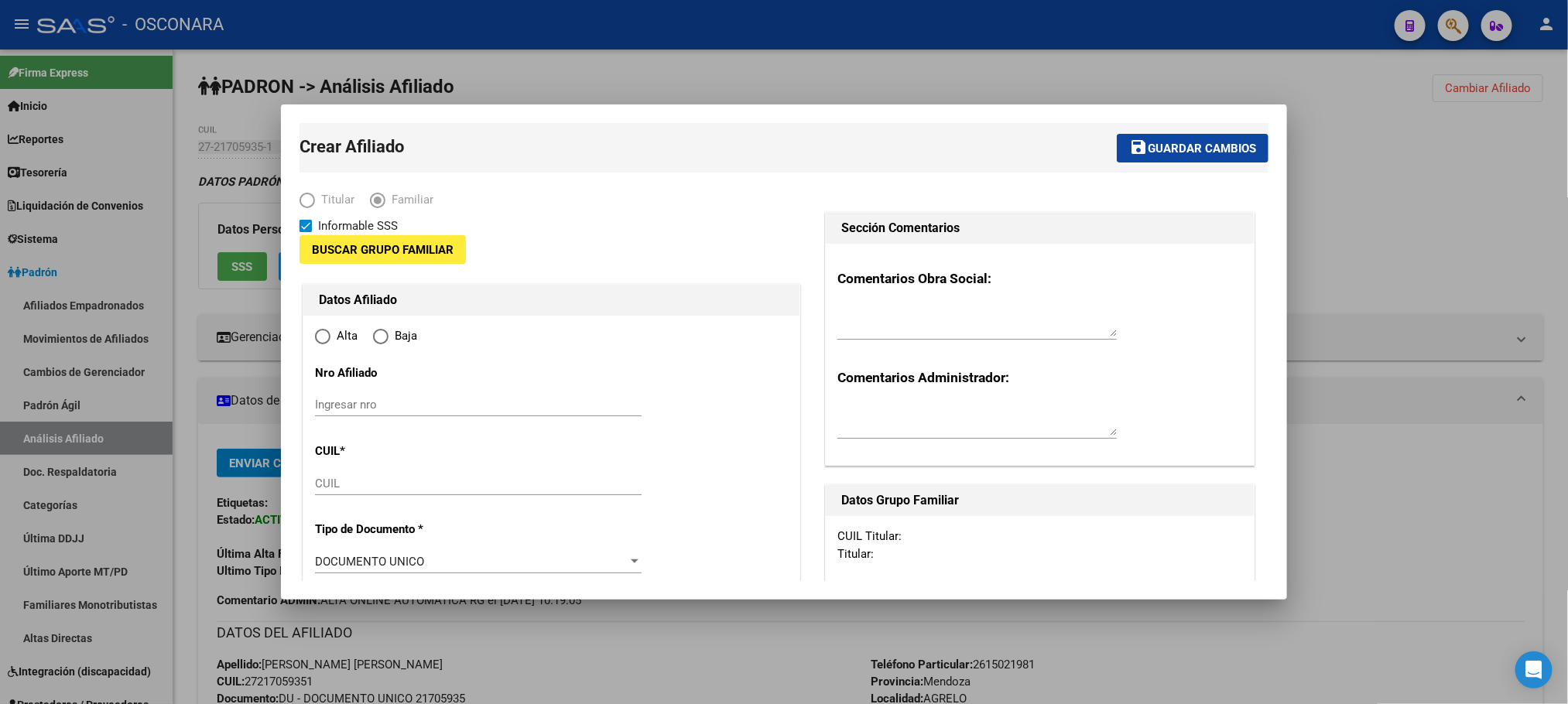
type input "30-71787681-0"
type input "AGRELO"
type input "5509"
type input "COCHABAMBA"
type input "7915"
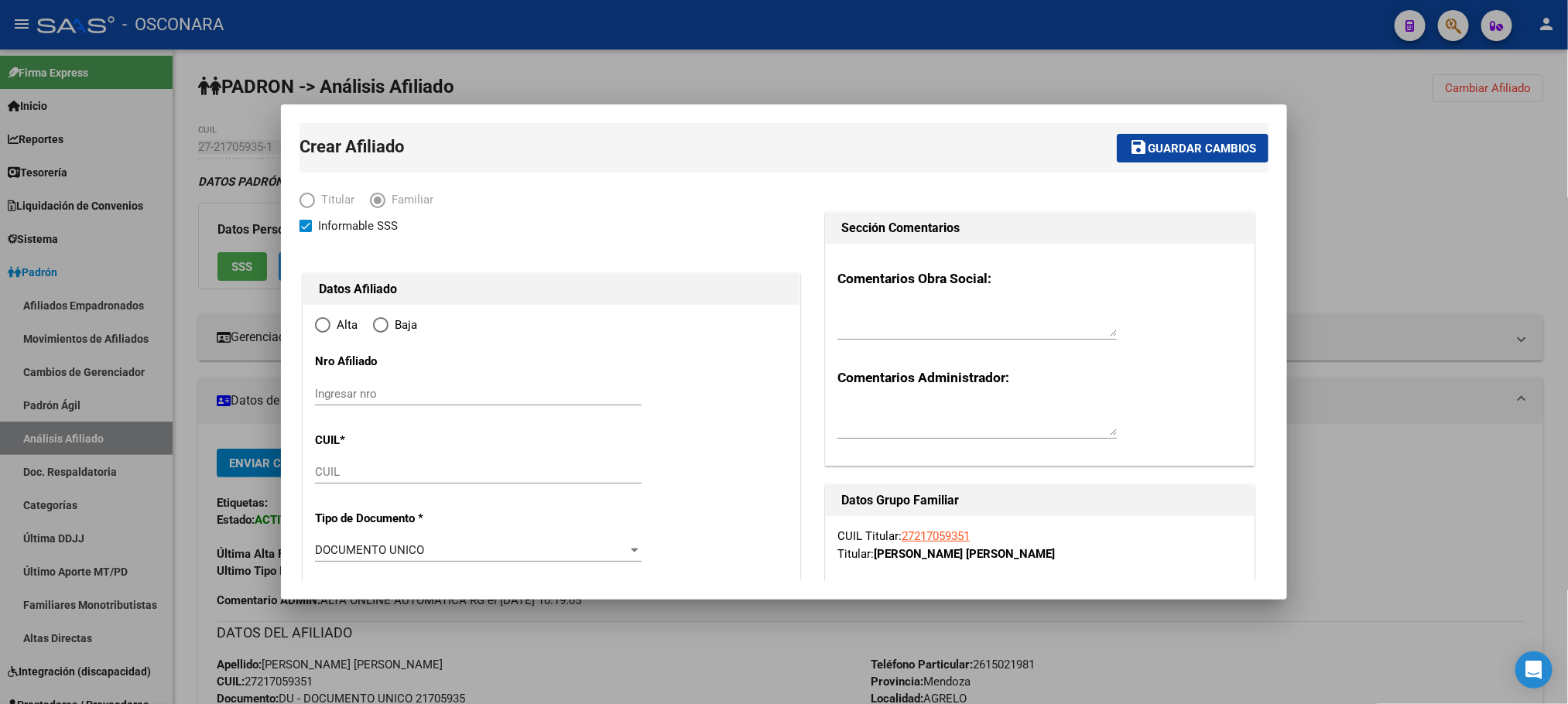
radio input "true"
click at [1412, 189] on div at bounding box center [784, 352] width 1568 height 704
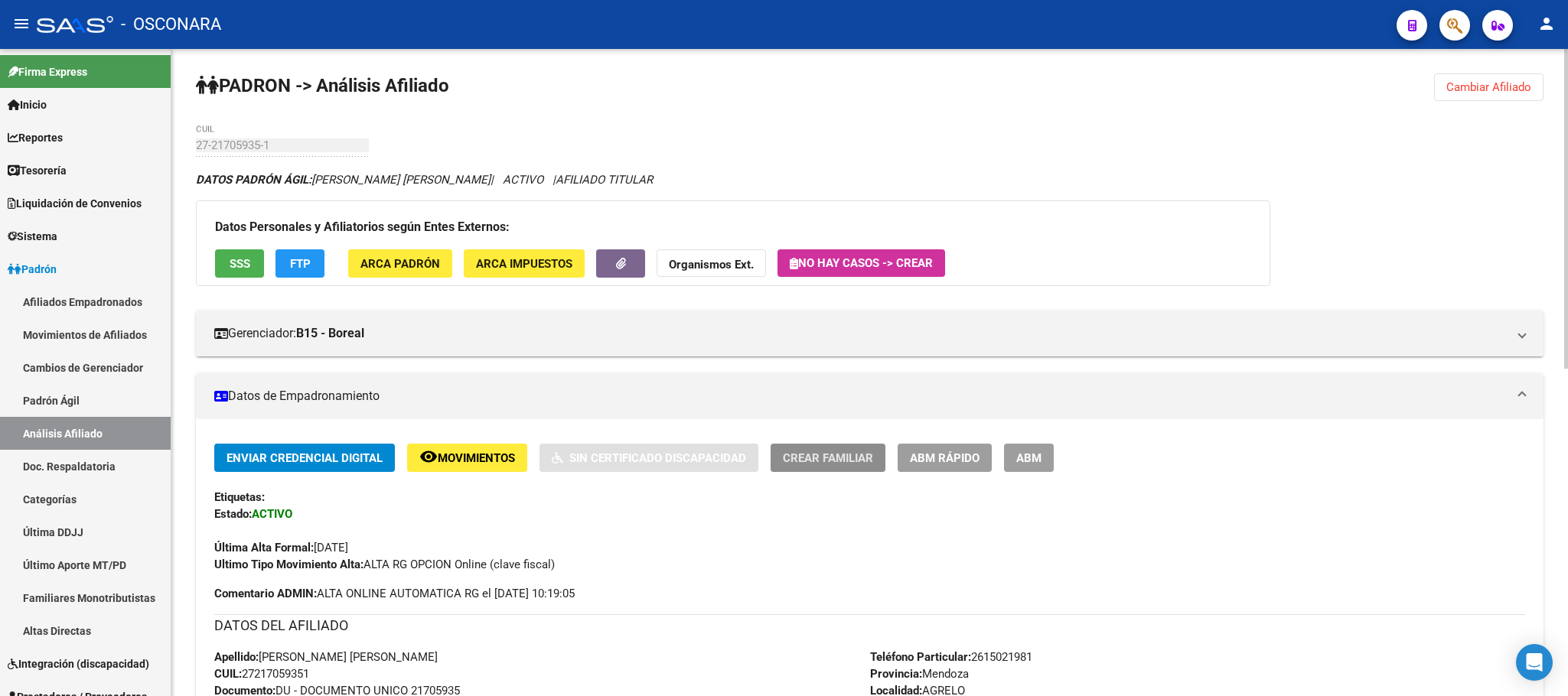
click at [836, 461] on span "Crear Familiar" at bounding box center [828, 458] width 90 height 13
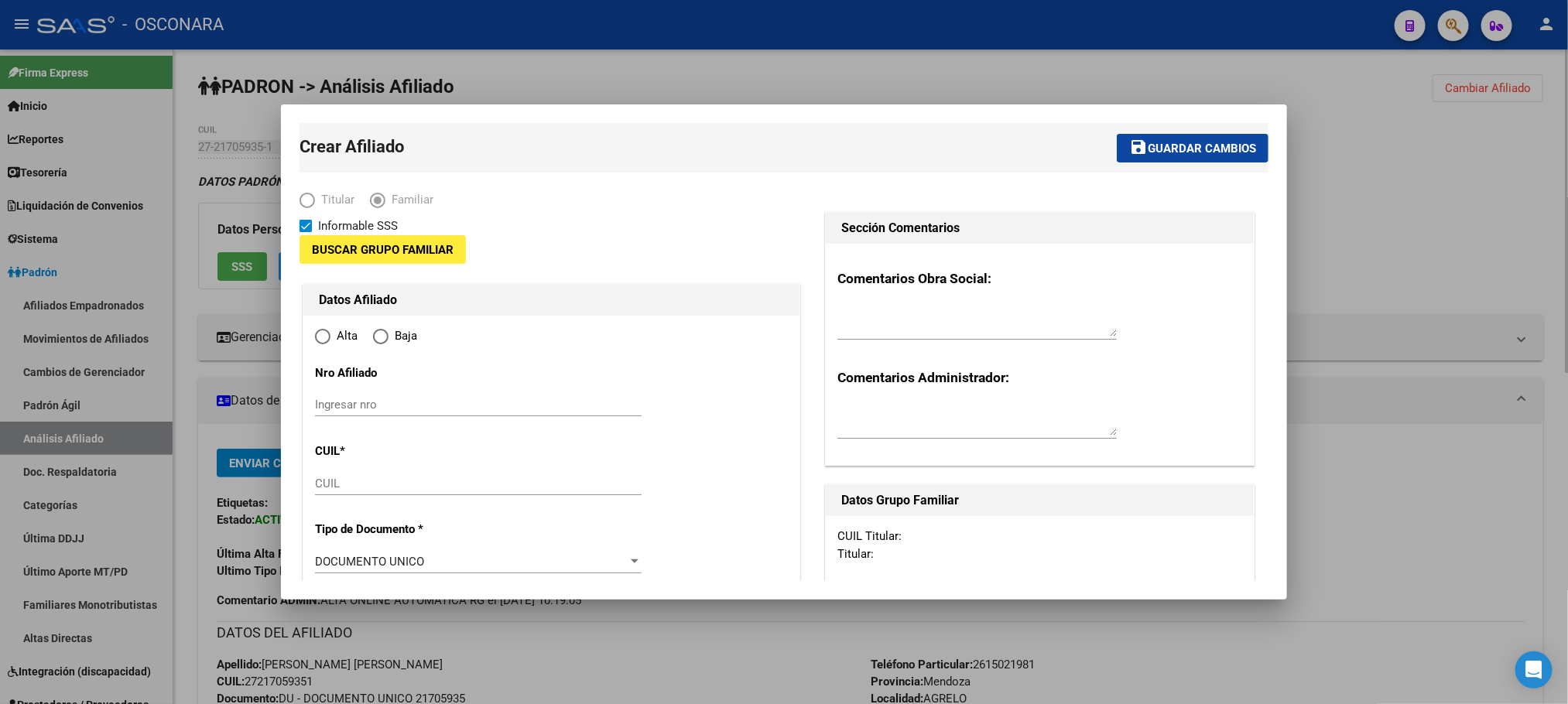
type input "30-71787681-0"
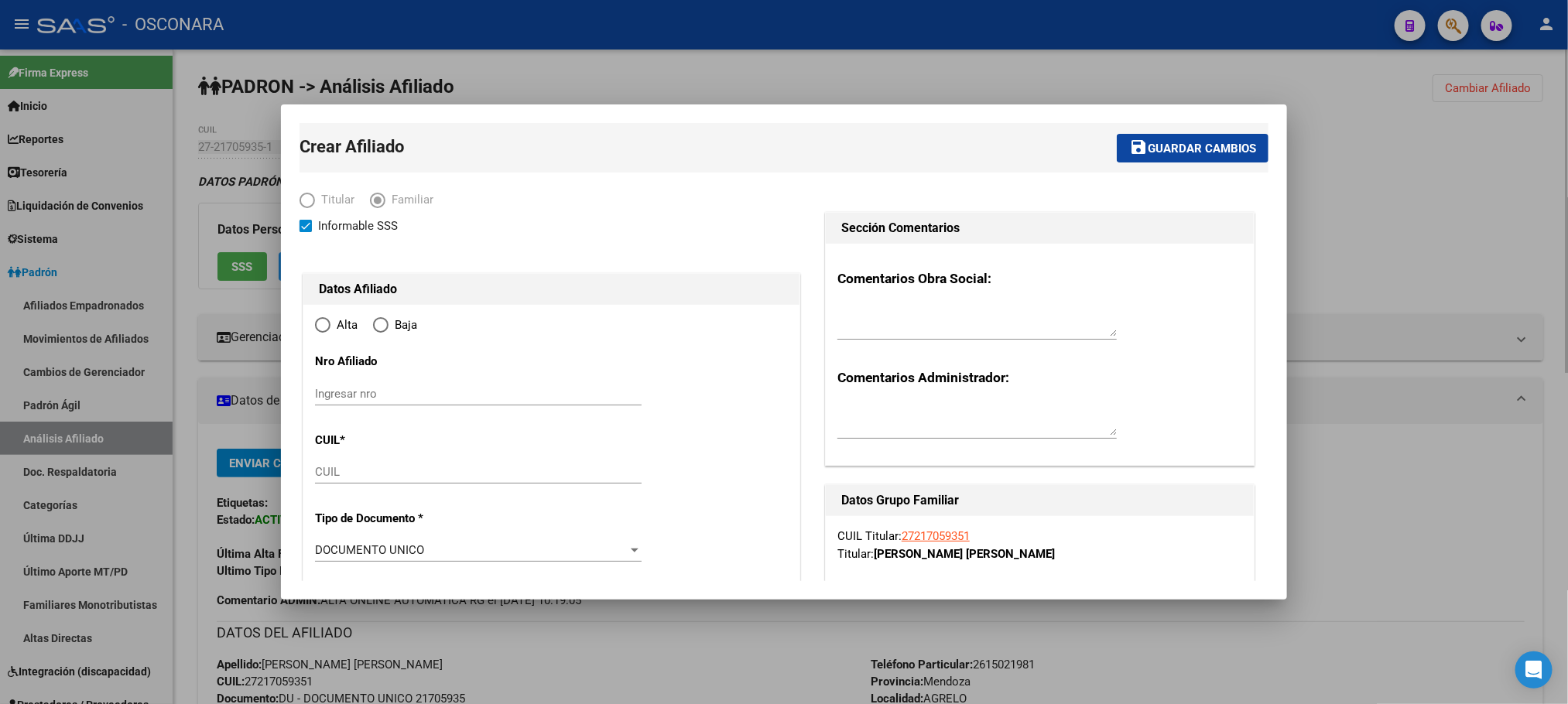
type input "AGRELO"
type input "5509"
type input "COCHABAMBA"
type input "7915"
radio input "true"
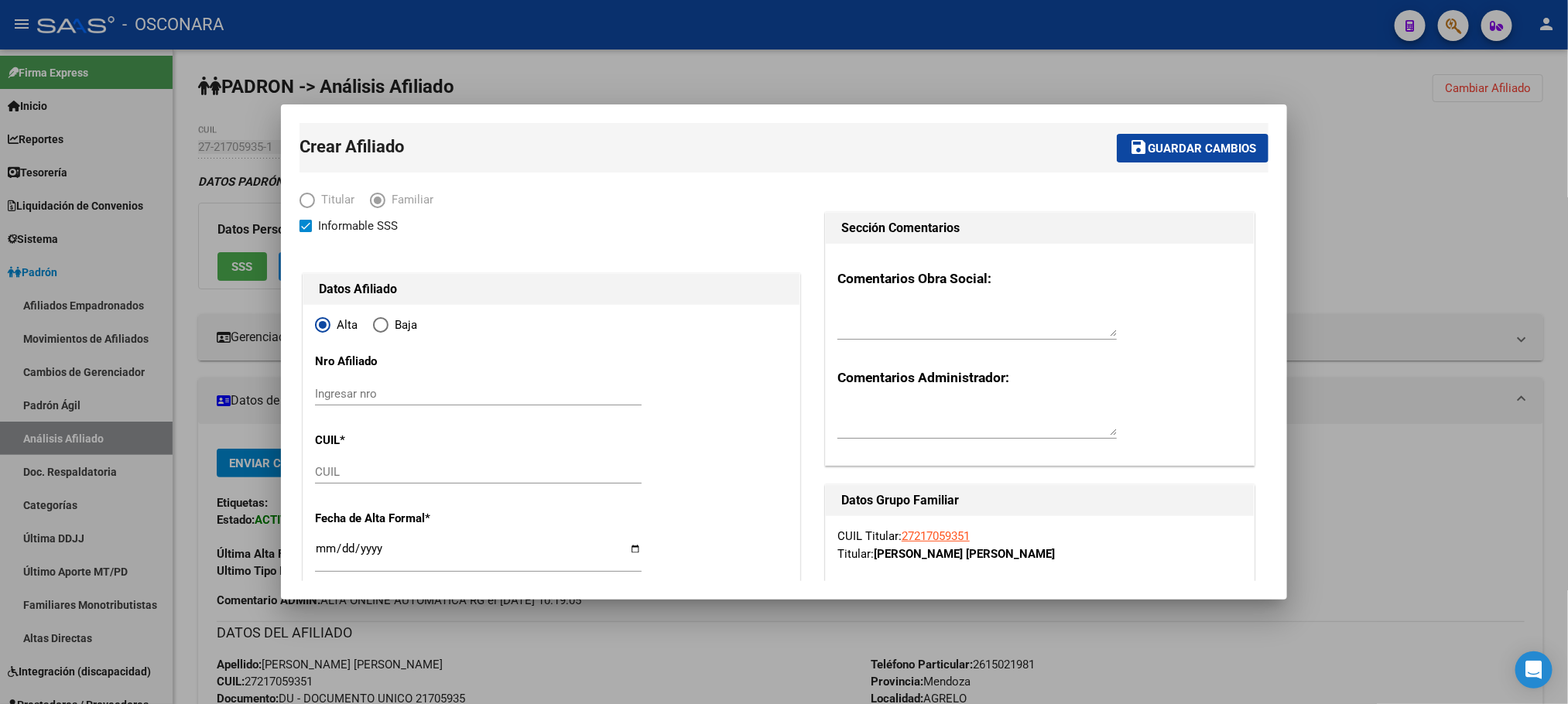
type input "30-71787681-0"
click at [367, 479] on input "CUIL" at bounding box center [477, 472] width 327 height 14
paste input "27-45143814-5"
type input "27-45143814-5"
type input "45143814"
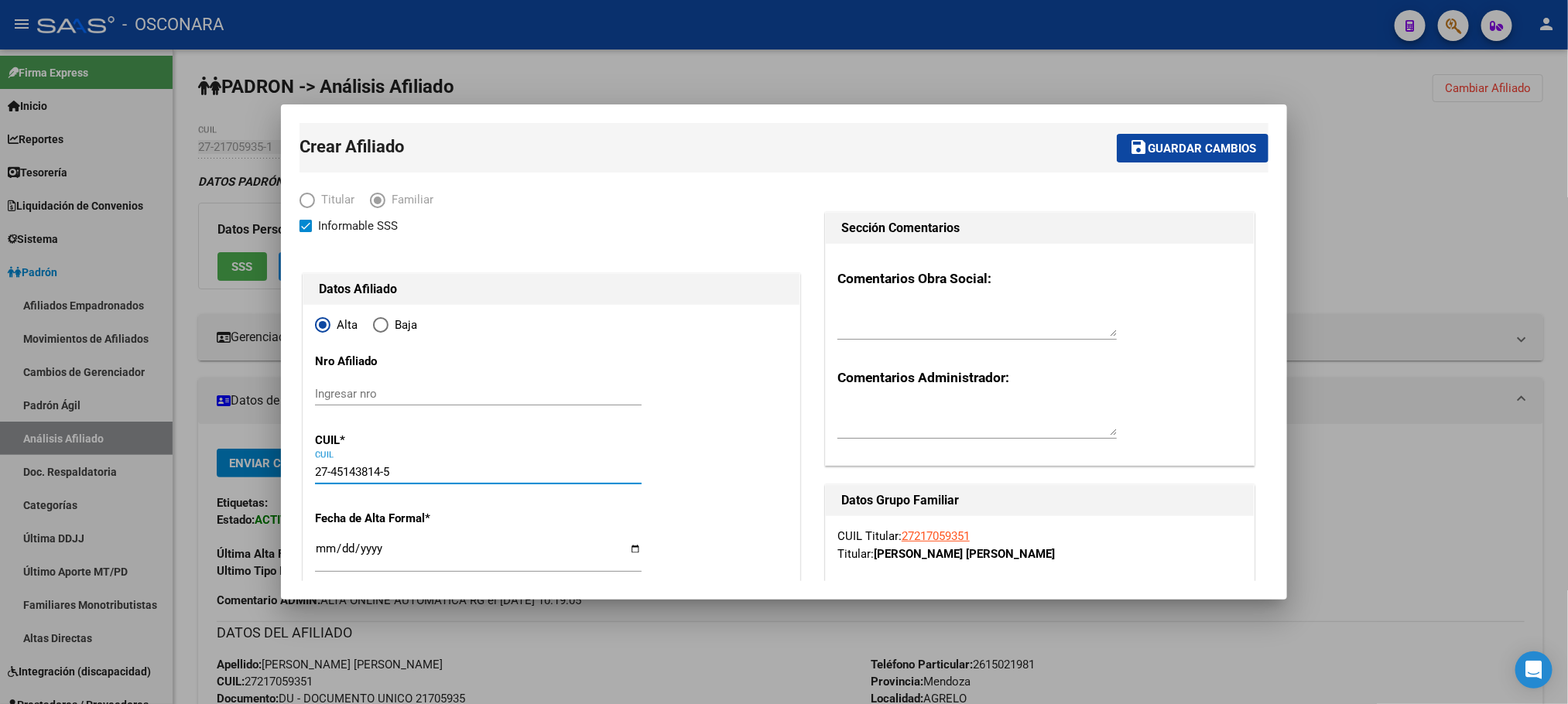
type input "CONDORI FLORES"
type input "LUCIANA BELEN"
type input "2003-08-16"
type input "UGARTECHE"
type input "VALLE ANDINO"
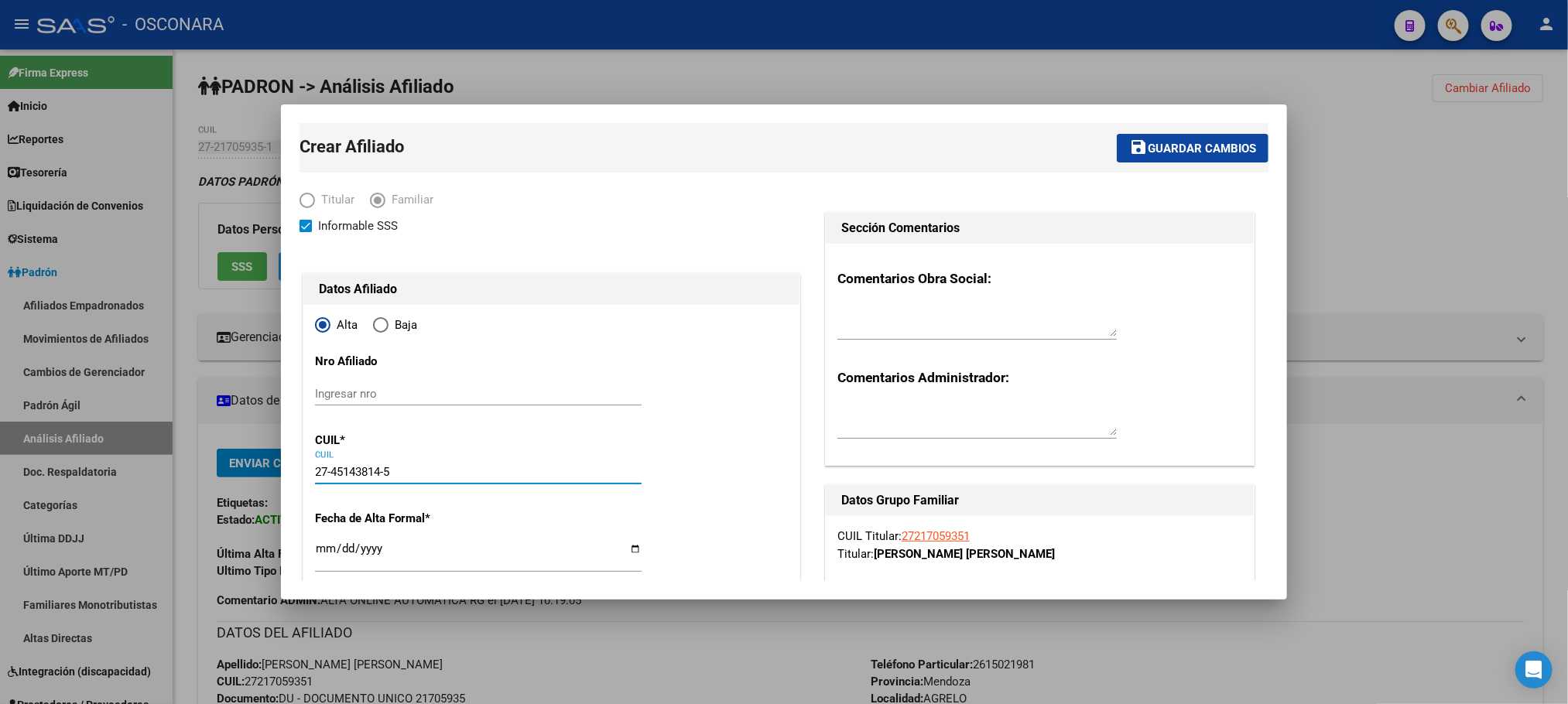
type input "16"
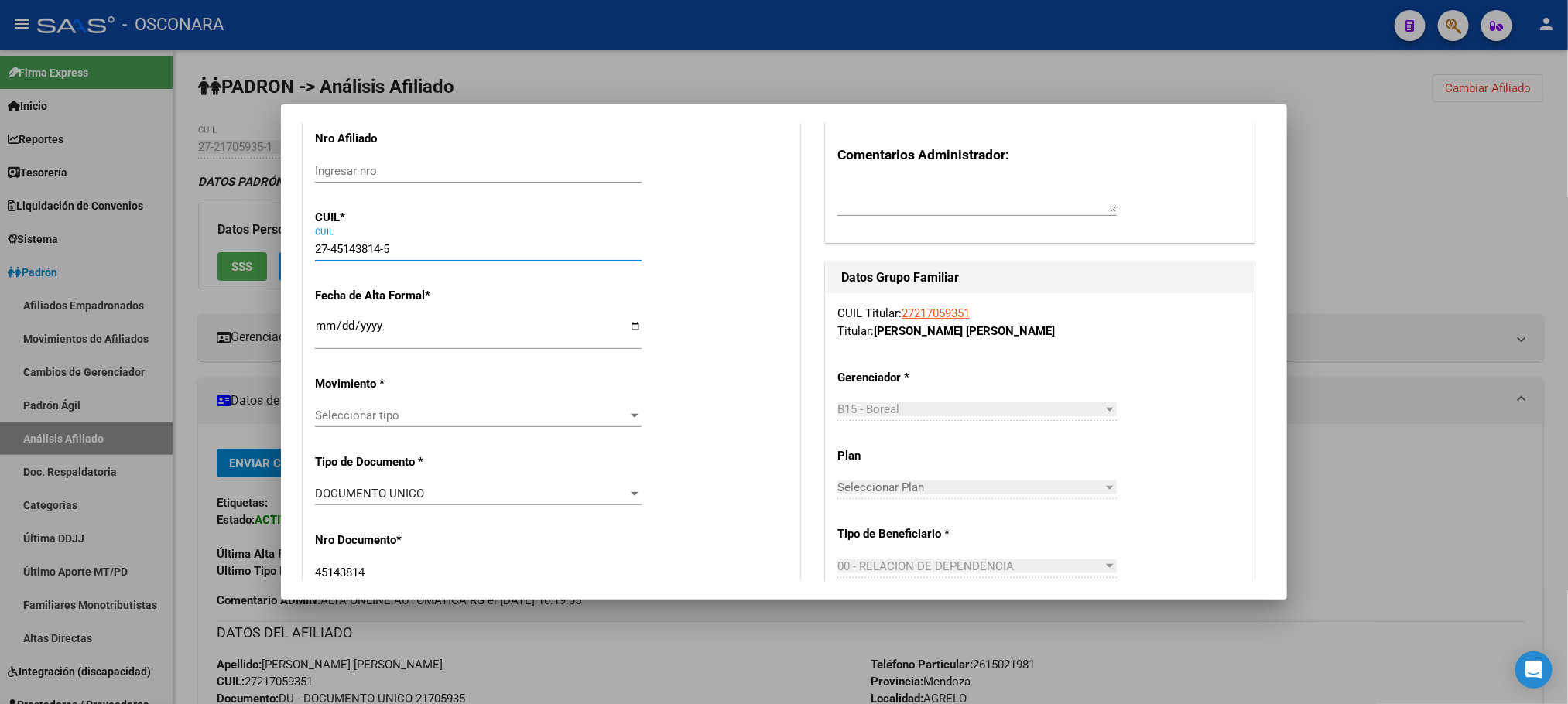
scroll to position [232, 0]
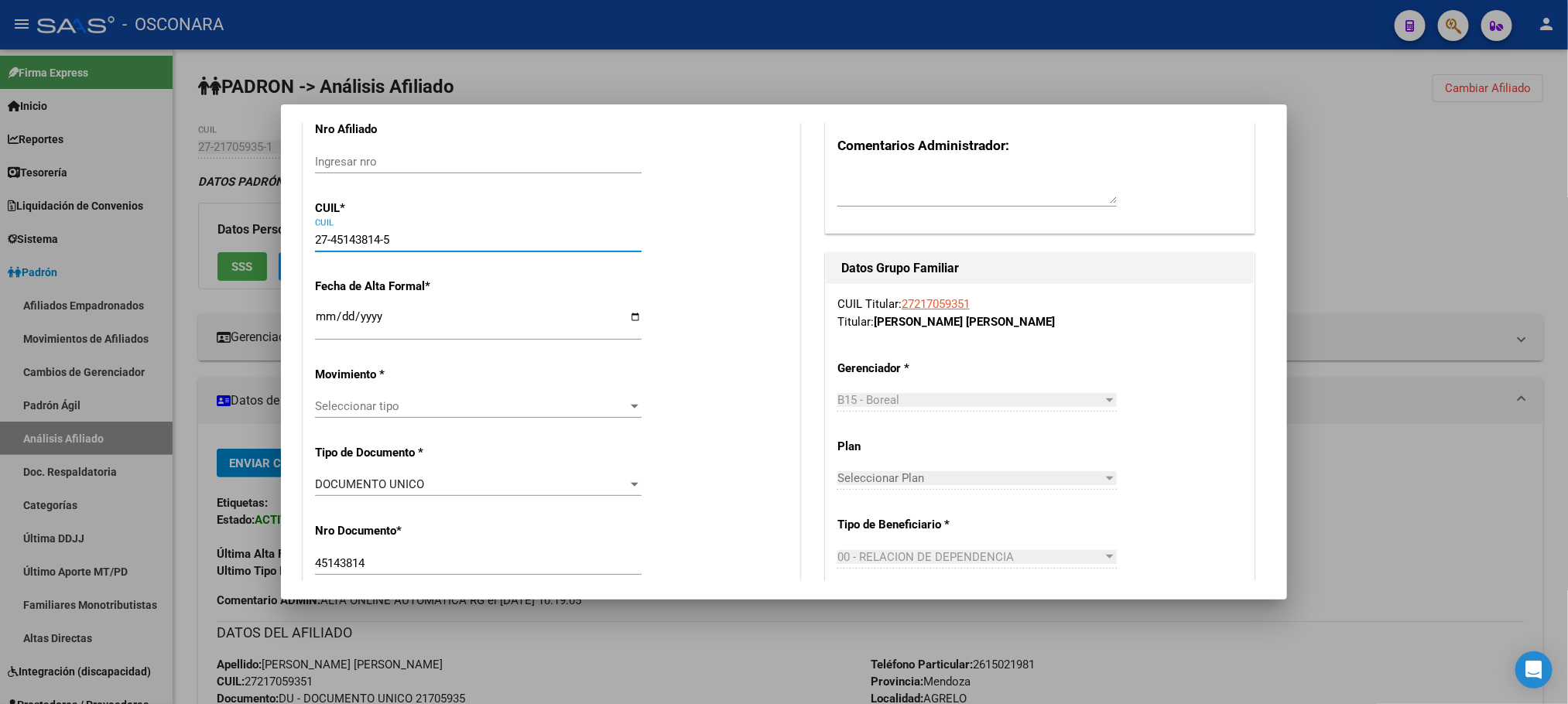
type input "27-45143814-5"
click at [327, 328] on input "Ingresar fecha" at bounding box center [477, 323] width 327 height 25
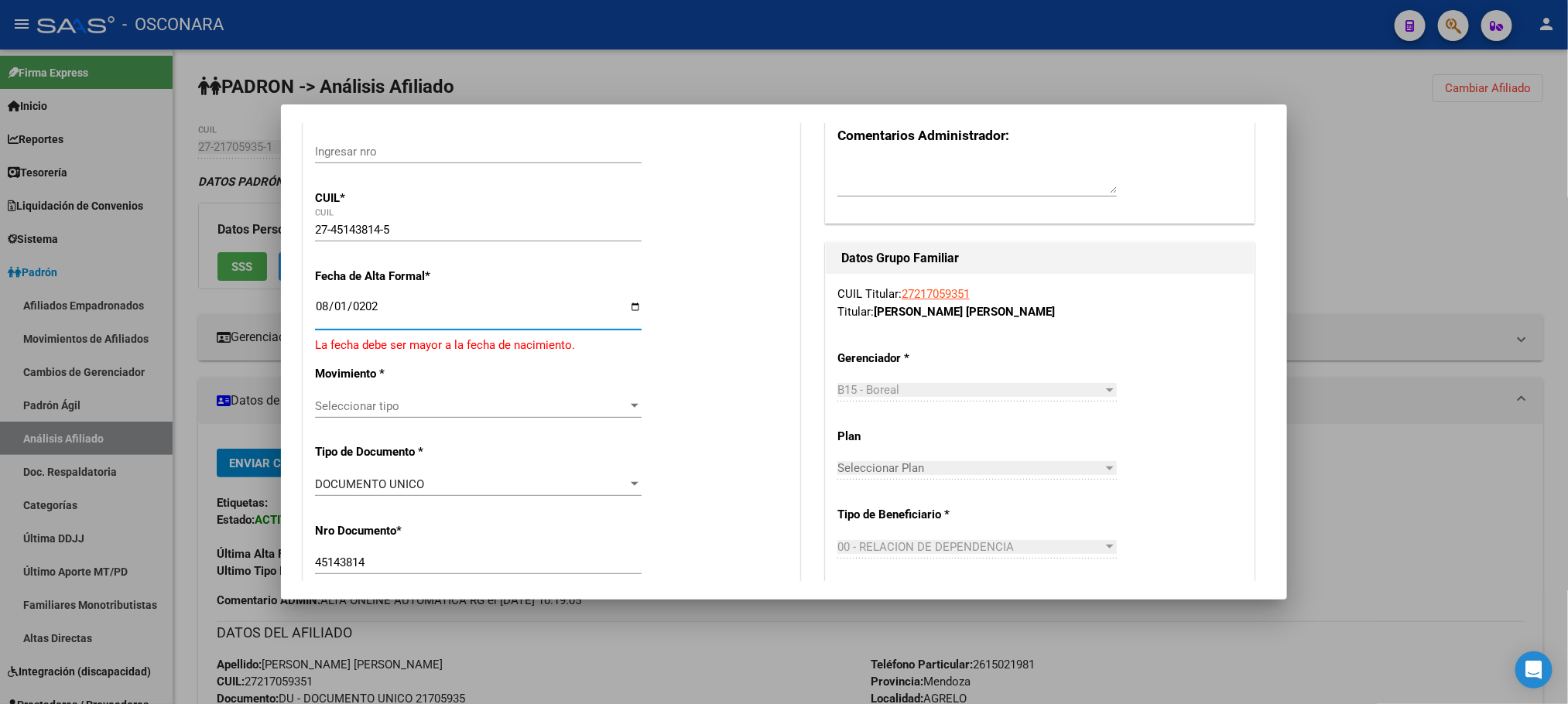
type input "2025-08-01"
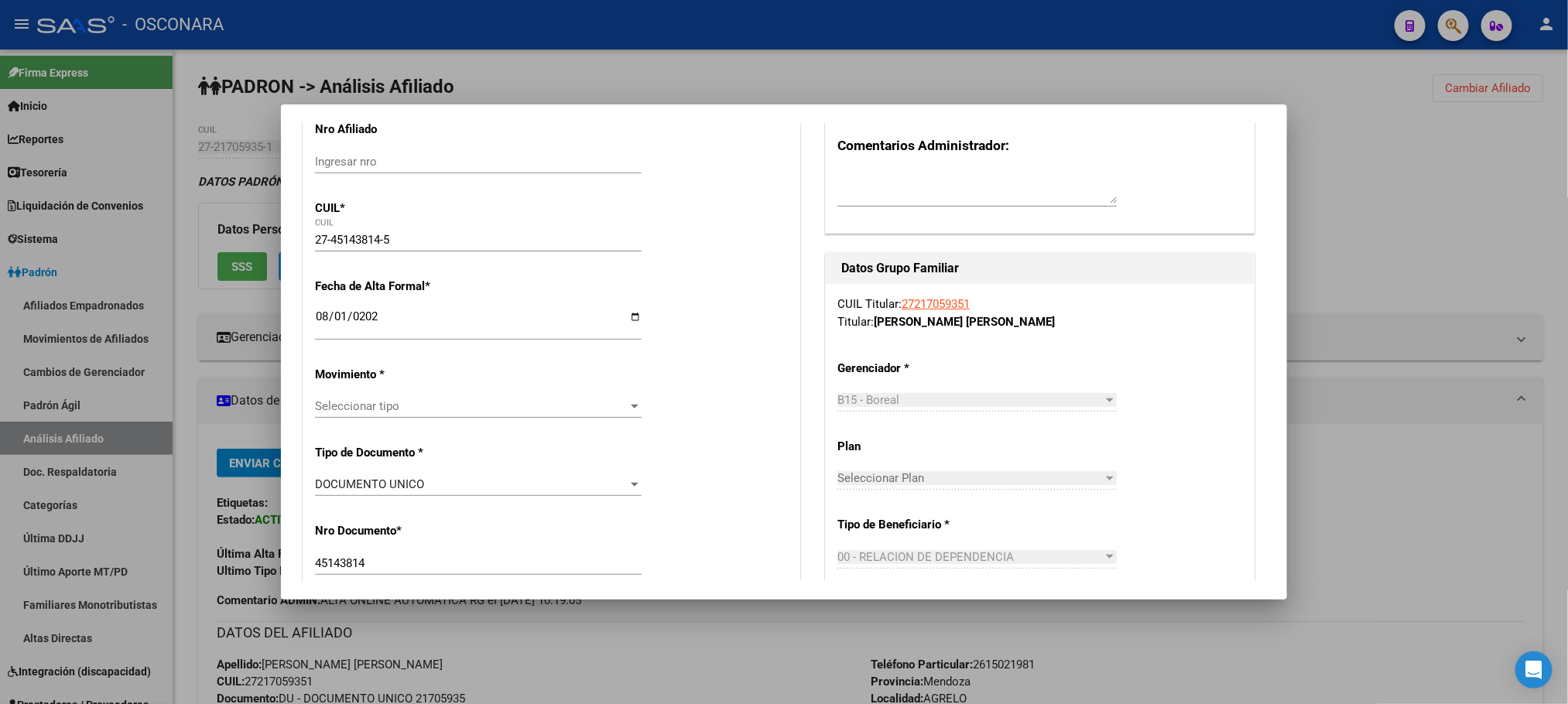
click at [601, 421] on div "Seleccionar tipo Seleccionar tipo" at bounding box center [477, 413] width 327 height 38
click at [593, 401] on span "Seleccionar tipo" at bounding box center [471, 406] width 313 height 14
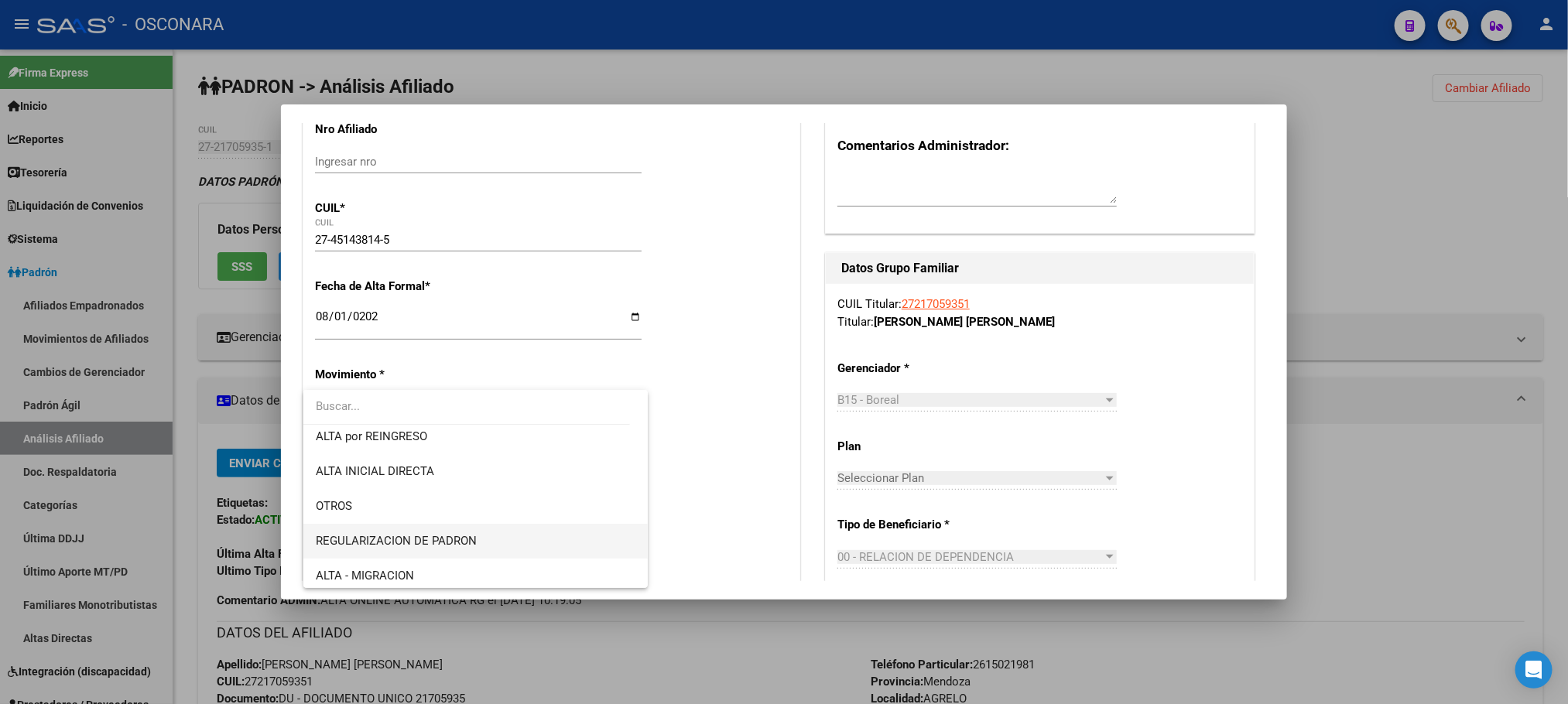
scroll to position [116, 0]
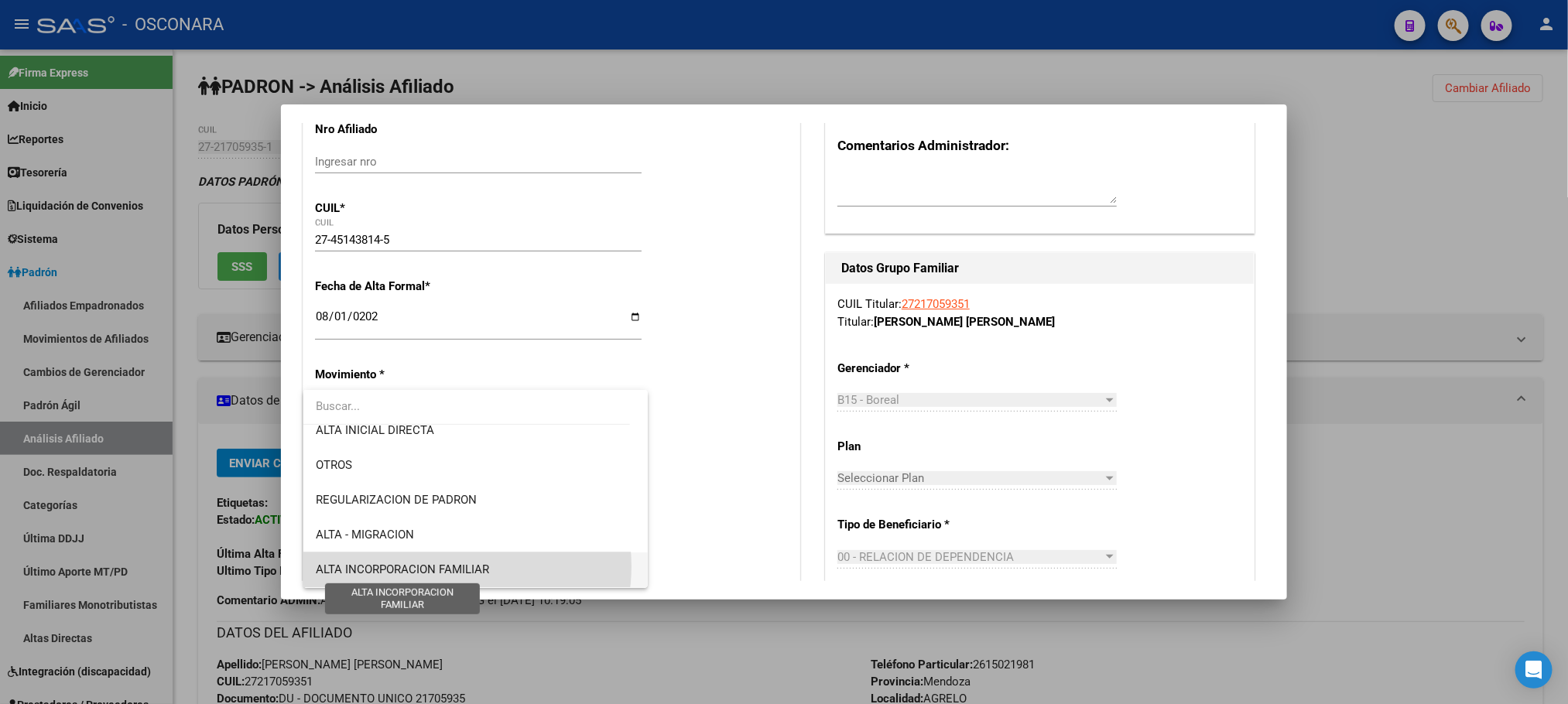
click at [455, 567] on span "ALTA INCORPORACION FAMILIAR" at bounding box center [402, 569] width 173 height 14
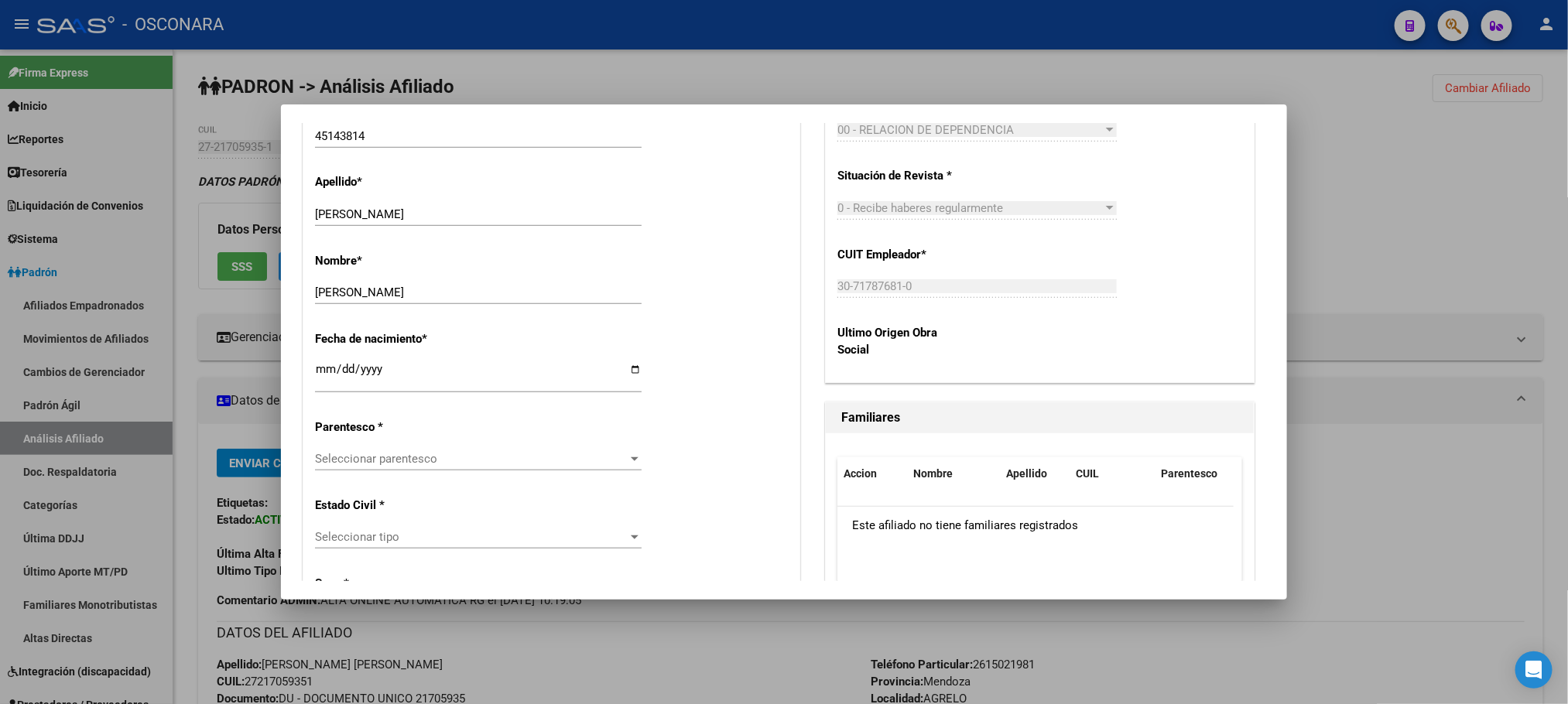
scroll to position [697, 0]
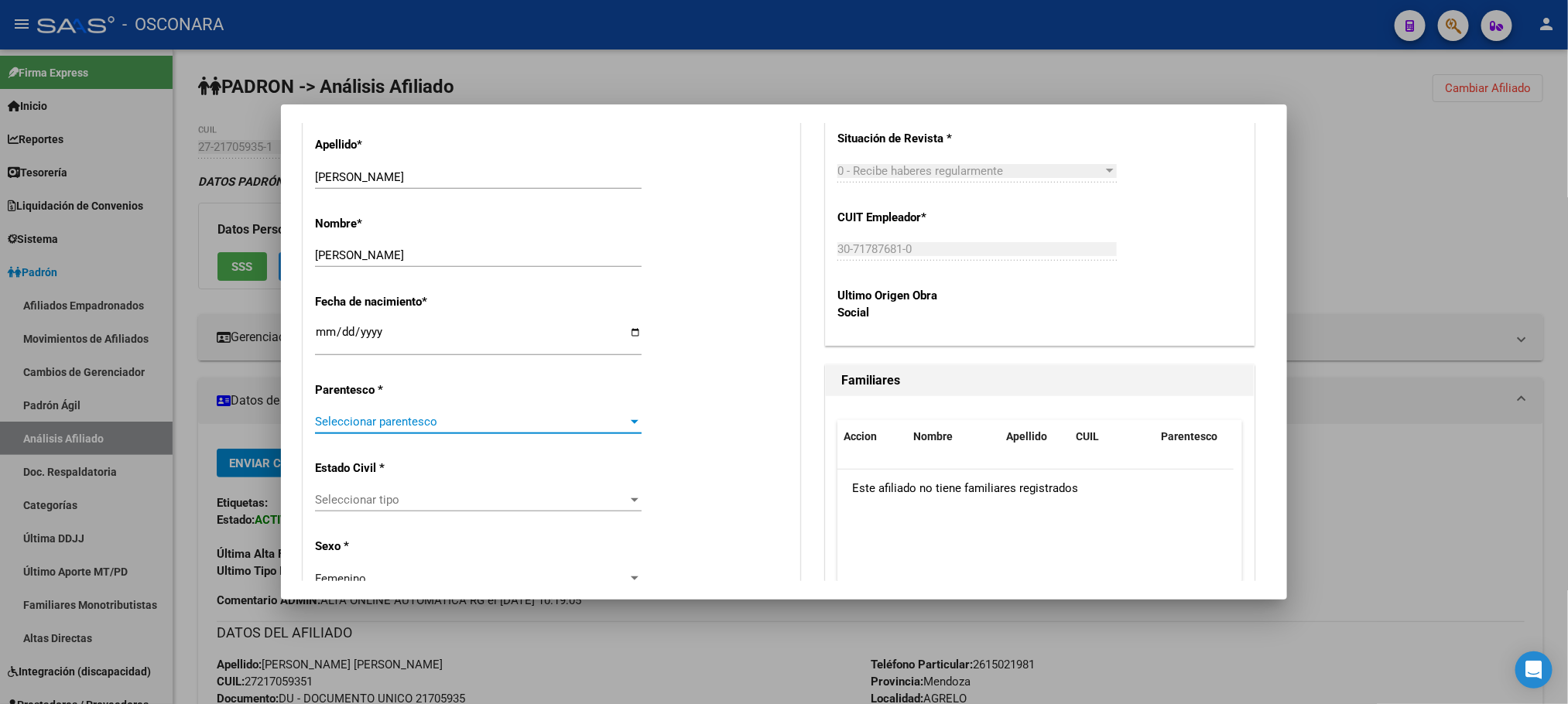
click at [581, 421] on span "Seleccionar parentesco" at bounding box center [471, 421] width 313 height 14
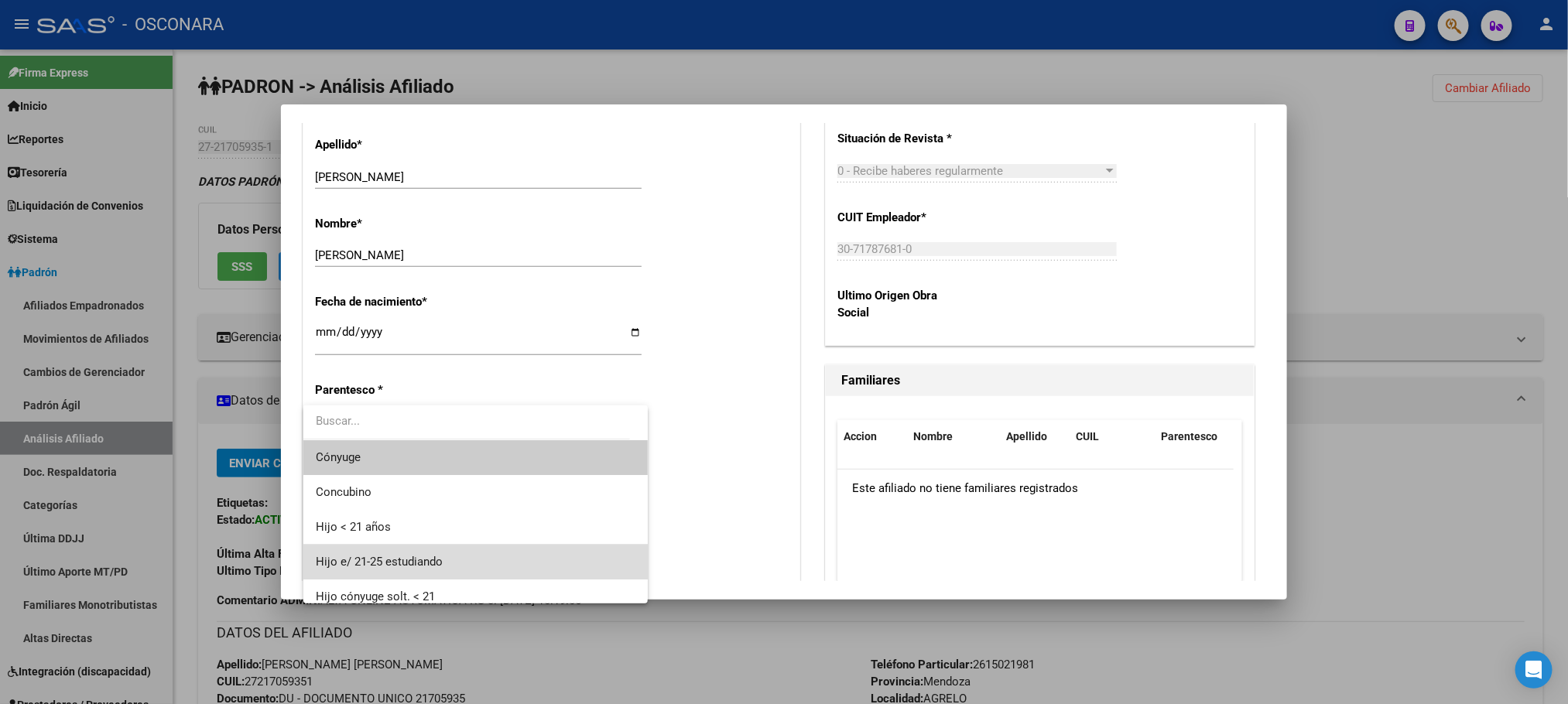
click at [477, 555] on span "Hijo e/ 21-25 estudiando" at bounding box center [475, 562] width 319 height 35
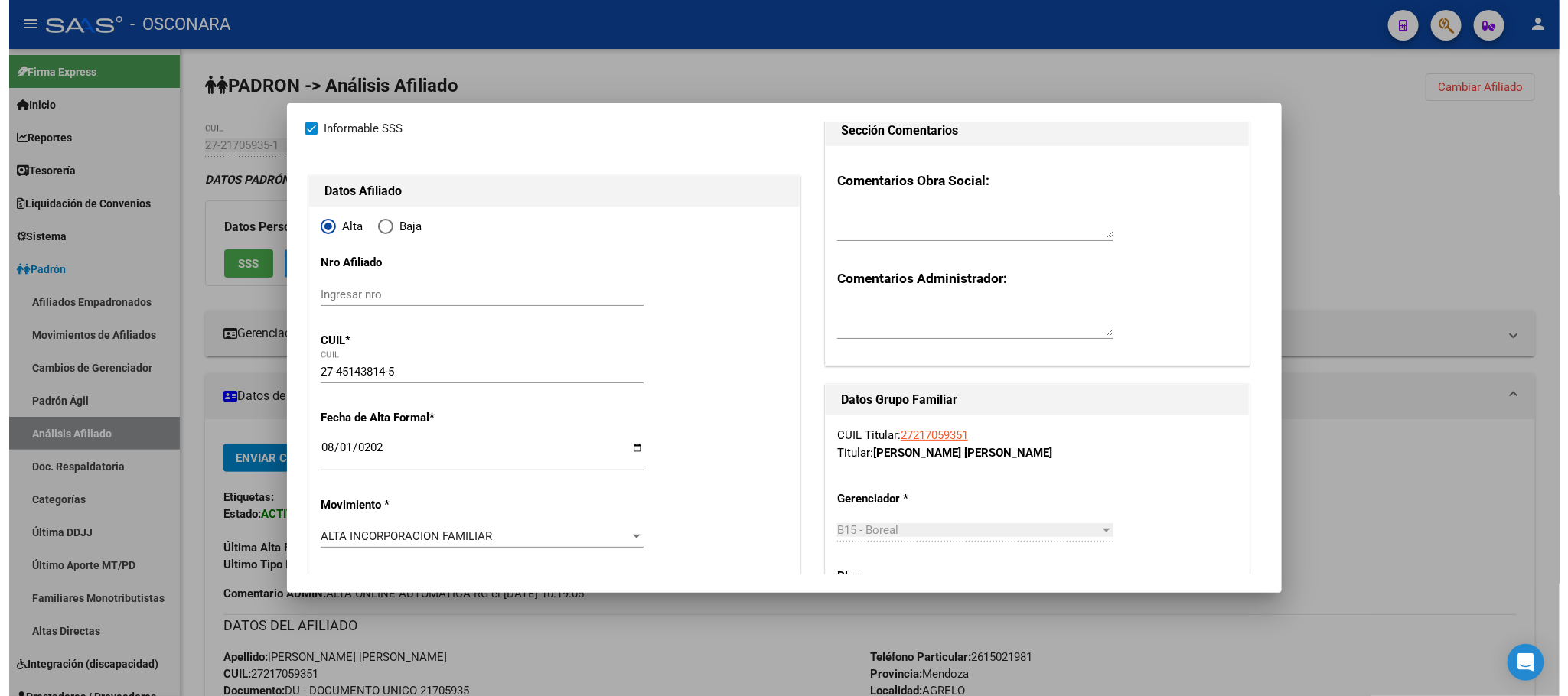
scroll to position [0, 0]
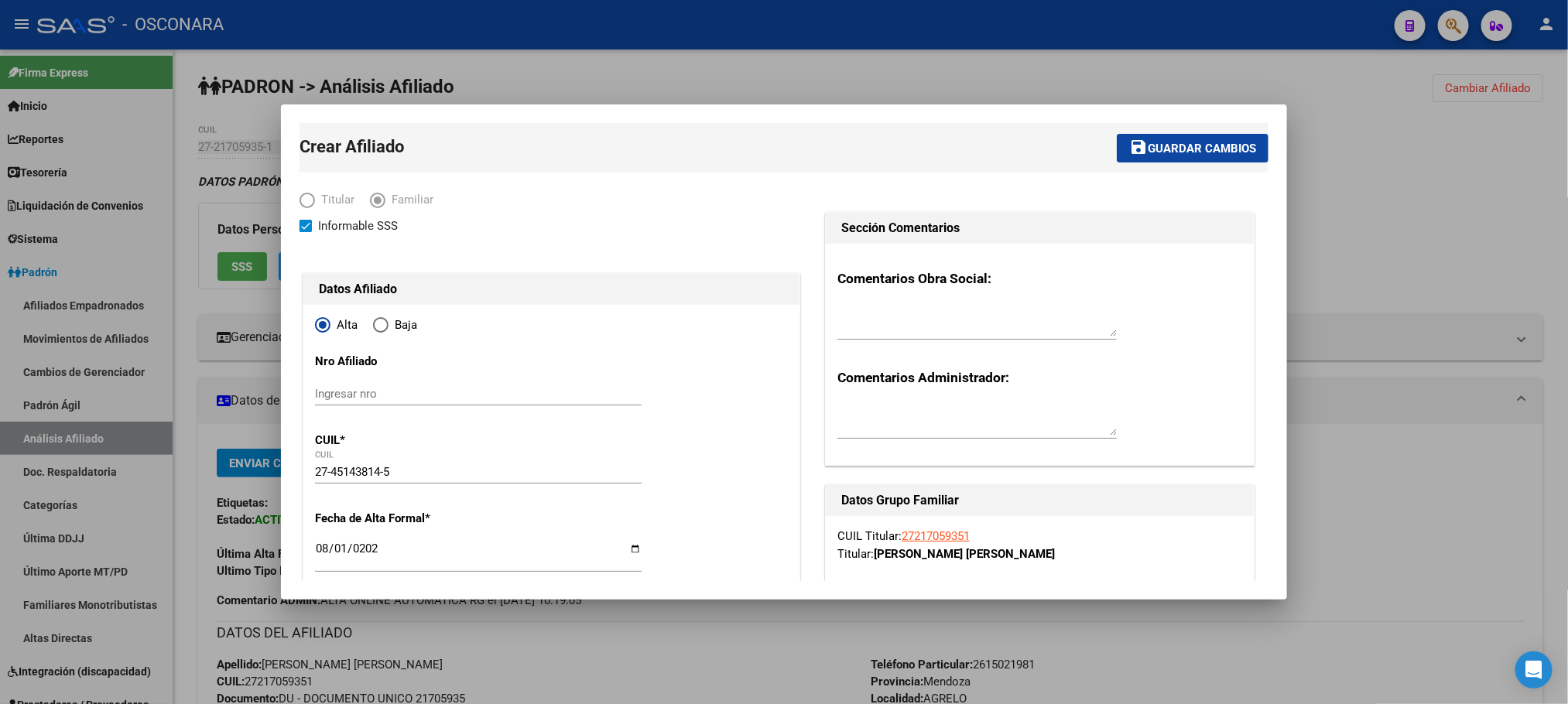
click at [1161, 158] on button "save Guardar cambios" at bounding box center [1192, 149] width 152 height 29
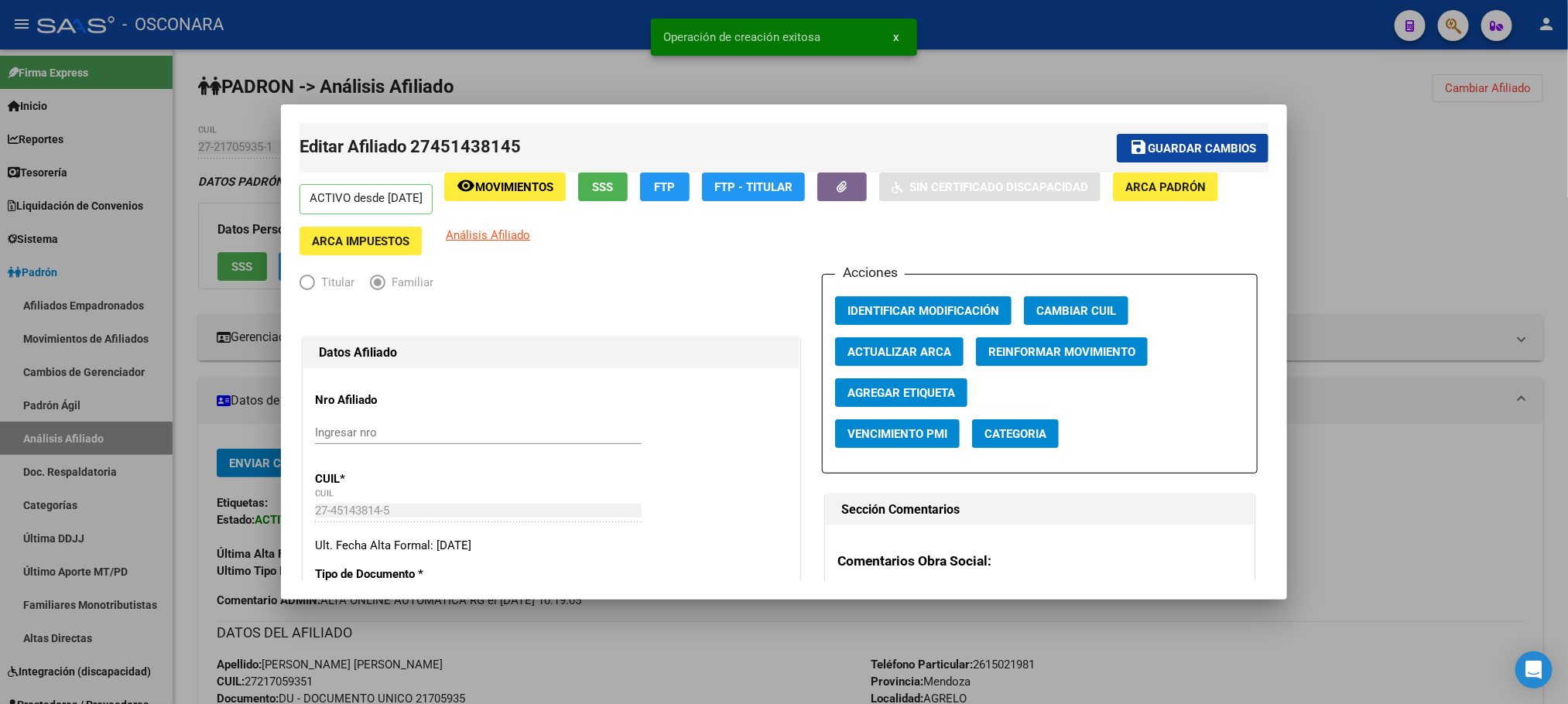
click at [1155, 136] on button "save Guardar cambios" at bounding box center [1192, 149] width 152 height 29
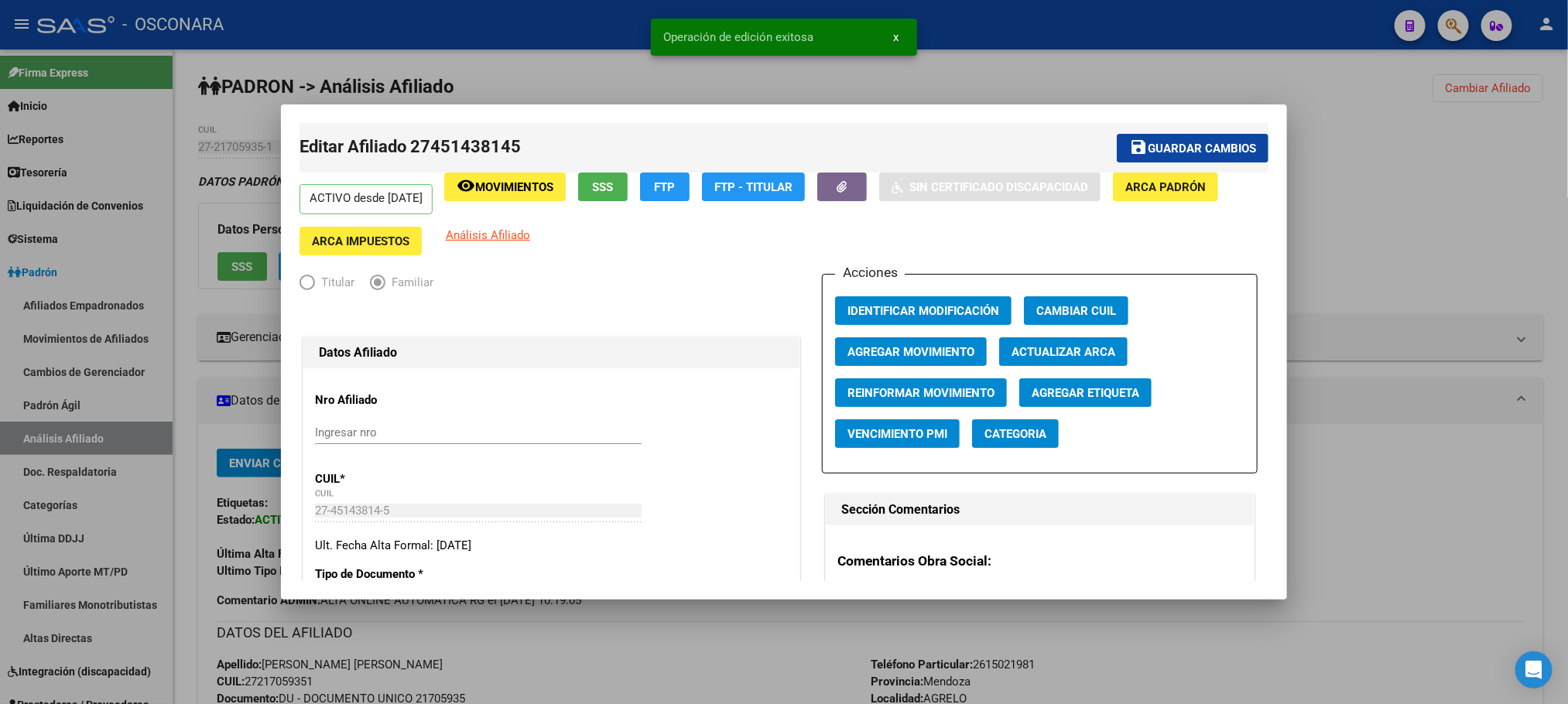
click at [713, 653] on div at bounding box center [784, 352] width 1568 height 704
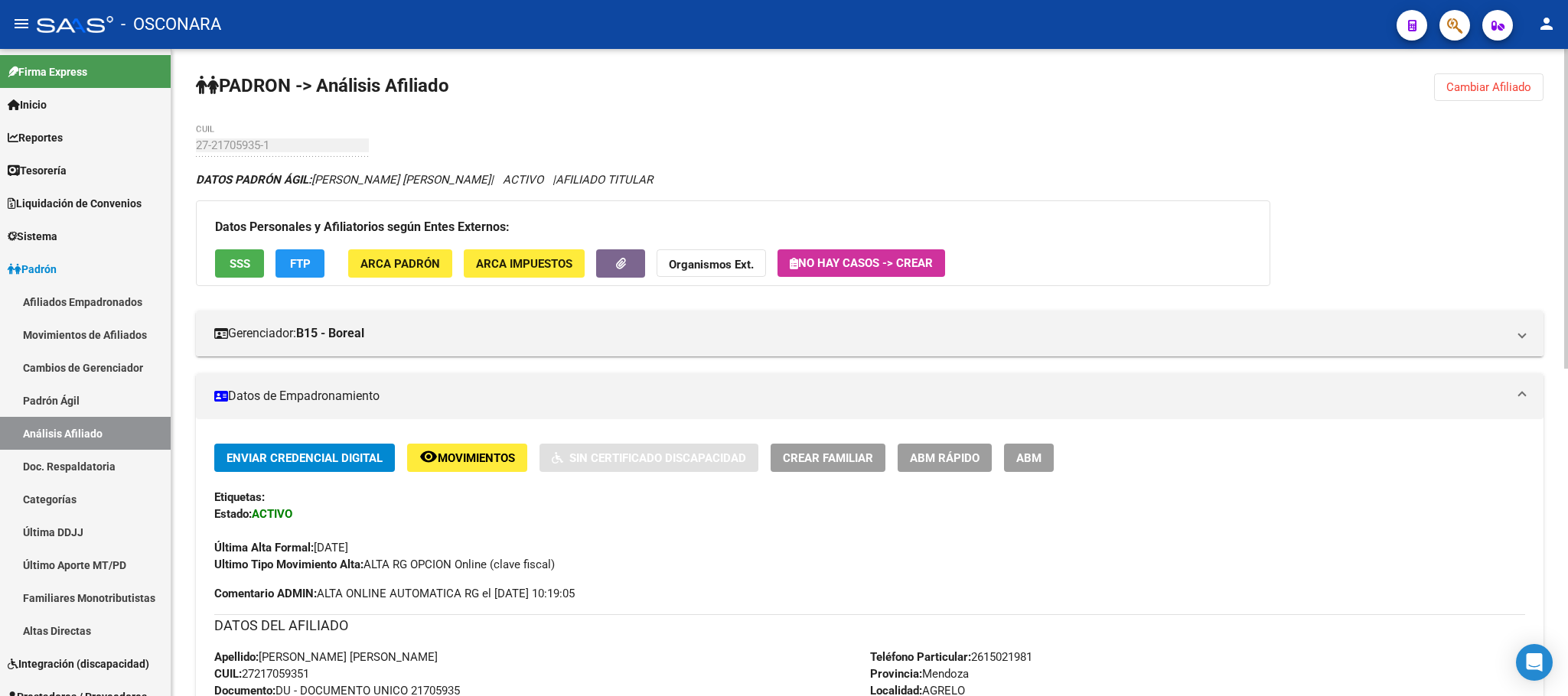
click at [1469, 83] on span "Cambiar Afiliado" at bounding box center [1488, 87] width 85 height 13
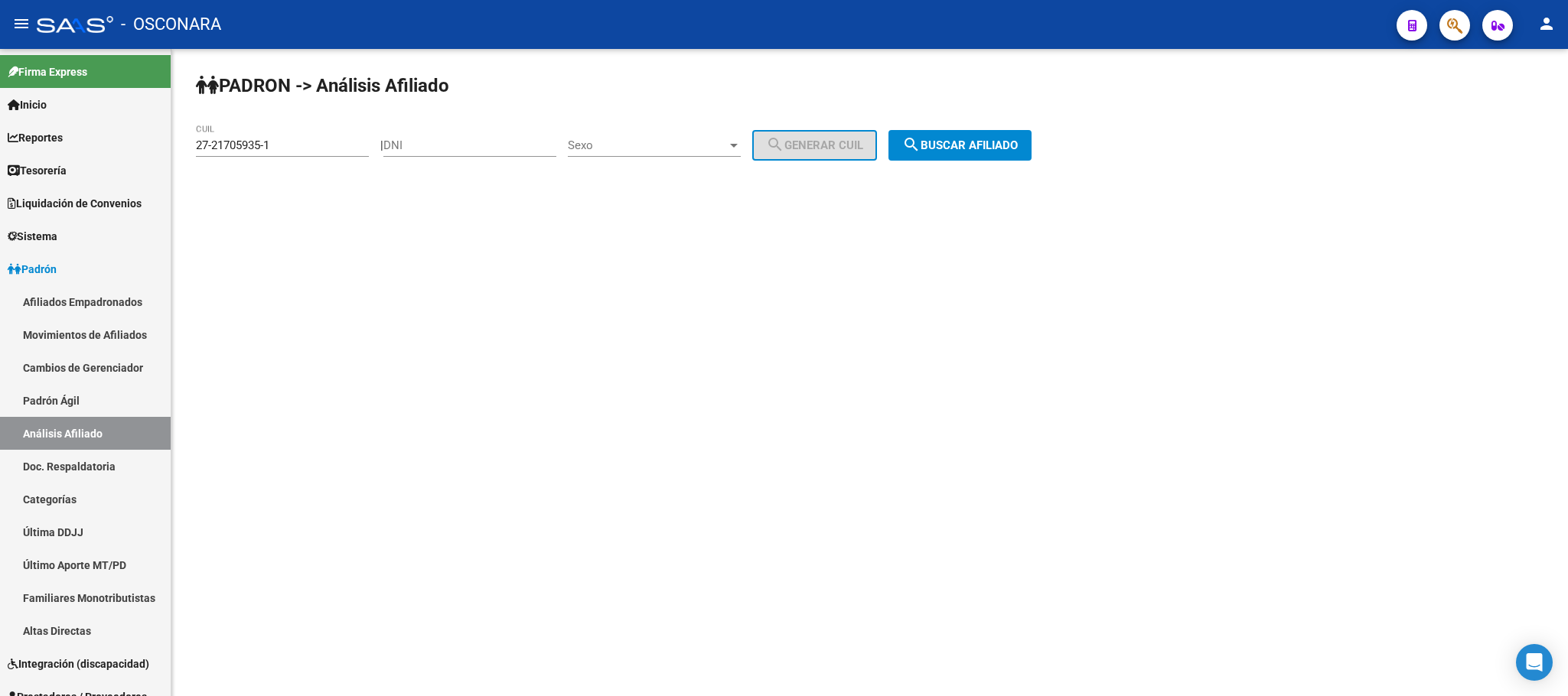
click at [1005, 144] on span "search Buscar afiliado" at bounding box center [960, 145] width 116 height 13
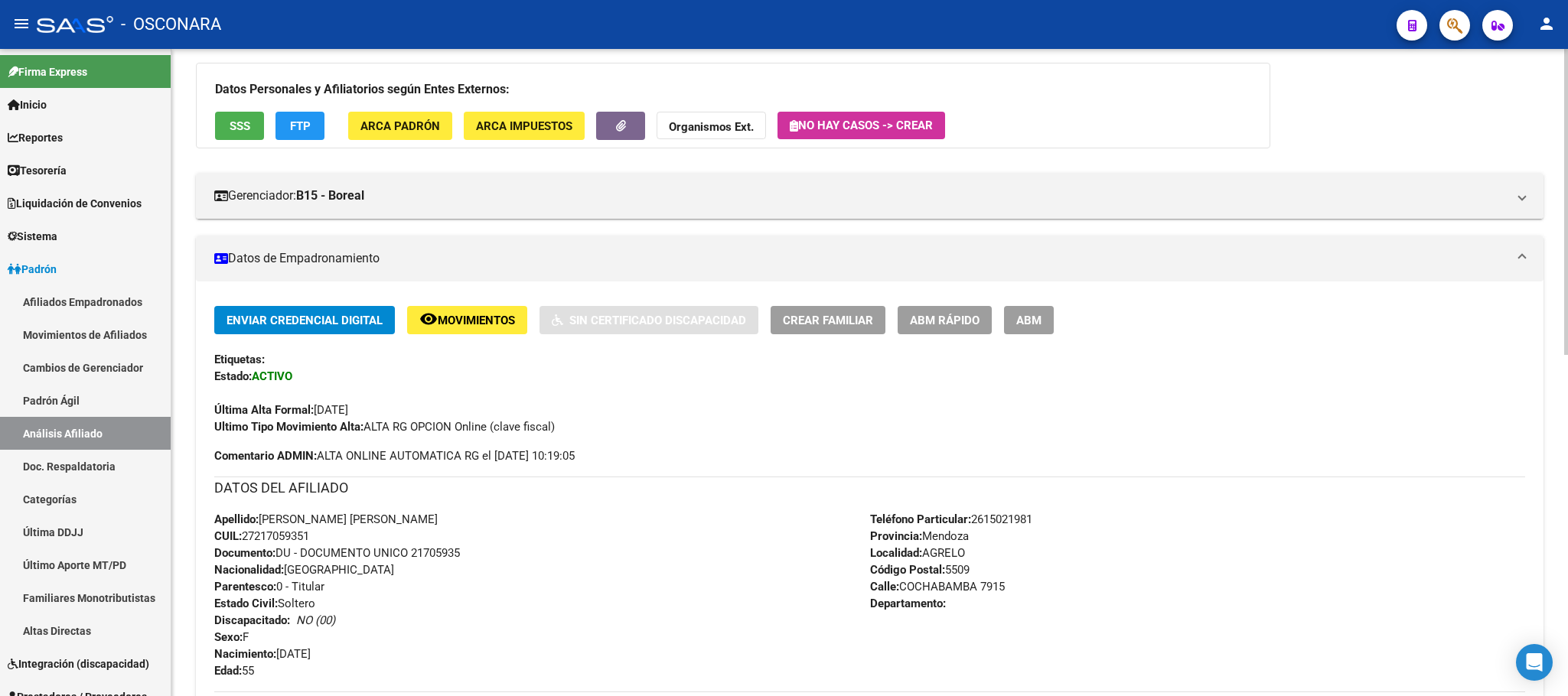
scroll to position [344, 0]
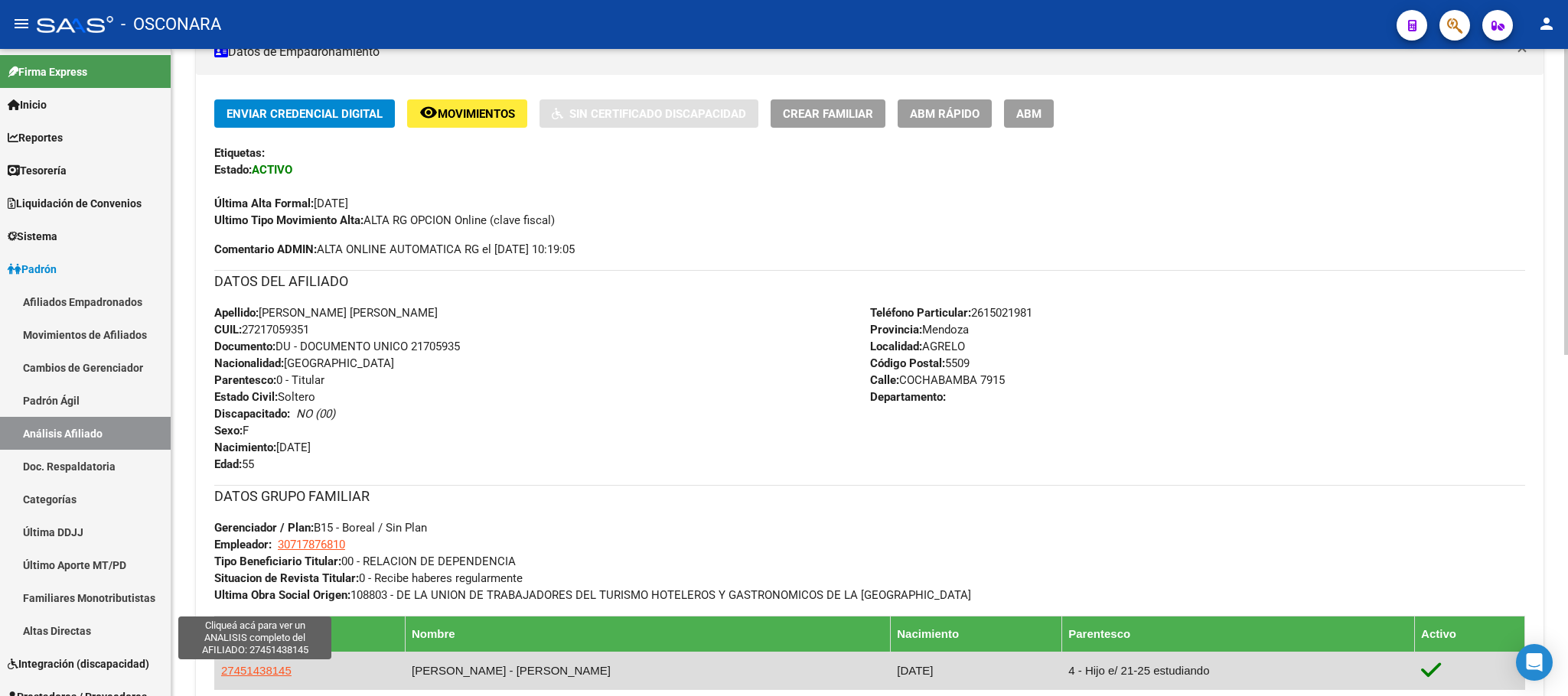
click at [265, 673] on span "27451438145" at bounding box center [256, 671] width 71 height 13
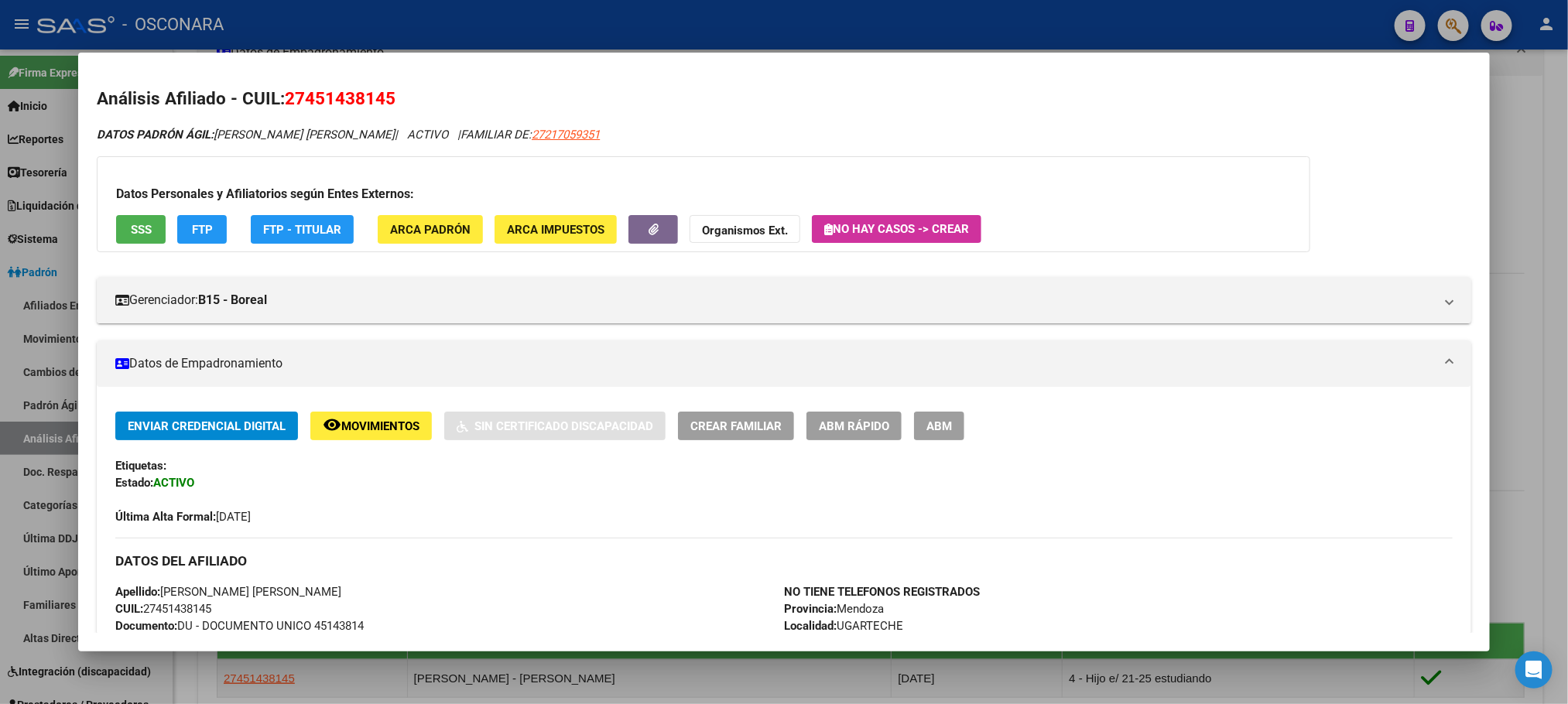
click at [874, 428] on span "ABM Rápido" at bounding box center [854, 426] width 71 height 14
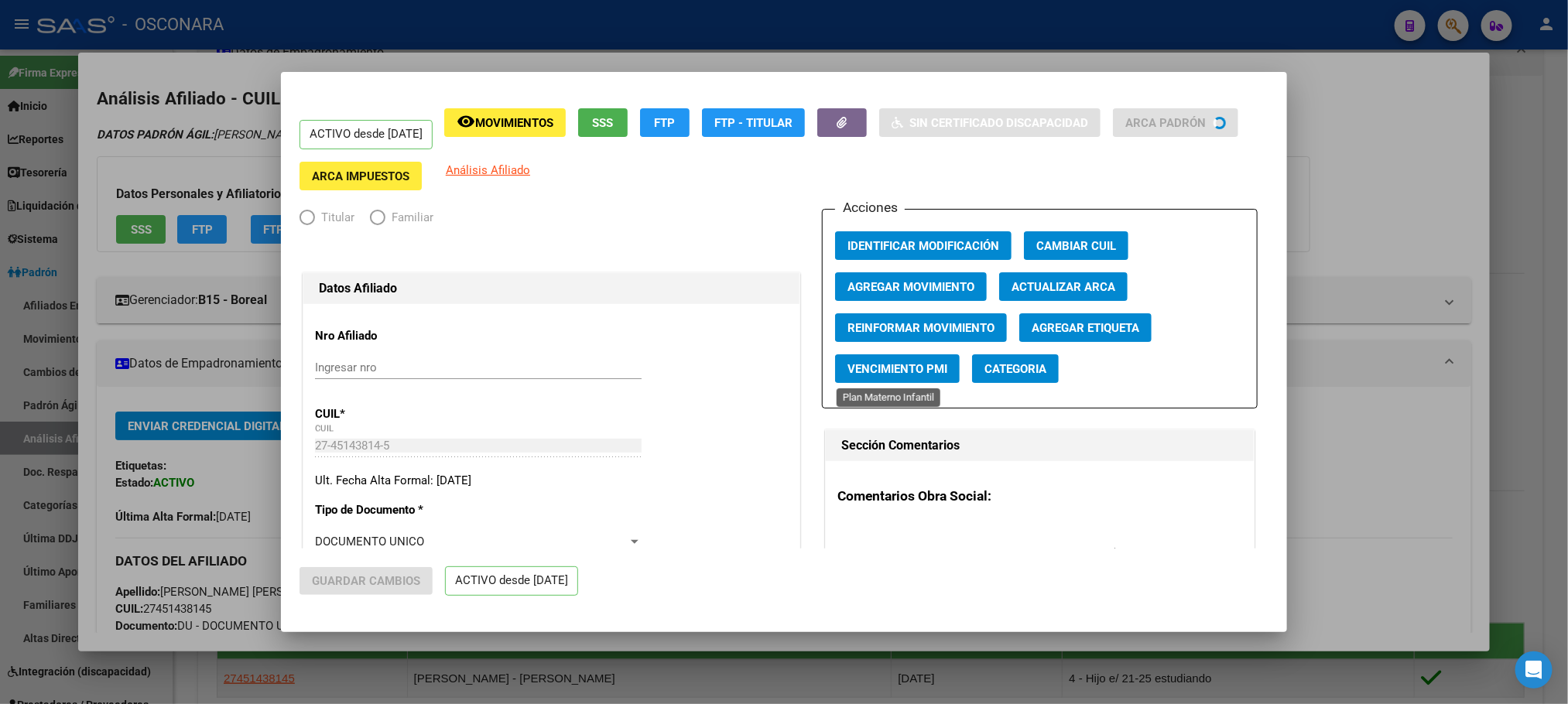
radio input "true"
type input "30-71787681-0"
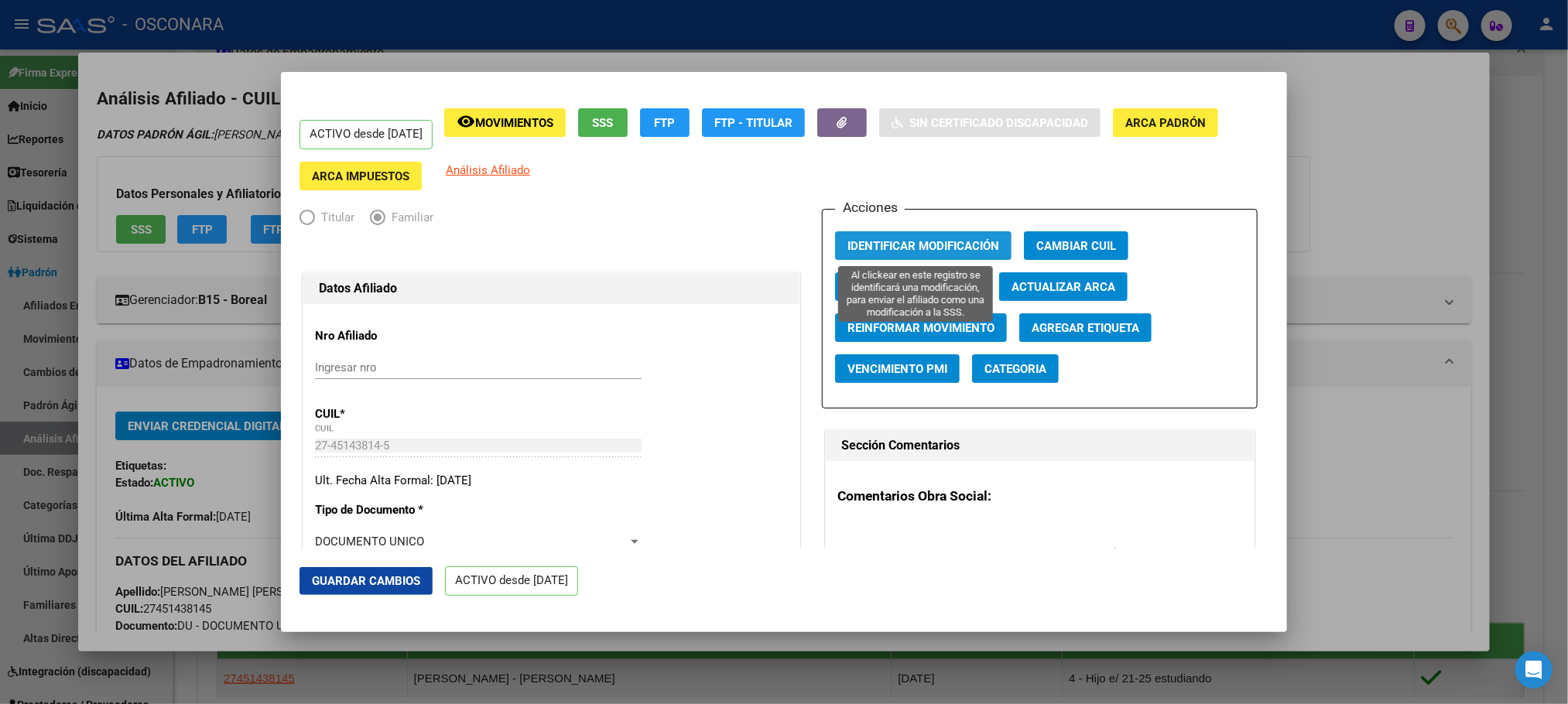
click at [927, 246] on span "Identificar Modificación" at bounding box center [923, 246] width 152 height 14
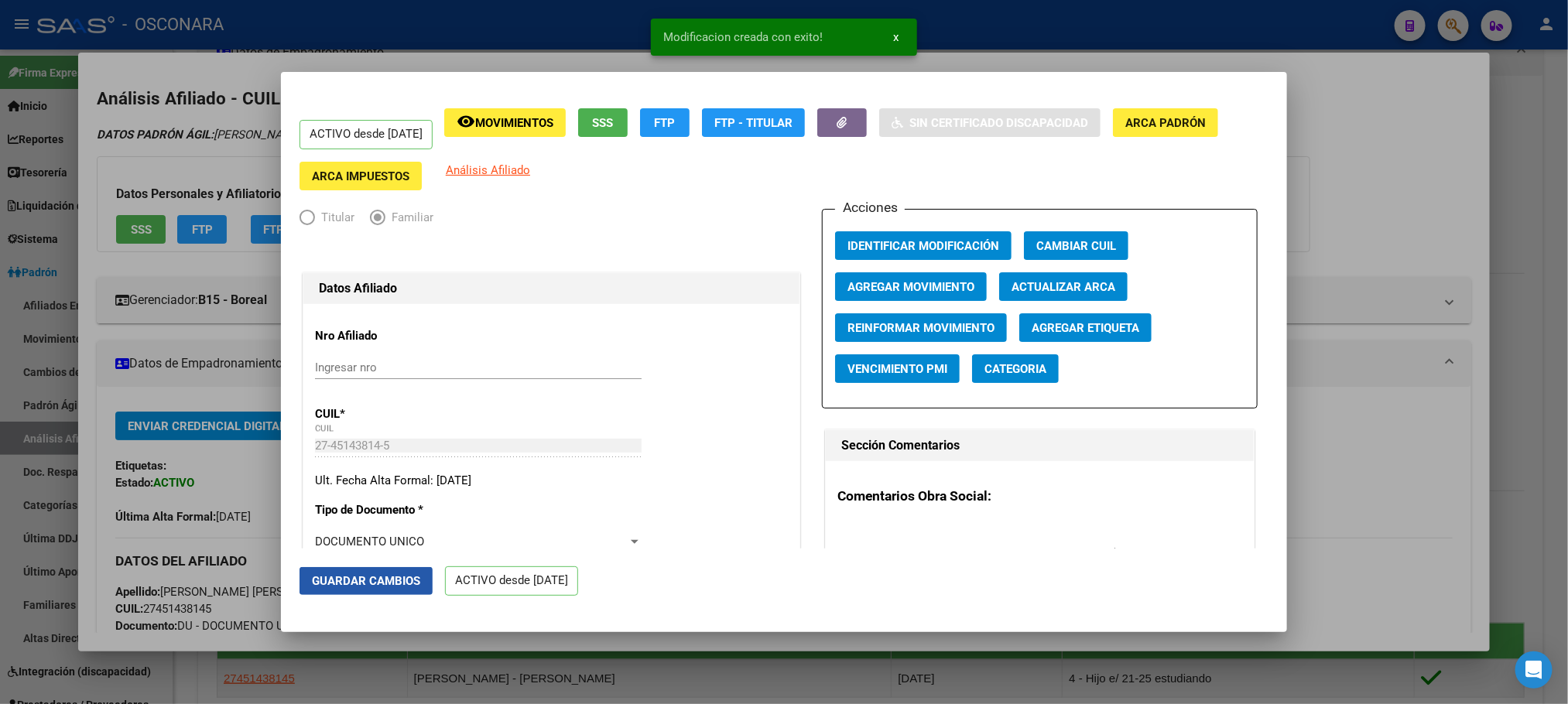
click at [331, 592] on button "Guardar Cambios" at bounding box center [366, 581] width 133 height 28
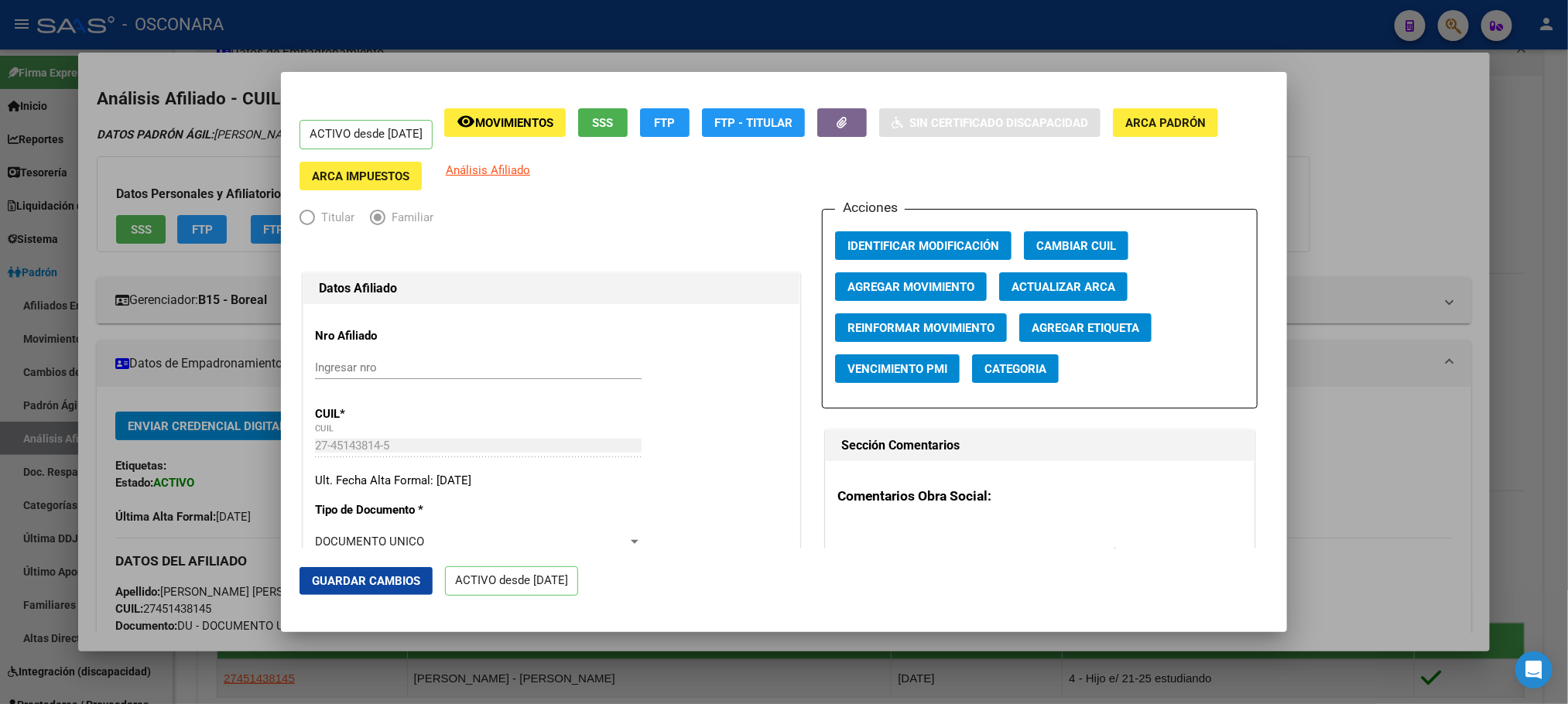
click at [372, 576] on span "Guardar Cambios" at bounding box center [366, 580] width 108 height 14
click at [1558, 357] on div at bounding box center [784, 352] width 1568 height 704
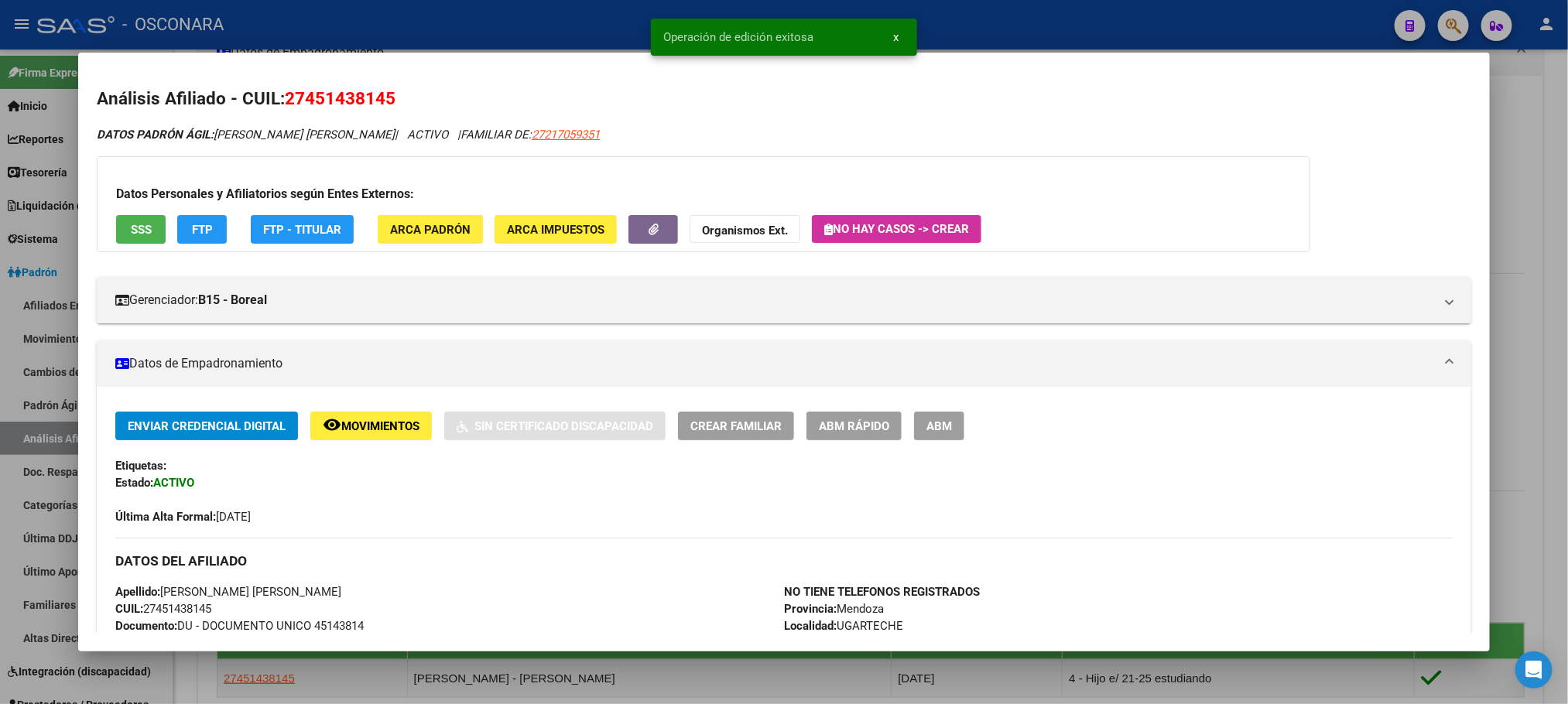
click at [1554, 363] on div at bounding box center [784, 352] width 1568 height 704
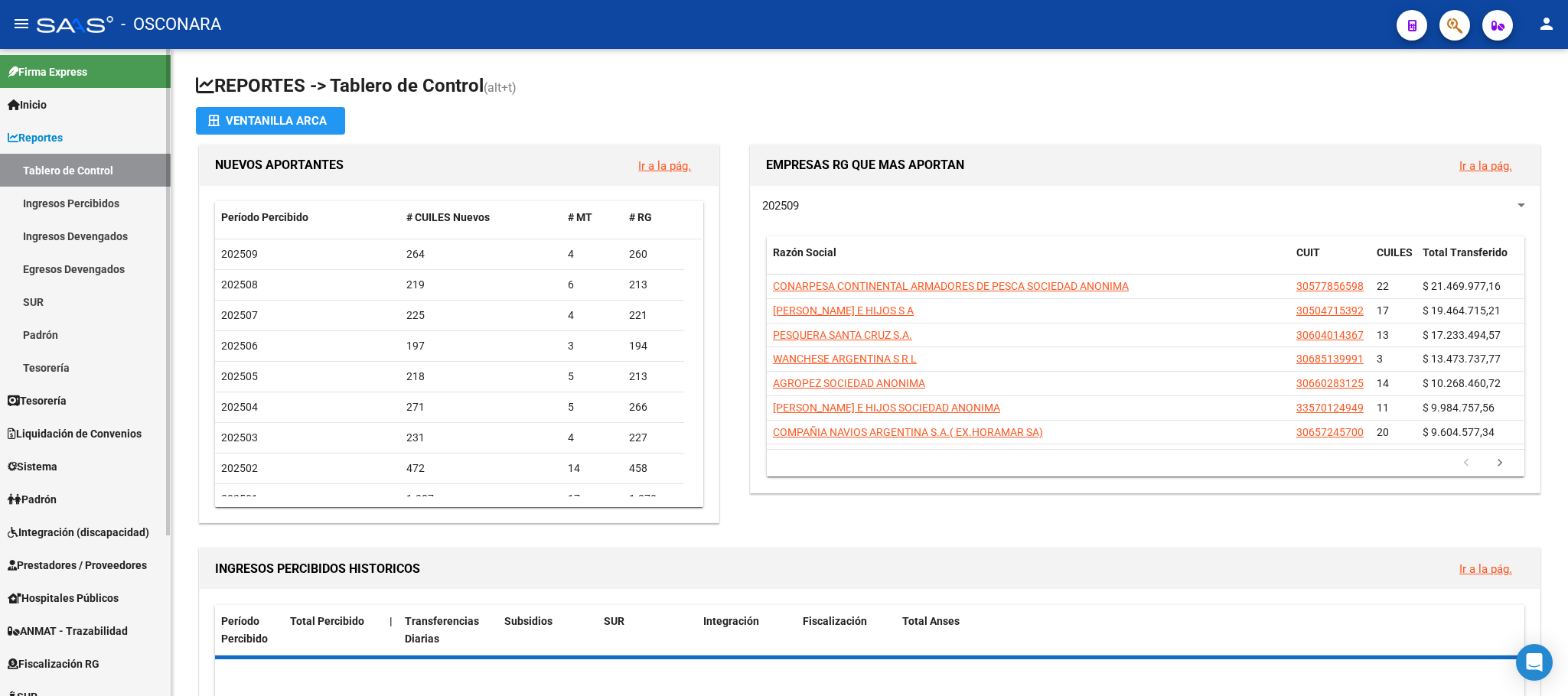
click at [69, 506] on link "Padrón" at bounding box center [85, 498] width 171 height 33
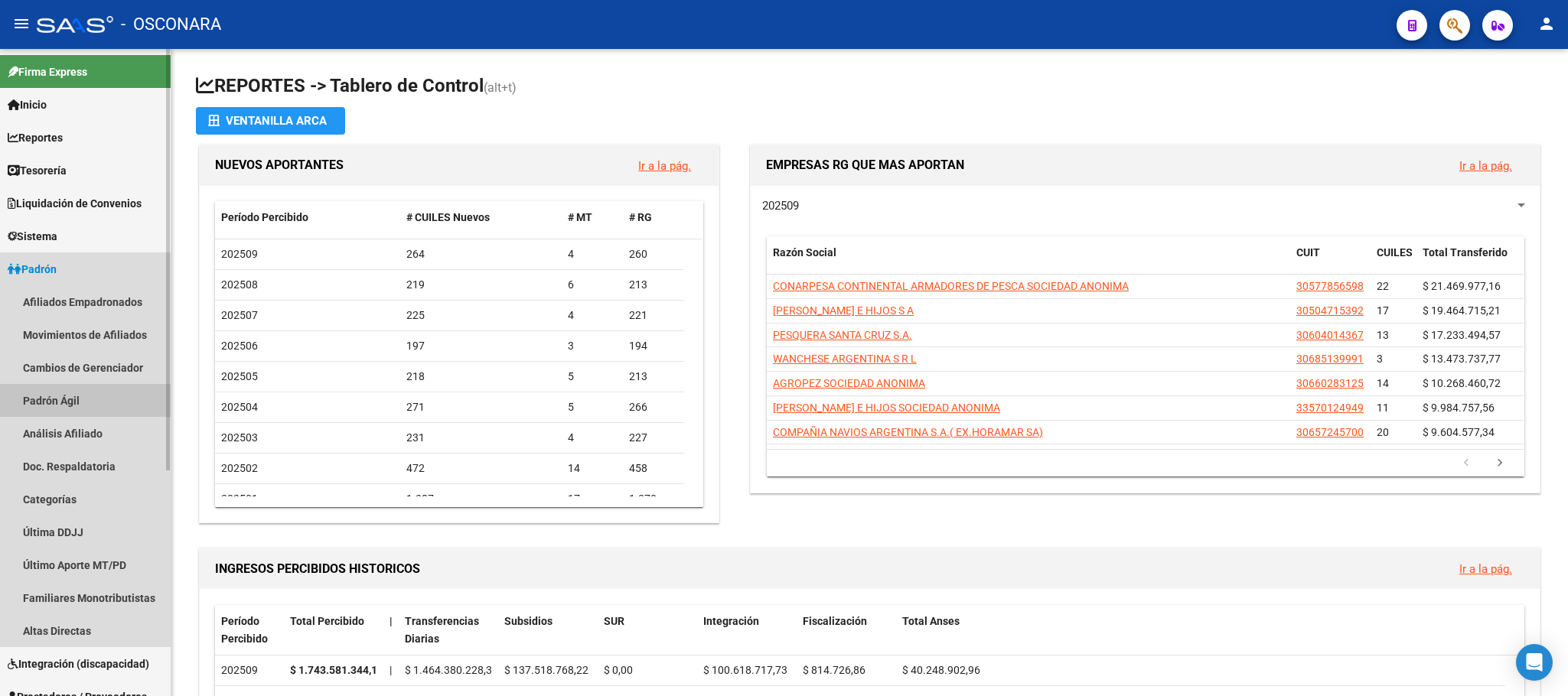
click at [109, 402] on link "Padrón Ágil" at bounding box center [85, 400] width 171 height 33
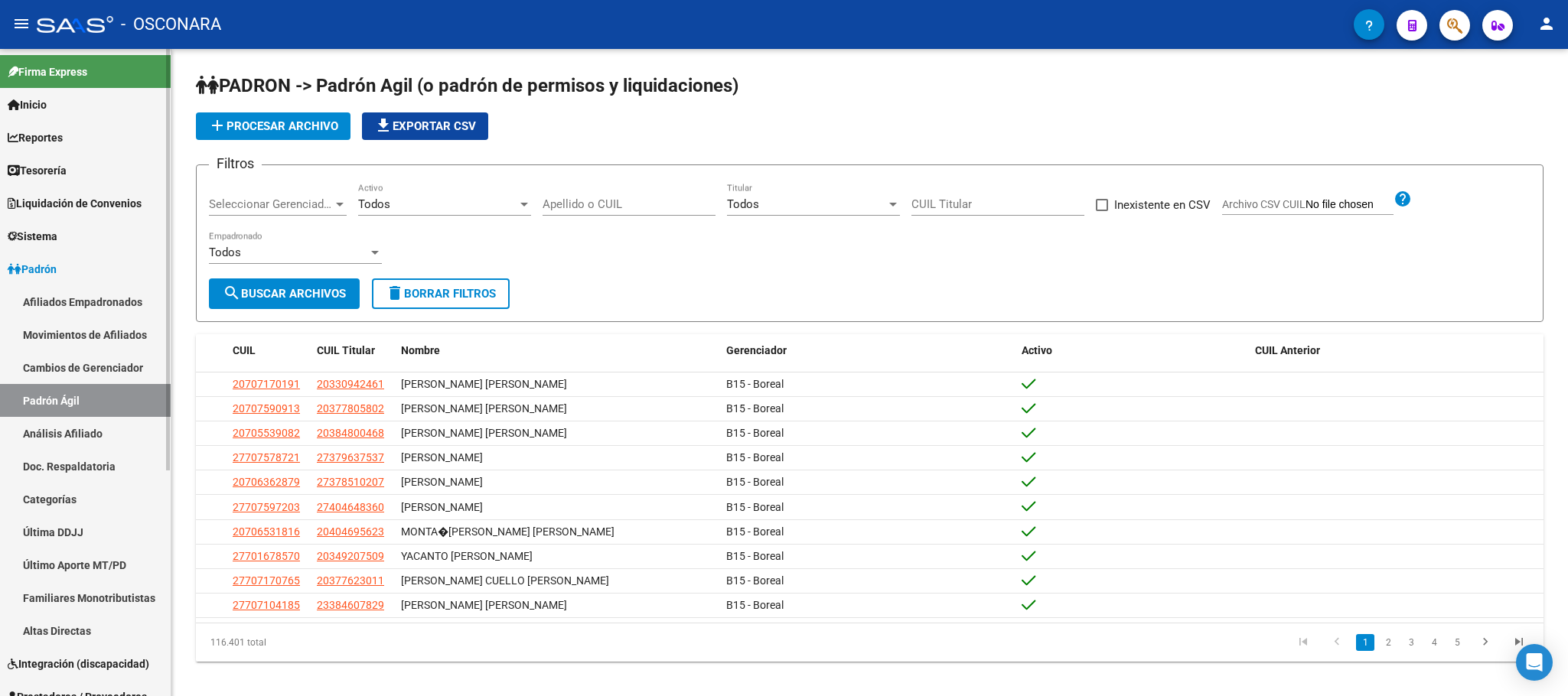
click at [140, 435] on link "Análisis Afiliado" at bounding box center [85, 433] width 171 height 33
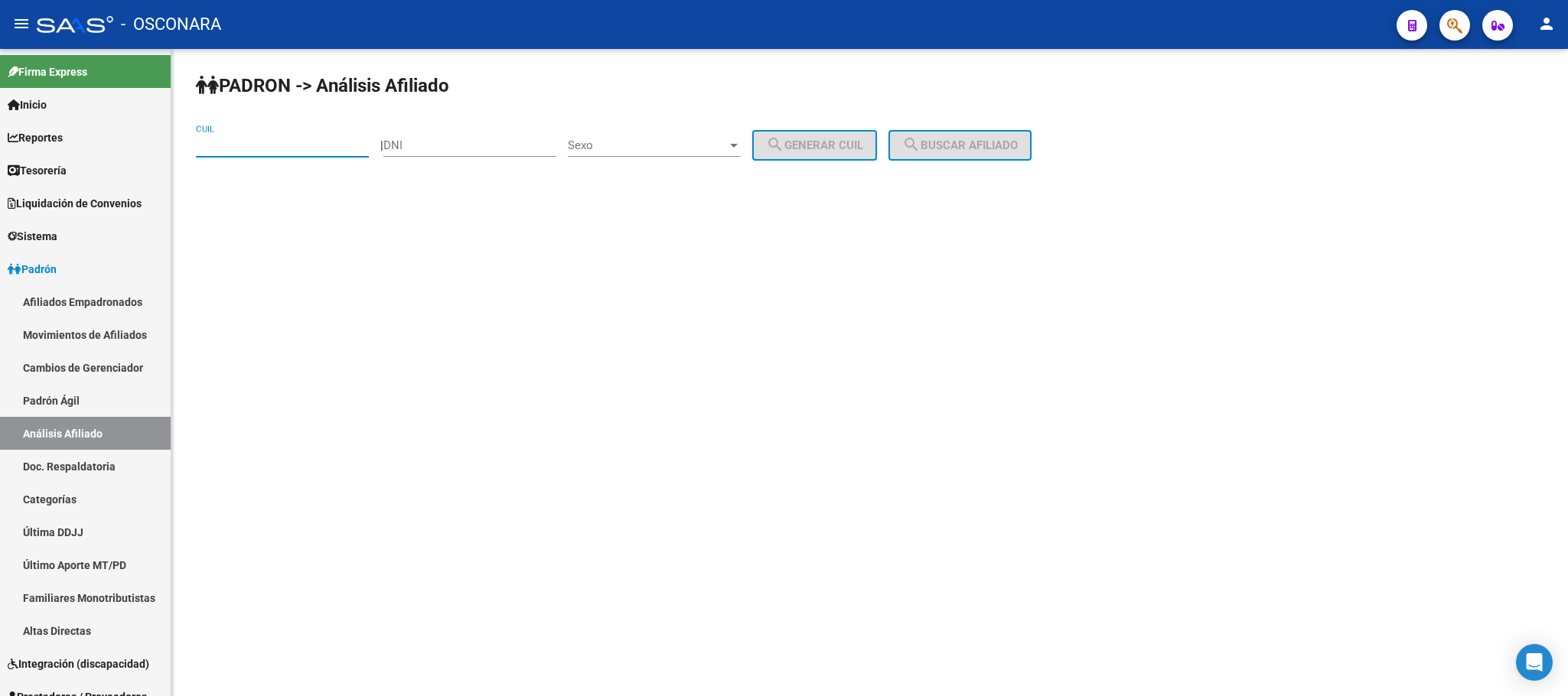
click at [274, 149] on input "CUIL" at bounding box center [282, 145] width 173 height 13
paste input "27-45143814-5"
type input "27-45143814-5"
click at [967, 144] on span "search Buscar afiliado" at bounding box center [960, 145] width 116 height 13
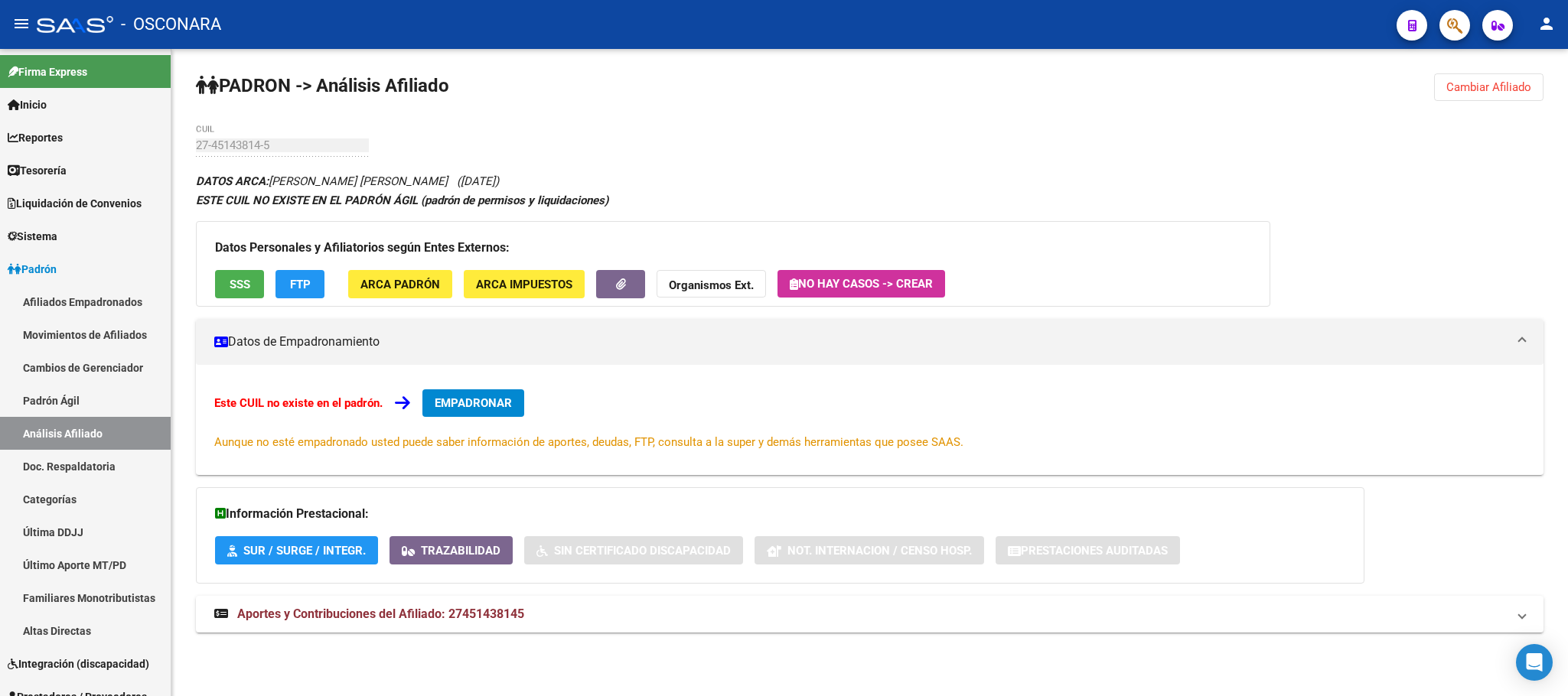
click at [227, 301] on div "Datos Personales y Afiliatorios según Entes Externos: SSS FTP ARCA Padrón ARCA …" at bounding box center [733, 264] width 1074 height 86
click at [229, 289] on span "SSS" at bounding box center [240, 284] width 21 height 13
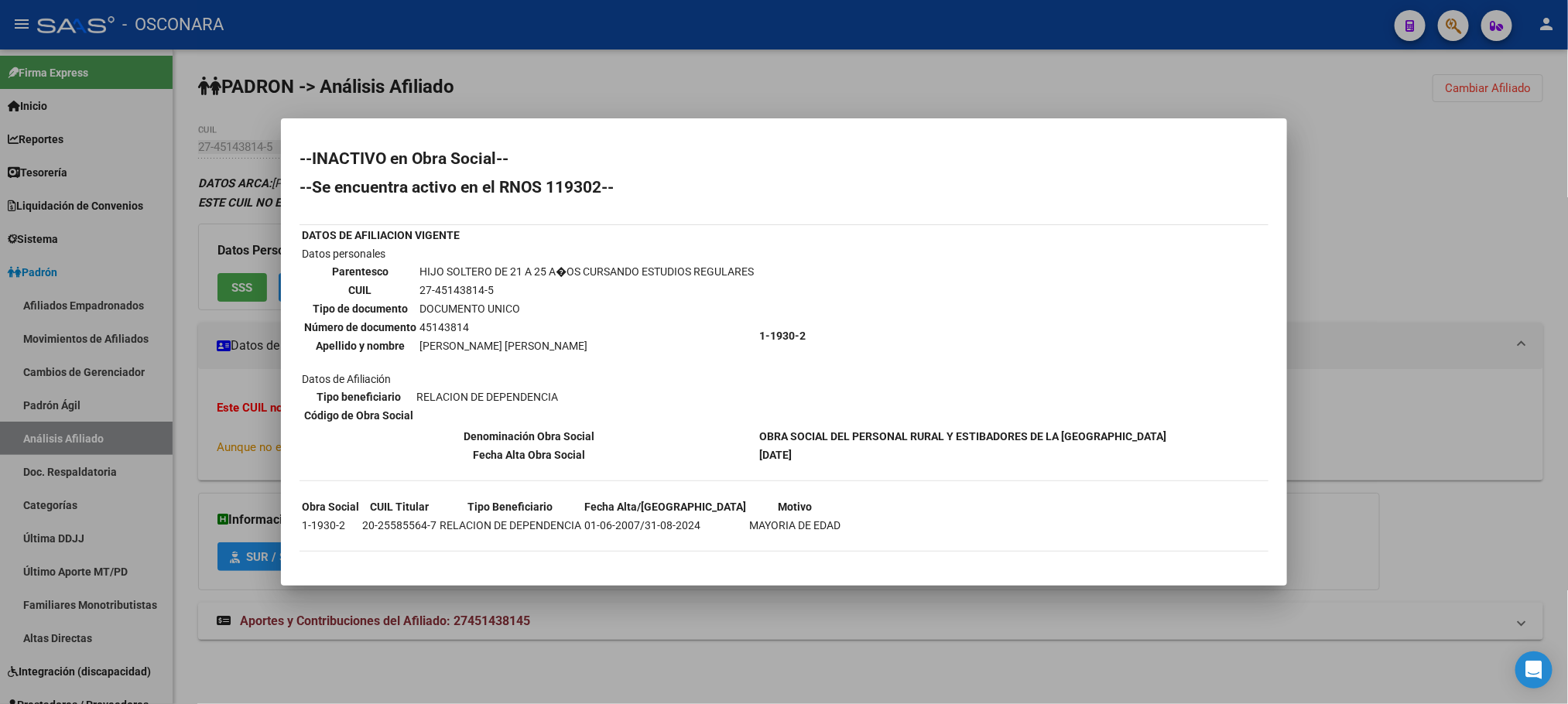
click at [945, 572] on mat-dialog-container "--INACTIVO en Obra Social-- --Se encuentra activo en el RNOS 119302-- DATOS DE …" at bounding box center [784, 352] width 1006 height 466
click at [888, 569] on mat-dialog-container "--INACTIVO en Obra Social-- --Se encuentra activo en el RNOS 119302-- DATOS DE …" at bounding box center [784, 352] width 1006 height 466
click at [868, 621] on div at bounding box center [784, 352] width 1568 height 704
